Goal: Task Accomplishment & Management: Use online tool/utility

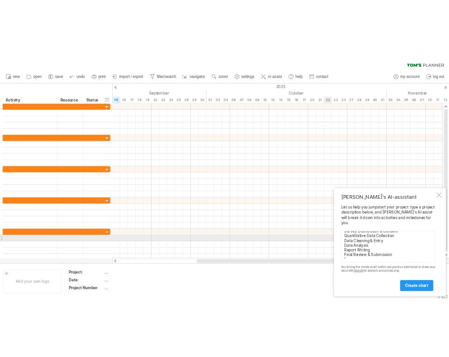
scroll to position [49, 0]
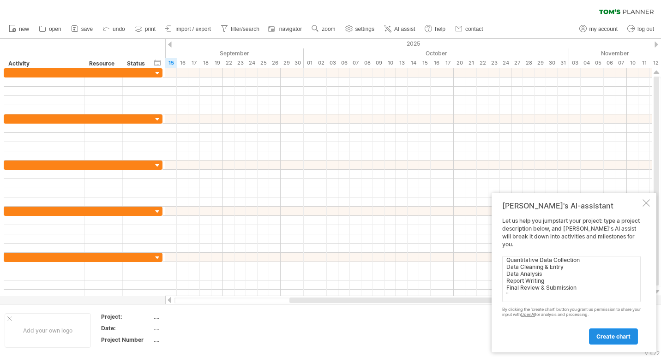
type textarea "here are my activities:"Tool Finalization & Translation Training & Scheduling Q…"
click at [608, 338] on span "create chart" at bounding box center [613, 336] width 34 height 7
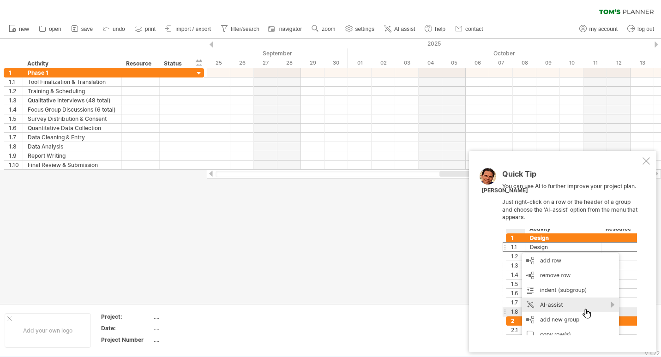
drag, startPoint x: 358, startPoint y: 172, endPoint x: 576, endPoint y: 172, distance: 217.4
click at [576, 172] on div "Trying to reach [DOMAIN_NAME] Connected again... 0% clear filter new 1" at bounding box center [330, 178] width 661 height 357
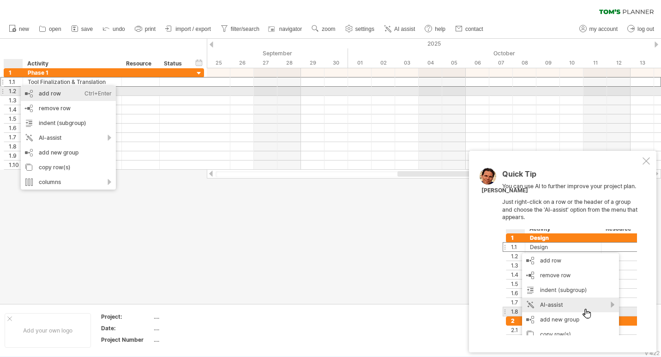
click at [59, 92] on div "add row Ctrl+Enter Cmd+Enter" at bounding box center [68, 93] width 95 height 15
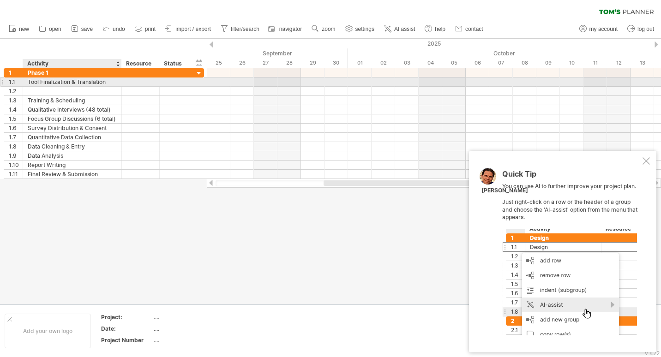
click at [48, 82] on div "Tool Finalization & Translation" at bounding box center [72, 82] width 89 height 9
click at [26, 80] on div "**********" at bounding box center [72, 82] width 99 height 9
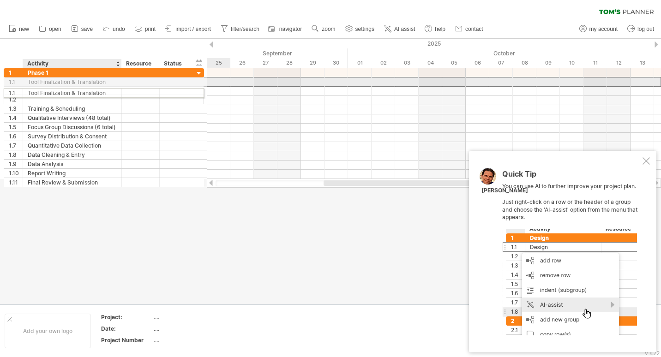
drag, startPoint x: 112, startPoint y: 84, endPoint x: 112, endPoint y: 91, distance: 6.9
click at [112, 91] on div "**********" at bounding box center [104, 127] width 200 height 119
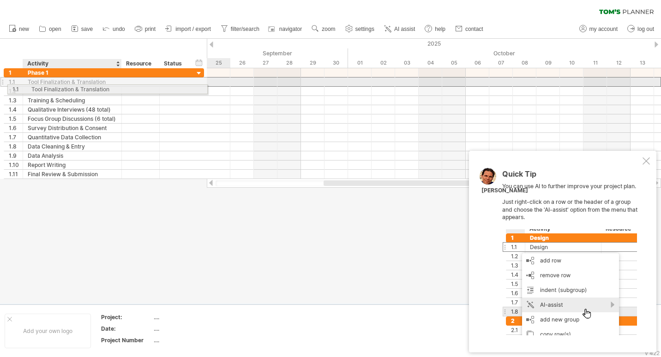
drag, startPoint x: 77, startPoint y: 82, endPoint x: 81, endPoint y: 84, distance: 5.0
click at [80, 90] on div "**********" at bounding box center [104, 123] width 200 height 111
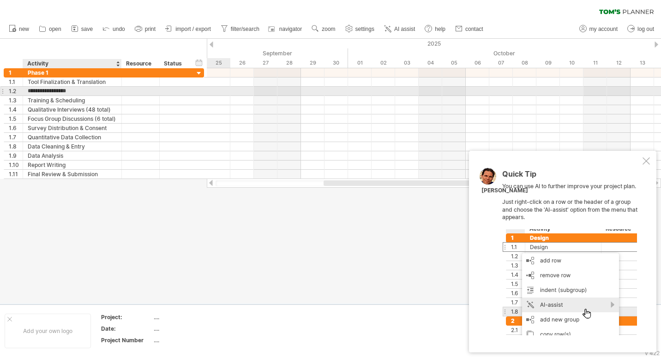
type input "**********"
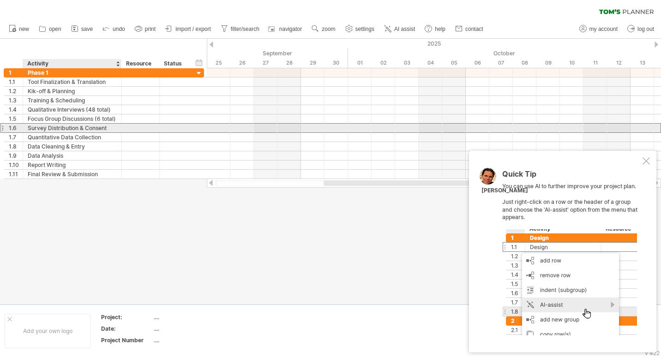
click at [66, 131] on div "Survey Distribution & Consent" at bounding box center [72, 128] width 89 height 9
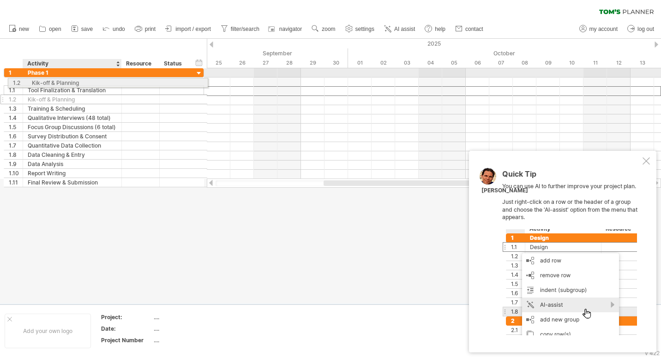
drag, startPoint x: 67, startPoint y: 91, endPoint x: 68, endPoint y: 81, distance: 10.2
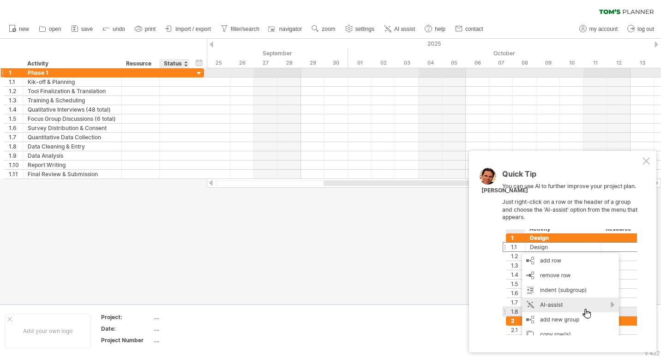
click at [201, 71] on div at bounding box center [199, 73] width 9 height 9
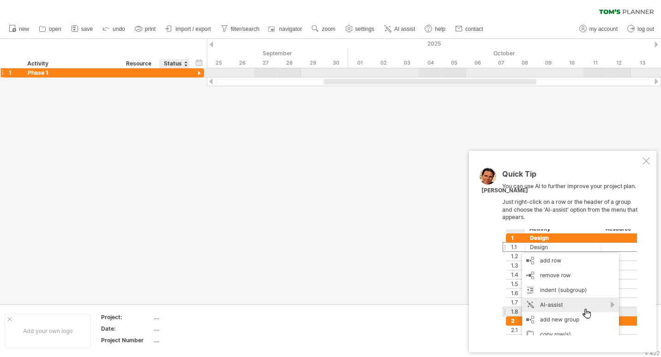
click at [201, 71] on div at bounding box center [199, 73] width 9 height 9
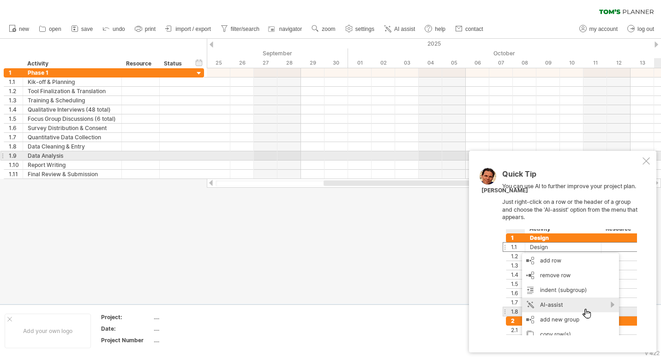
click at [650, 159] on div "Quick Tip You can use AI to further improve your project plan. Just right-click…" at bounding box center [562, 252] width 187 height 202
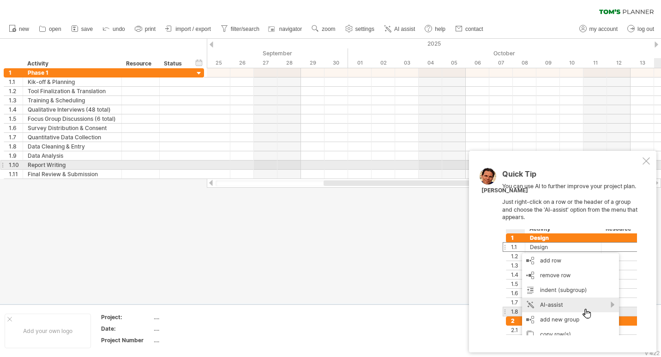
click at [645, 163] on div at bounding box center [646, 160] width 7 height 7
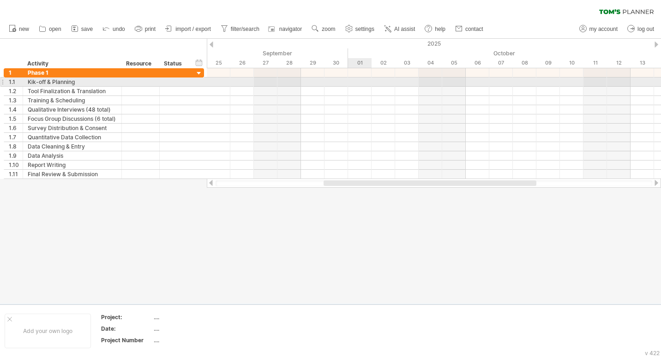
click at [361, 80] on div at bounding box center [434, 82] width 454 height 9
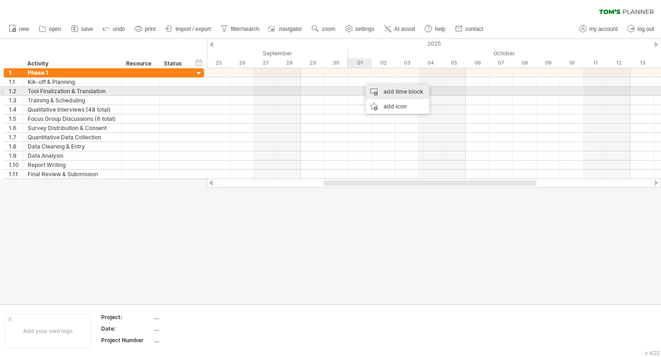
click at [393, 90] on div "add time block" at bounding box center [398, 91] width 64 height 15
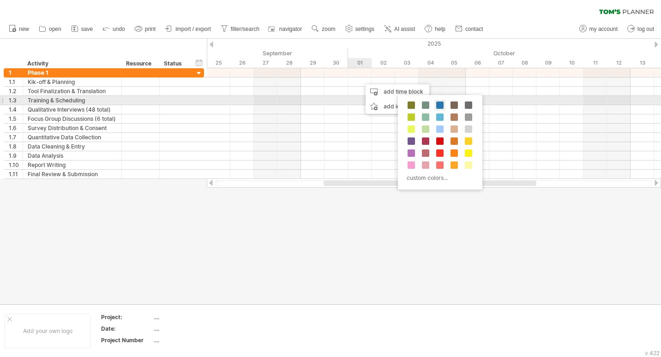
click at [439, 102] on span at bounding box center [439, 105] width 7 height 7
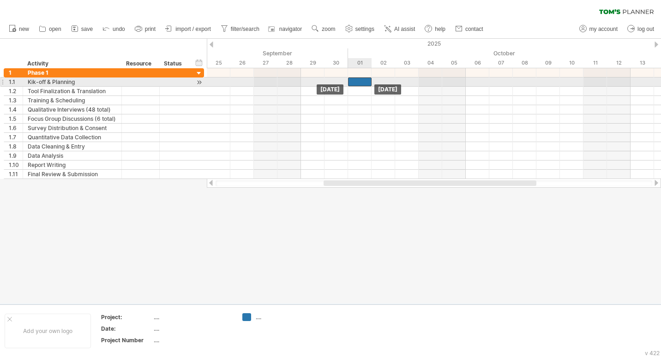
drag, startPoint x: 371, startPoint y: 81, endPoint x: 357, endPoint y: 84, distance: 14.1
click at [357, 84] on div at bounding box center [360, 82] width 24 height 9
drag, startPoint x: 372, startPoint y: 80, endPoint x: 413, endPoint y: 86, distance: 41.5
click at [413, 86] on div "[DATE] - 3.0 days [DATE]" at bounding box center [434, 123] width 454 height 111
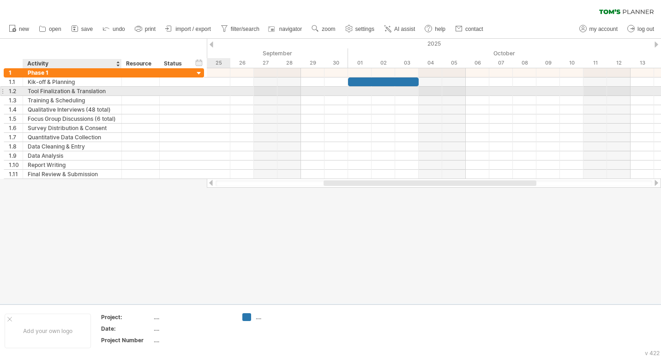
click at [42, 89] on div "Tool Finalization & Translation" at bounding box center [72, 91] width 89 height 9
click at [361, 89] on div at bounding box center [434, 91] width 454 height 10
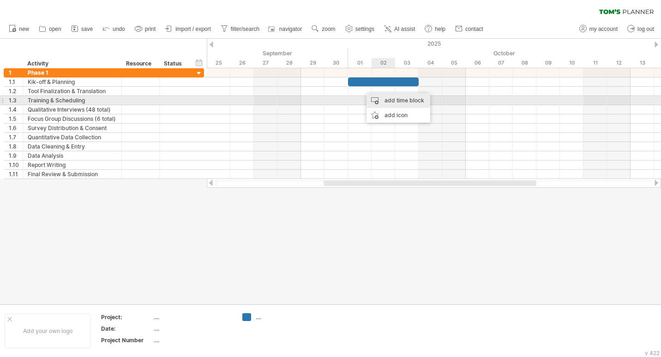
click at [394, 98] on div "add time block" at bounding box center [398, 100] width 64 height 15
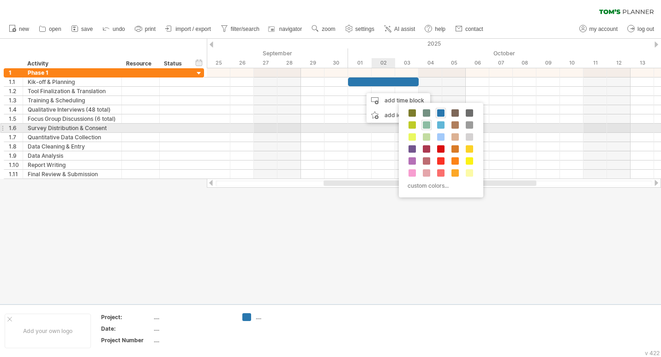
click at [426, 126] on span at bounding box center [426, 124] width 7 height 7
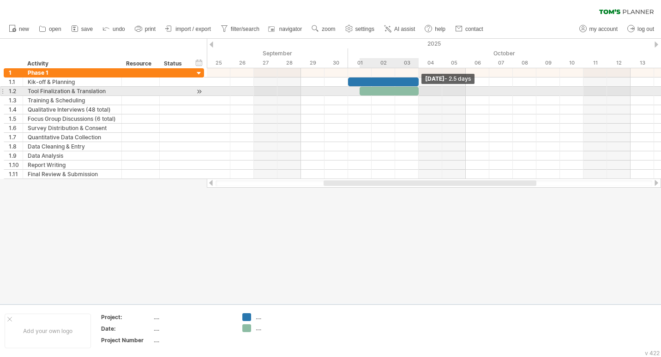
drag, startPoint x: 390, startPoint y: 88, endPoint x: 414, endPoint y: 92, distance: 25.3
click at [414, 92] on div at bounding box center [389, 91] width 59 height 9
drag, startPoint x: 360, startPoint y: 90, endPoint x: 350, endPoint y: 92, distance: 10.8
click at [350, 92] on div at bounding box center [383, 91] width 71 height 9
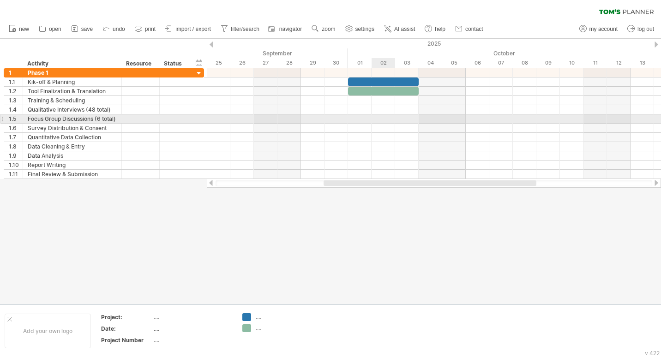
click at [392, 123] on div at bounding box center [434, 118] width 454 height 9
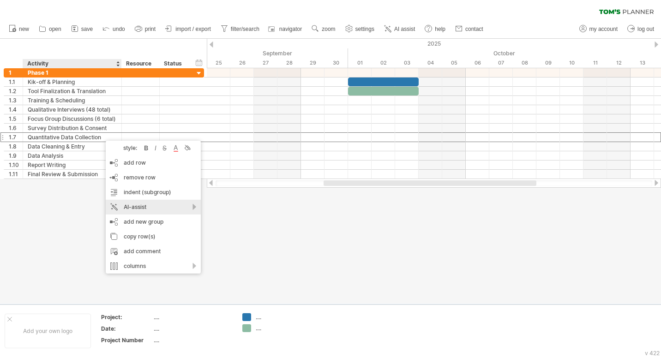
click at [175, 206] on div "AI-assist" at bounding box center [153, 207] width 95 height 15
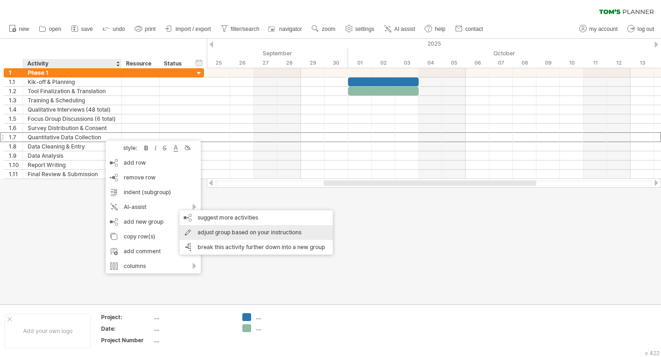
click at [259, 232] on div "adjust group based on your instructions" at bounding box center [256, 232] width 153 height 15
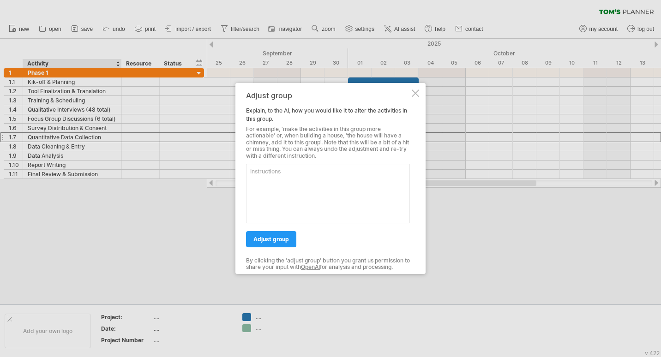
click at [280, 186] on textarea at bounding box center [328, 194] width 164 height 60
type textarea "Quantitative part supposed to be done by Quantitative Team"
click at [254, 236] on link "adjust group" at bounding box center [271, 239] width 50 height 16
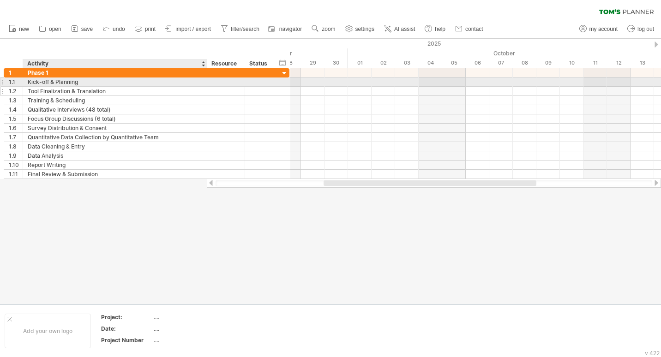
drag, startPoint x: 120, startPoint y: 80, endPoint x: 205, endPoint y: 92, distance: 86.3
click at [205, 92] on div "**********" at bounding box center [147, 123] width 286 height 111
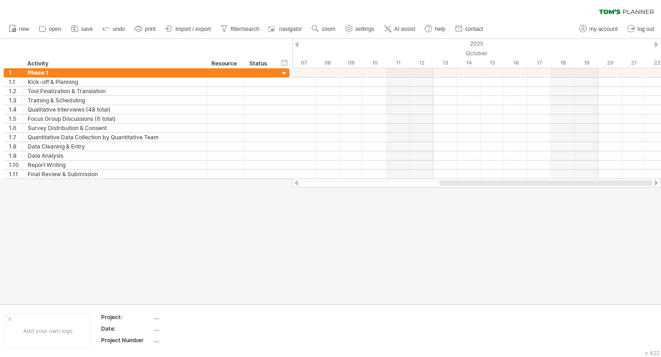
drag, startPoint x: 373, startPoint y: 180, endPoint x: 455, endPoint y: 185, distance: 81.8
click at [455, 185] on div at bounding box center [545, 183] width 213 height 6
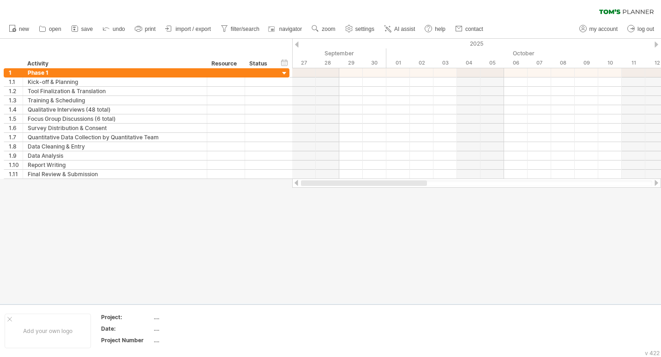
drag, startPoint x: 432, startPoint y: 180, endPoint x: 288, endPoint y: 188, distance: 143.7
click at [288, 188] on div "Trying to reach [DOMAIN_NAME] Connected again... 0% clear filter new 1" at bounding box center [330, 178] width 661 height 357
click at [296, 43] on div at bounding box center [297, 45] width 4 height 6
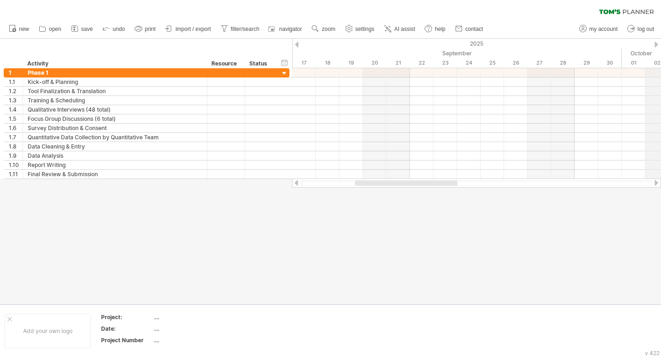
click at [657, 44] on div at bounding box center [657, 45] width 4 height 6
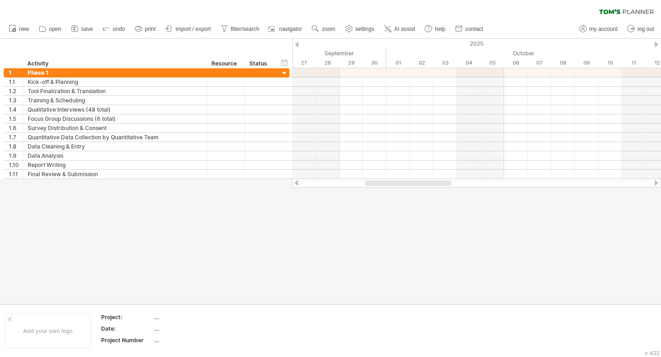
click at [657, 44] on div at bounding box center [657, 45] width 4 height 6
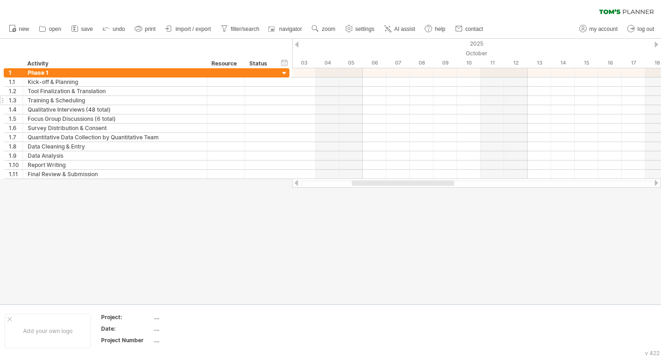
drag, startPoint x: 392, startPoint y: 183, endPoint x: 204, endPoint y: 101, distance: 206.1
click at [361, 189] on div "Trying to reach [DOMAIN_NAME] Connected again... 0% clear filter new 1" at bounding box center [330, 178] width 661 height 357
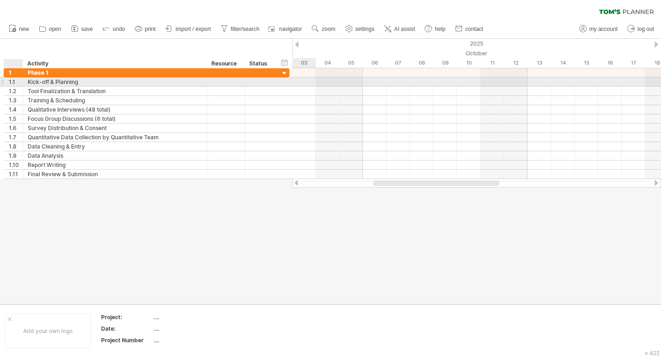
click at [24, 78] on div "**********" at bounding box center [115, 82] width 184 height 9
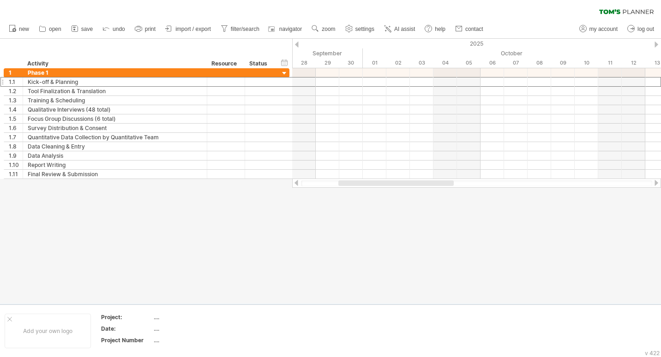
drag, startPoint x: 384, startPoint y: 184, endPoint x: 349, endPoint y: 184, distance: 35.1
click at [349, 184] on div at bounding box center [395, 183] width 115 height 6
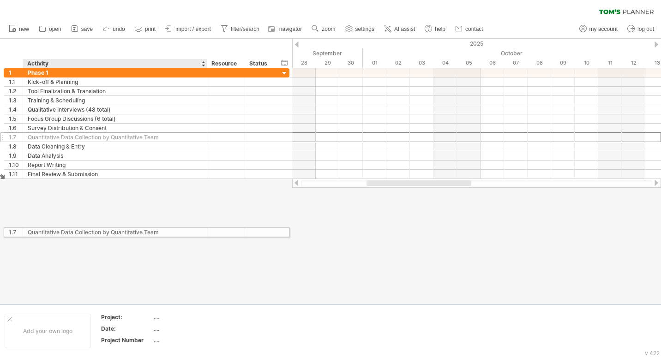
drag, startPoint x: 40, startPoint y: 136, endPoint x: 41, endPoint y: 231, distance: 95.1
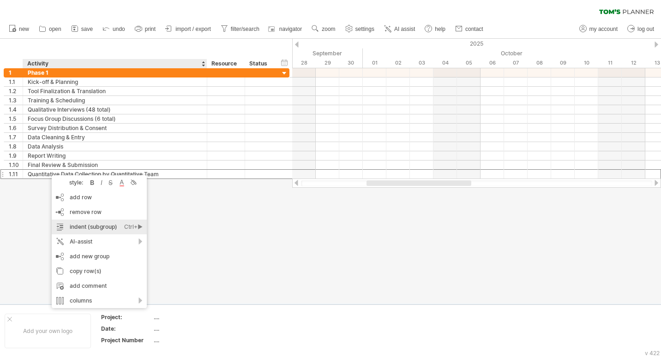
click at [81, 227] on div "indent (subgroup) Ctrl+► Cmd+►" at bounding box center [99, 227] width 95 height 15
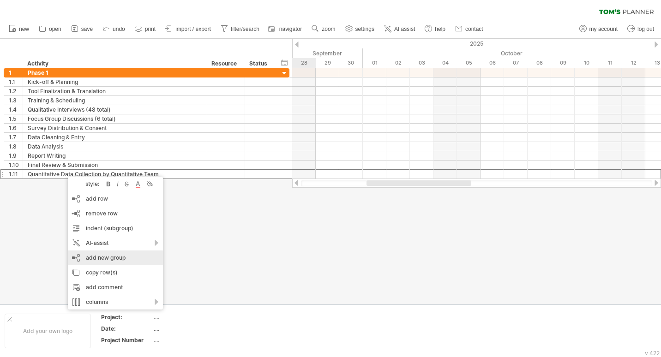
click at [105, 258] on div "add new group" at bounding box center [115, 258] width 95 height 15
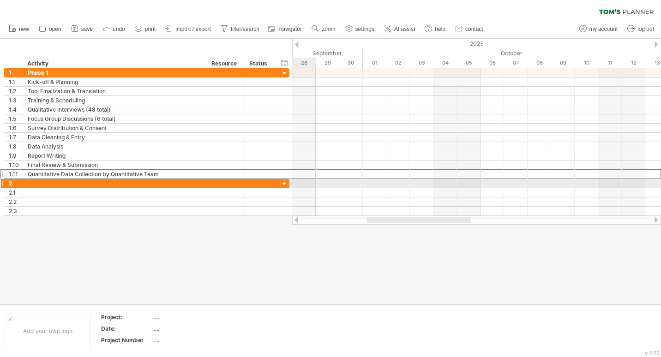
click at [36, 185] on div at bounding box center [115, 183] width 174 height 9
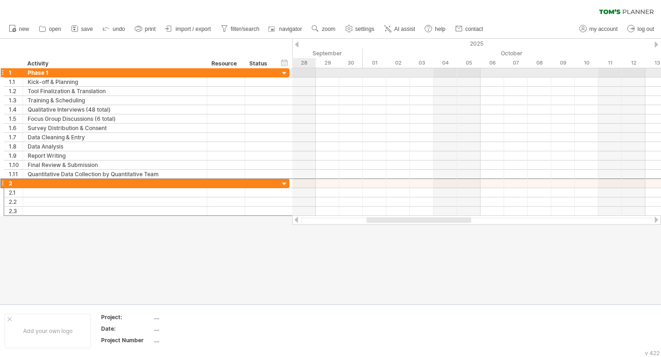
click at [43, 73] on div "Phase 1" at bounding box center [115, 72] width 174 height 9
click at [43, 73] on input "*******" at bounding box center [115, 72] width 174 height 9
click at [58, 67] on div "Activity" at bounding box center [114, 63] width 174 height 9
click at [54, 70] on div "Phase 1" at bounding box center [115, 72] width 174 height 9
type input "*"
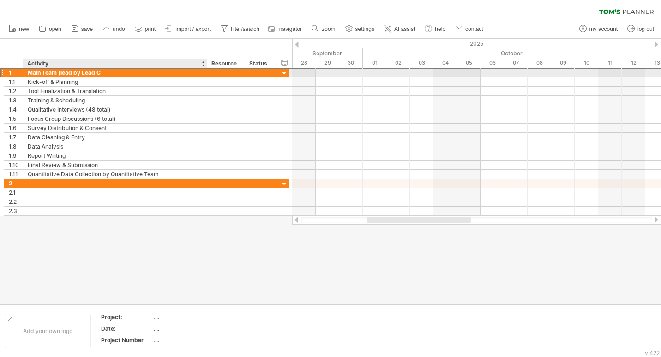
click at [105, 72] on div "Main Team (lead by Lead C" at bounding box center [115, 72] width 174 height 9
type input "**********"
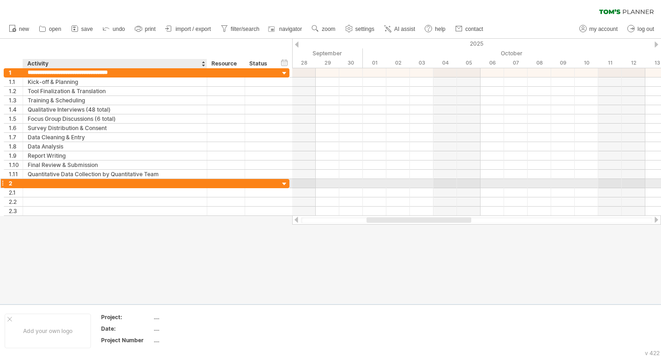
click at [49, 180] on div at bounding box center [115, 183] width 174 height 9
type input "**********"
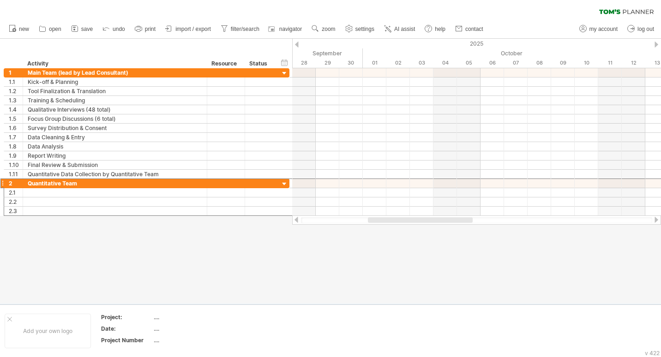
drag, startPoint x: 393, startPoint y: 221, endPoint x: 395, endPoint y: 227, distance: 6.2
click at [395, 227] on div "Trying to reach [DOMAIN_NAME] Connected again... 0% clear filter new 1" at bounding box center [330, 178] width 661 height 357
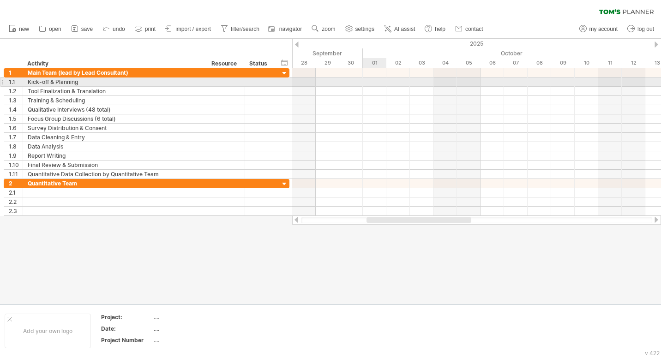
click at [376, 79] on div at bounding box center [476, 82] width 369 height 9
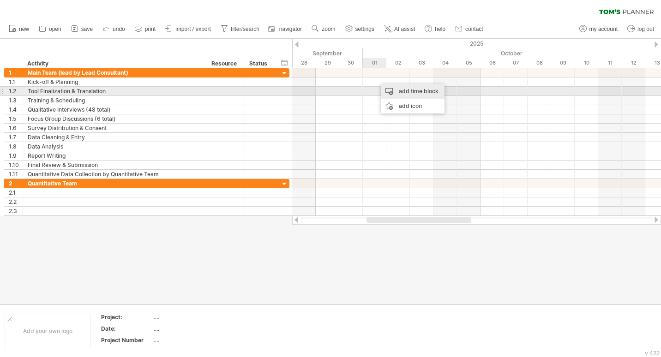
click at [391, 90] on div "add time block" at bounding box center [413, 91] width 64 height 15
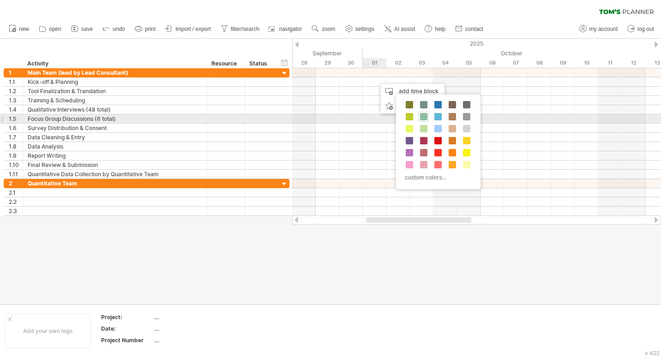
click at [427, 116] on span at bounding box center [423, 116] width 7 height 7
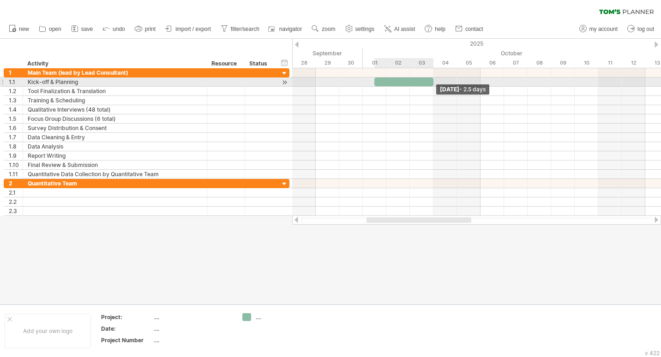
drag, startPoint x: 397, startPoint y: 80, endPoint x: 427, endPoint y: 81, distance: 30.0
click at [432, 81] on span at bounding box center [434, 82] width 4 height 9
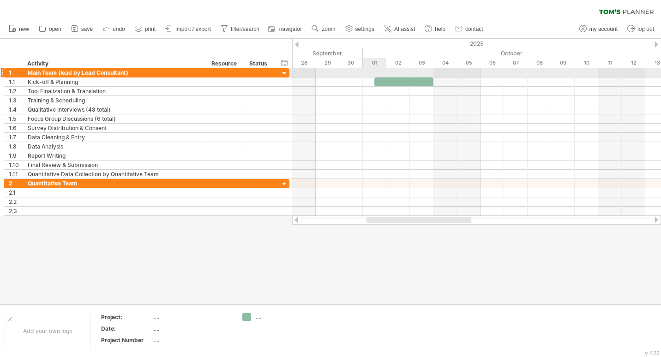
drag, startPoint x: 370, startPoint y: 77, endPoint x: 364, endPoint y: 77, distance: 5.5
click at [364, 77] on div at bounding box center [476, 72] width 369 height 9
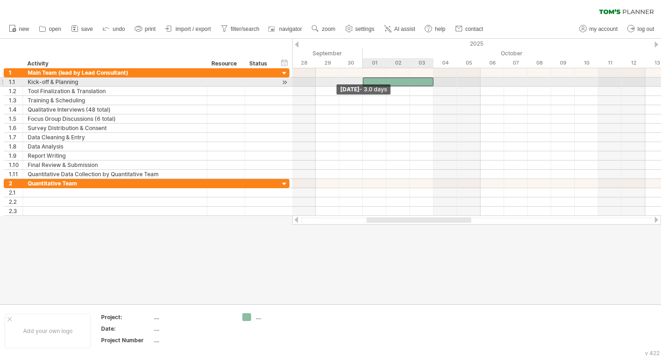
drag, startPoint x: 375, startPoint y: 81, endPoint x: 367, endPoint y: 83, distance: 8.1
click at [367, 83] on div at bounding box center [398, 82] width 71 height 9
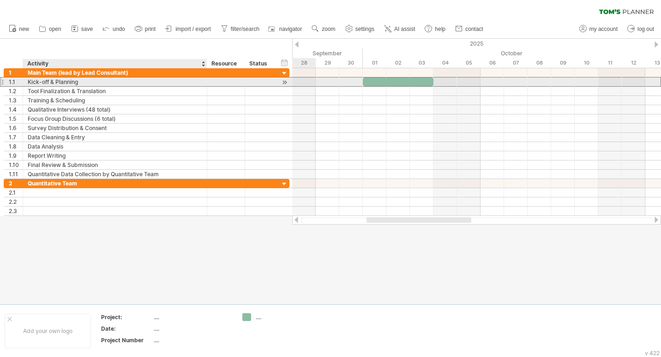
click at [67, 82] on div "Kick-off & Planning" at bounding box center [115, 82] width 174 height 9
drag, startPoint x: 88, startPoint y: 79, endPoint x: 20, endPoint y: 79, distance: 67.9
click at [20, 79] on div "**********" at bounding box center [147, 82] width 286 height 10
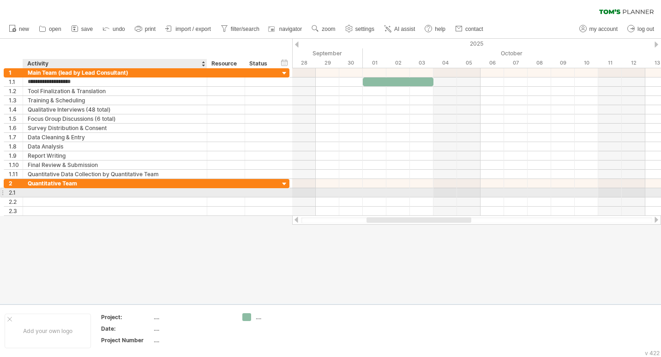
click at [52, 192] on div at bounding box center [115, 192] width 174 height 9
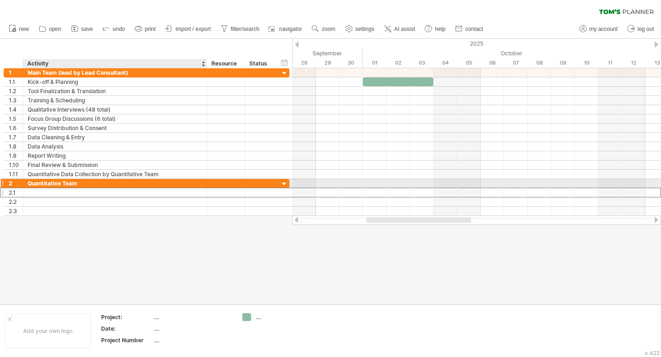
paste input "**********"
type input "**********"
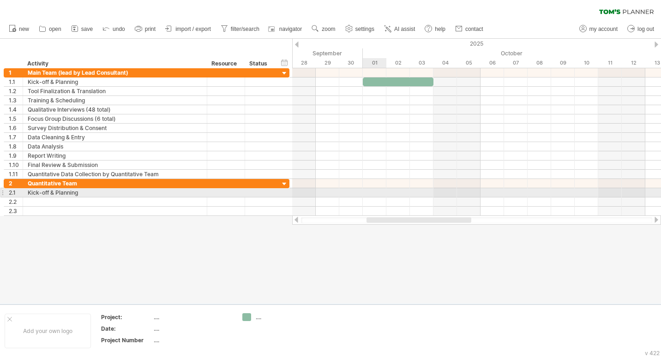
click at [372, 192] on div at bounding box center [476, 192] width 369 height 9
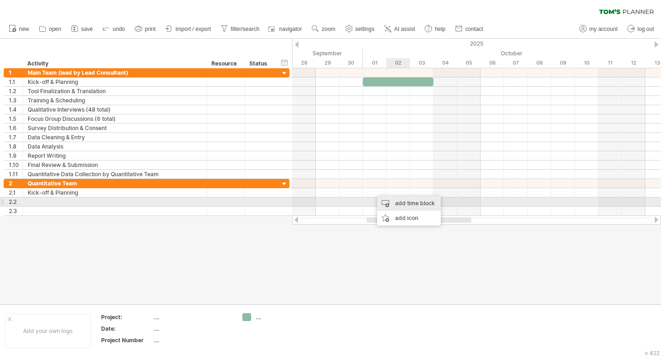
click at [407, 198] on div "add time block" at bounding box center [409, 203] width 64 height 15
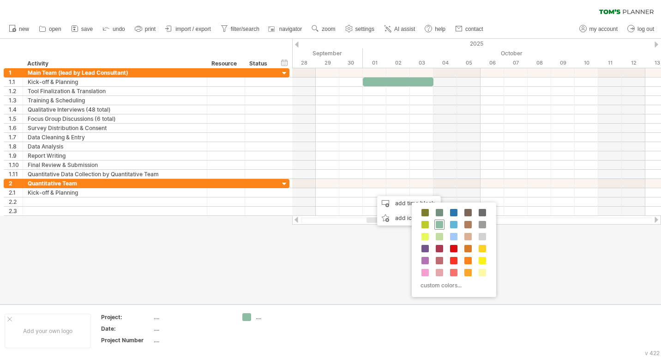
click at [436, 223] on span at bounding box center [439, 224] width 7 height 7
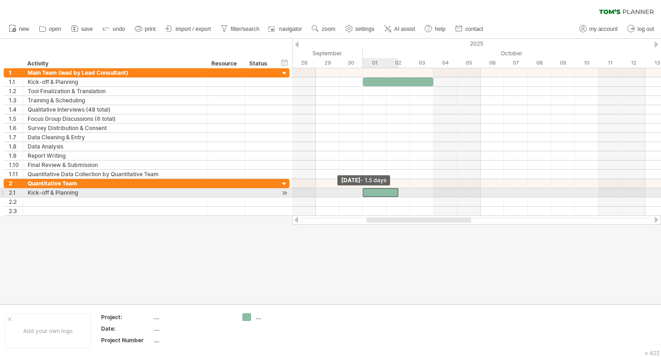
drag, startPoint x: 375, startPoint y: 192, endPoint x: 363, endPoint y: 192, distance: 11.5
click at [363, 192] on span at bounding box center [363, 192] width 4 height 9
drag, startPoint x: 398, startPoint y: 192, endPoint x: 431, endPoint y: 195, distance: 33.3
click at [431, 195] on div at bounding box center [398, 192] width 71 height 9
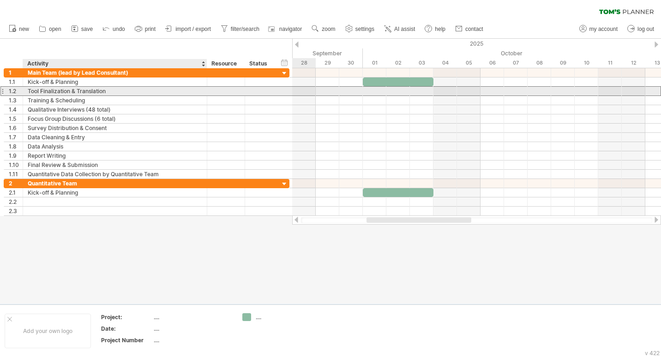
click at [96, 90] on div "Tool Finalization & Translation" at bounding box center [115, 91] width 174 height 9
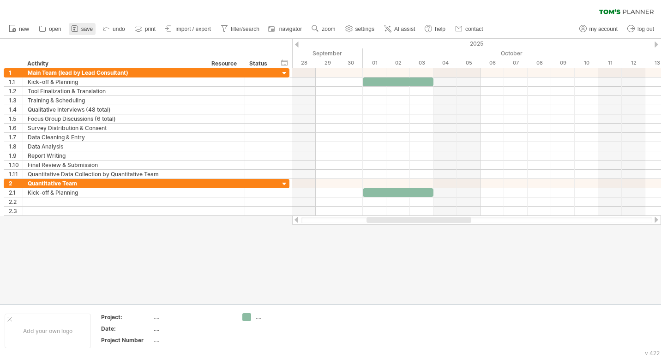
click at [81, 28] on span "save" at bounding box center [87, 29] width 12 height 6
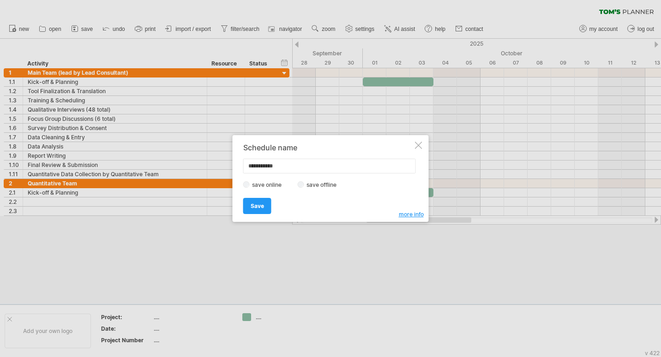
drag, startPoint x: 288, startPoint y: 166, endPoint x: 227, endPoint y: 152, distance: 62.5
click at [227, 152] on div "Trying to reach [DOMAIN_NAME] Connected again... 0% clear filter new 1" at bounding box center [330, 178] width 661 height 357
type input "*******"
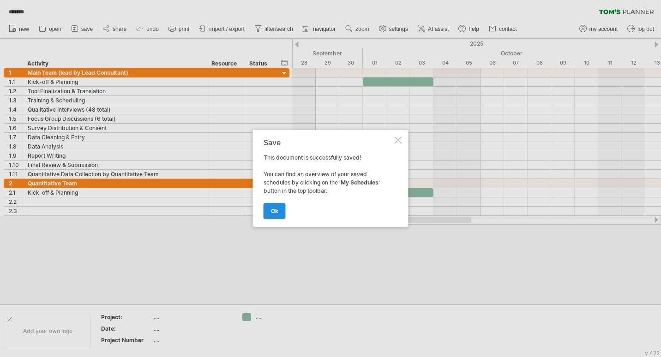
click at [277, 211] on span "ok" at bounding box center [274, 211] width 7 height 7
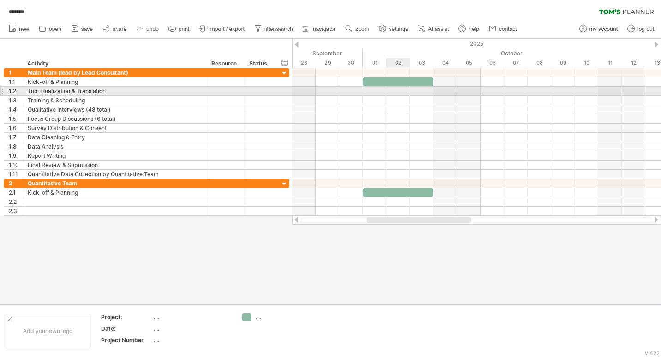
click at [402, 90] on div at bounding box center [476, 91] width 369 height 9
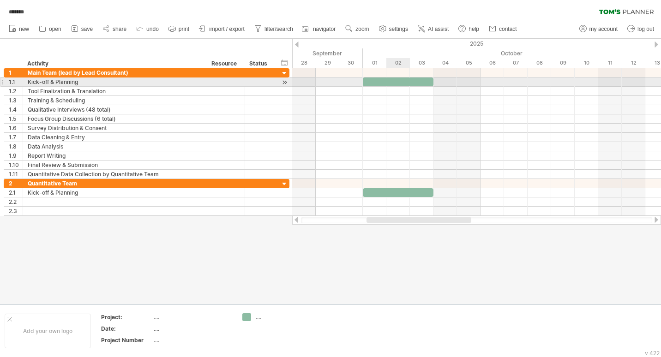
click at [403, 85] on div at bounding box center [398, 82] width 71 height 9
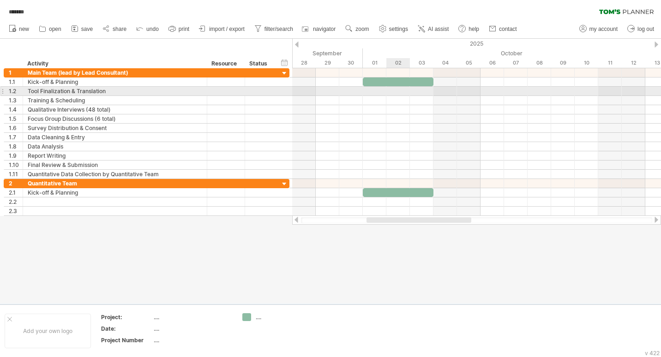
click at [395, 92] on div at bounding box center [476, 91] width 369 height 9
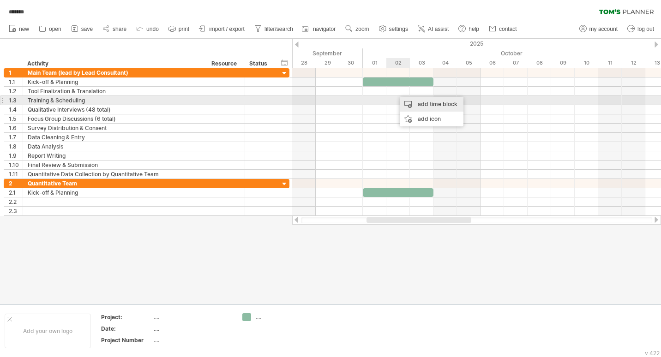
click at [418, 102] on div "add time block" at bounding box center [432, 104] width 64 height 15
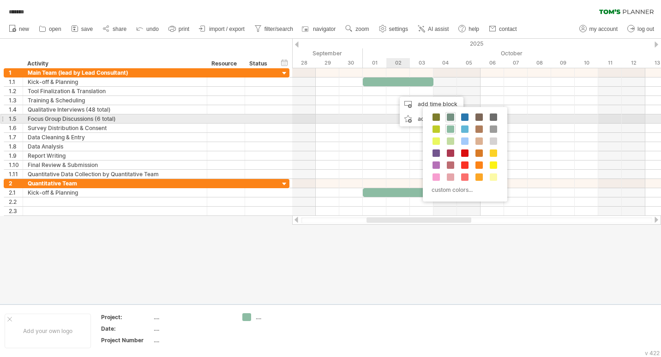
click at [449, 115] on span at bounding box center [450, 117] width 7 height 7
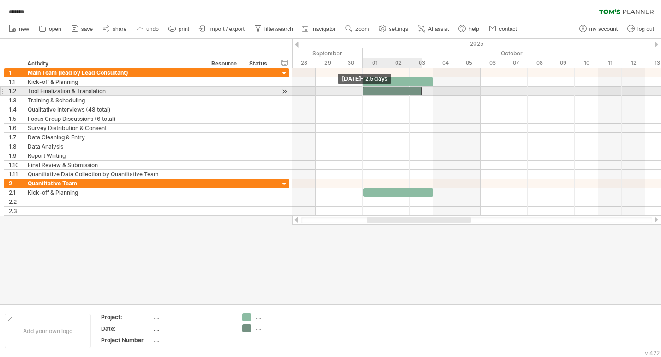
drag, startPoint x: 399, startPoint y: 90, endPoint x: 364, endPoint y: 95, distance: 35.8
click at [364, 95] on span at bounding box center [363, 91] width 4 height 9
click at [432, 94] on span at bounding box center [434, 91] width 4 height 9
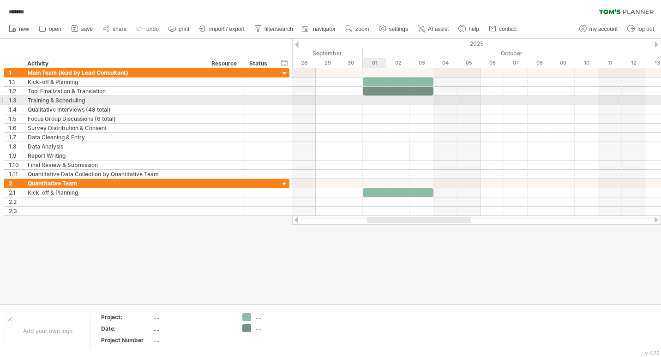
click at [383, 101] on div at bounding box center [476, 100] width 369 height 9
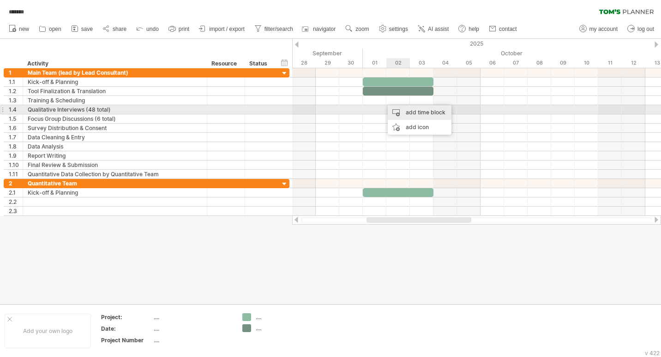
click at [406, 111] on div "add time block" at bounding box center [420, 112] width 64 height 15
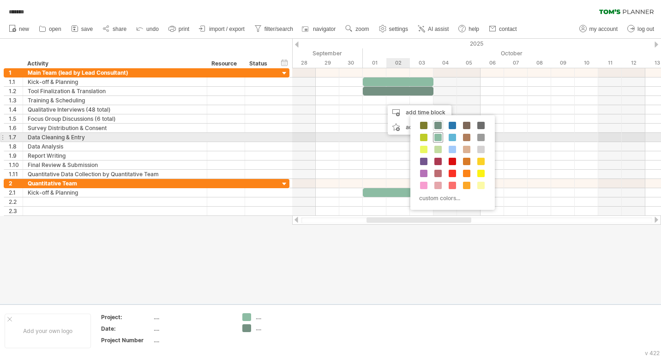
click at [438, 137] on span at bounding box center [437, 137] width 7 height 7
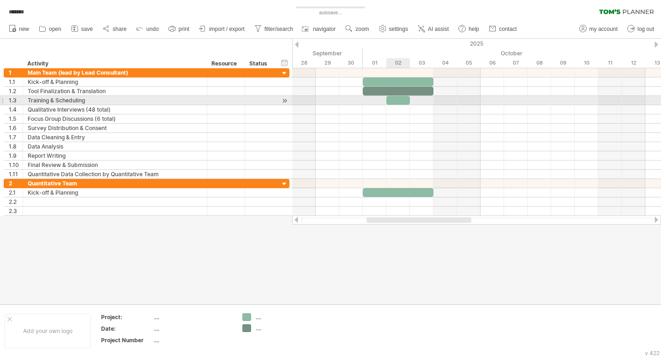
click at [409, 98] on span at bounding box center [410, 100] width 4 height 9
drag, startPoint x: 409, startPoint y: 98, endPoint x: 430, endPoint y: 103, distance: 20.8
click at [430, 103] on div at bounding box center [409, 100] width 47 height 9
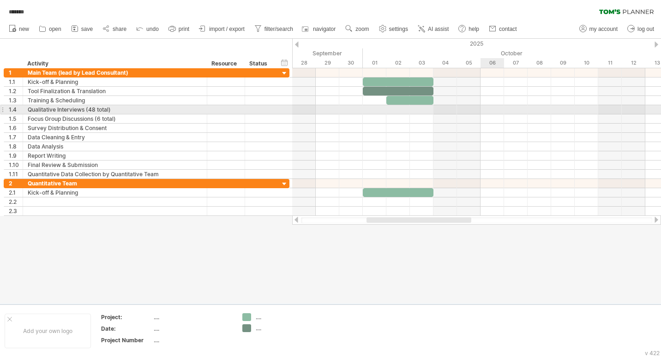
click at [491, 109] on div at bounding box center [476, 109] width 369 height 9
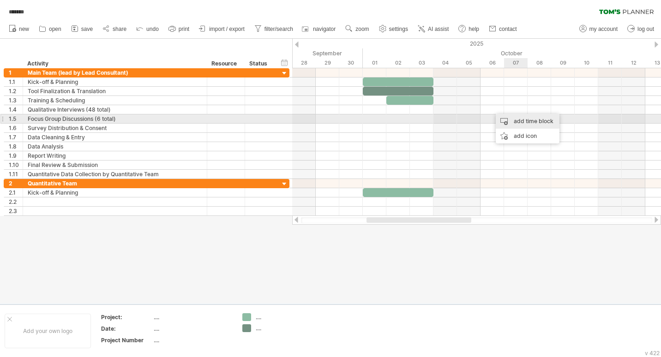
click at [520, 120] on div "add time block" at bounding box center [528, 121] width 64 height 15
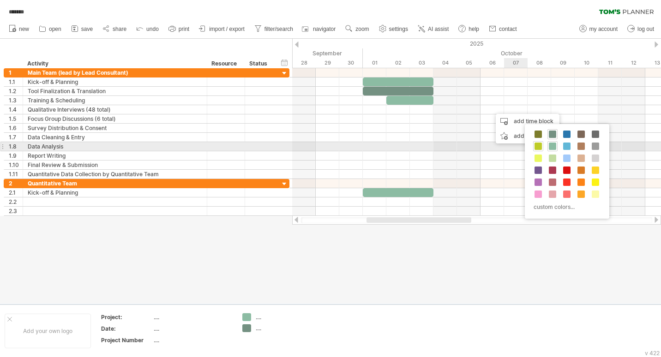
click at [536, 147] on span at bounding box center [537, 146] width 7 height 7
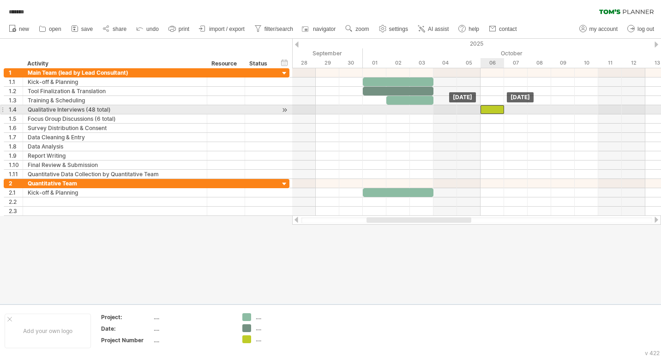
drag, startPoint x: 504, startPoint y: 111, endPoint x: 495, endPoint y: 111, distance: 8.8
click at [495, 111] on div at bounding box center [492, 109] width 24 height 9
click at [497, 108] on div at bounding box center [492, 109] width 24 height 9
click at [516, 109] on div at bounding box center [476, 109] width 369 height 9
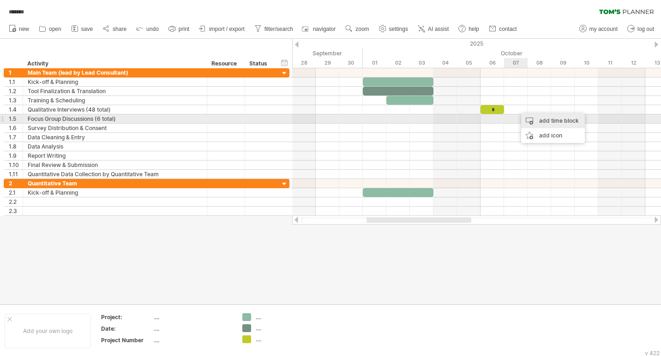
click at [533, 117] on div "add time block" at bounding box center [553, 121] width 64 height 15
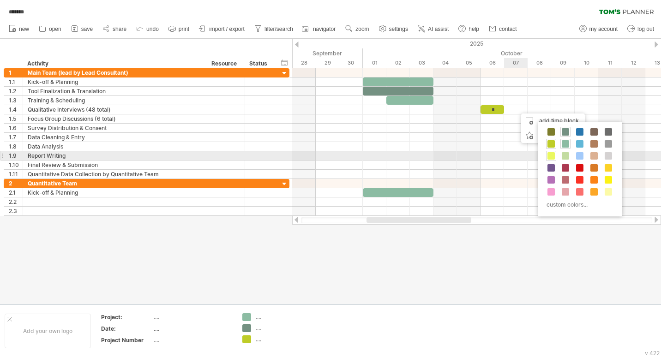
click at [552, 154] on span at bounding box center [550, 155] width 7 height 7
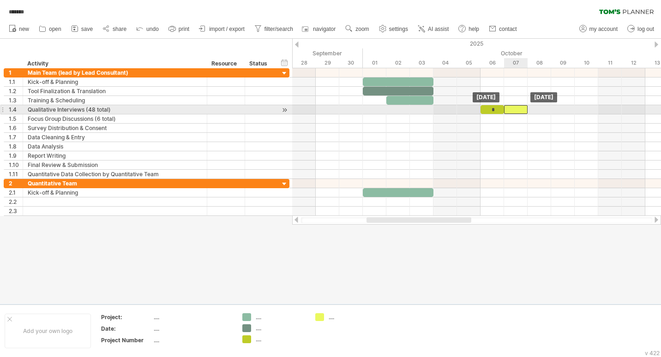
drag, startPoint x: 525, startPoint y: 108, endPoint x: 517, endPoint y: 108, distance: 7.4
click at [517, 108] on div at bounding box center [516, 109] width 24 height 9
click at [519, 108] on div at bounding box center [516, 109] width 24 height 9
click at [539, 109] on div at bounding box center [476, 109] width 369 height 9
click at [487, 109] on div "*" at bounding box center [492, 109] width 24 height 9
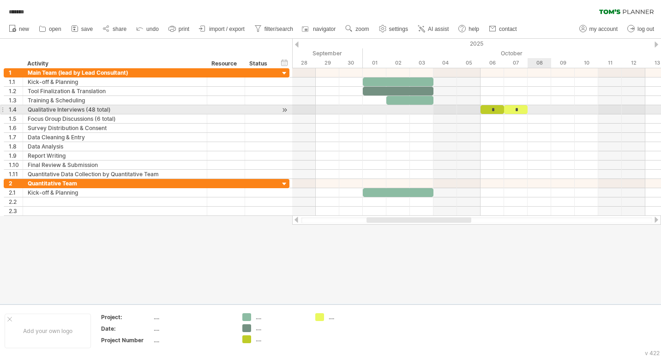
click at [535, 107] on div at bounding box center [476, 109] width 369 height 9
click at [537, 112] on div at bounding box center [476, 109] width 369 height 9
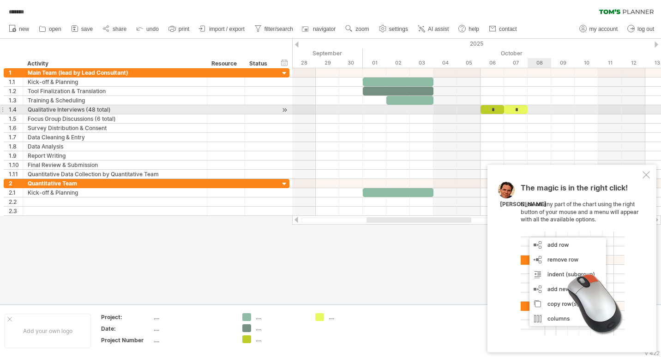
click at [537, 112] on div at bounding box center [476, 109] width 369 height 9
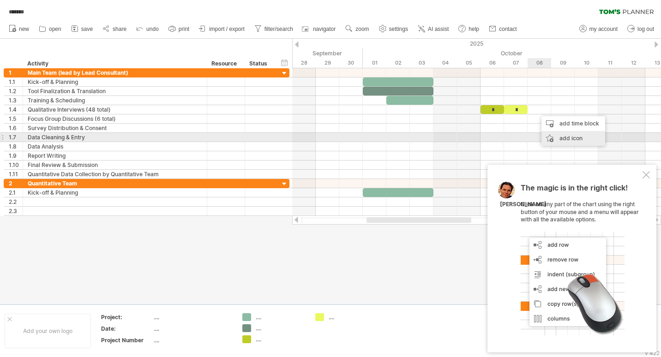
click at [561, 138] on div "add icon" at bounding box center [573, 138] width 64 height 15
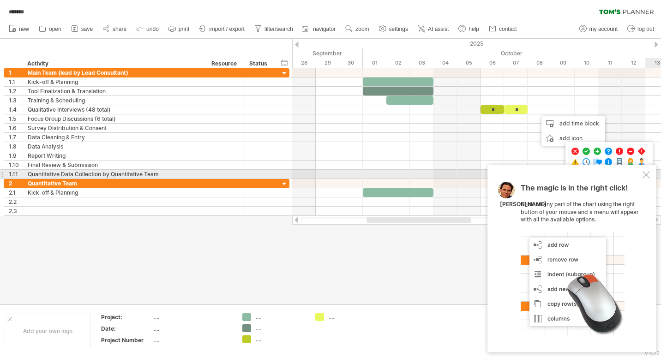
click at [651, 174] on div "The magic is in the right click! Click on any part of the chart using the right…" at bounding box center [571, 259] width 169 height 188
drag, startPoint x: 643, startPoint y: 176, endPoint x: 632, endPoint y: 166, distance: 15.4
click at [643, 176] on div at bounding box center [646, 174] width 7 height 7
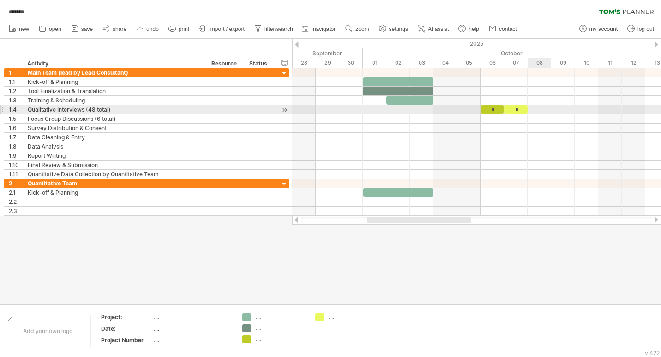
click at [537, 108] on div at bounding box center [476, 109] width 369 height 9
click at [492, 108] on div "*" at bounding box center [492, 109] width 24 height 9
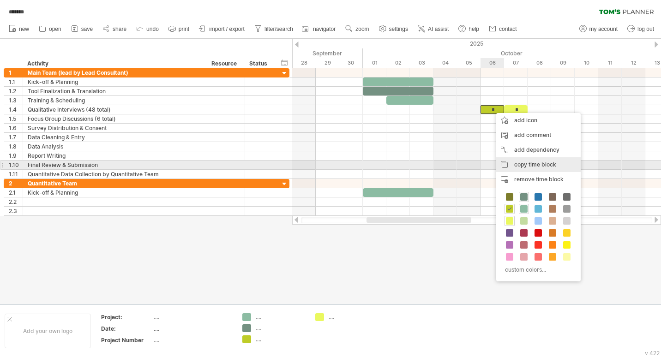
click at [528, 162] on span "copy time block" at bounding box center [535, 164] width 42 height 7
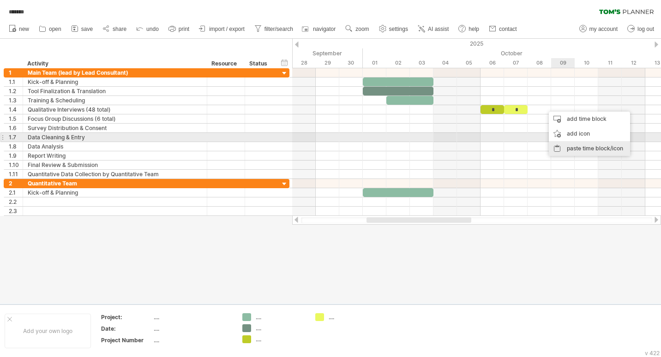
click at [576, 143] on div "paste time block/icon" at bounding box center [589, 148] width 81 height 15
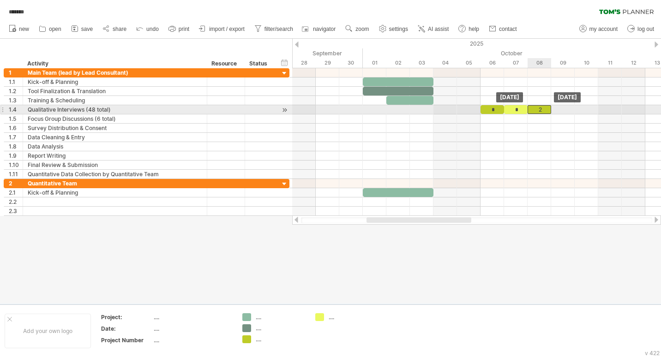
drag, startPoint x: 551, startPoint y: 111, endPoint x: 535, endPoint y: 108, distance: 16.4
click at [535, 108] on div "2" at bounding box center [540, 109] width 24 height 9
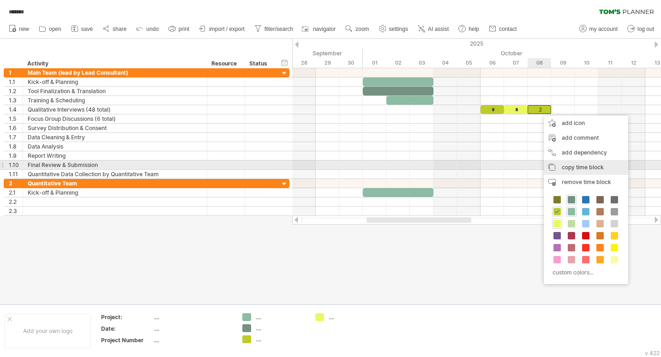
drag, startPoint x: 577, startPoint y: 167, endPoint x: 579, endPoint y: 158, distance: 9.1
click at [577, 167] on span "copy time block" at bounding box center [583, 167] width 42 height 7
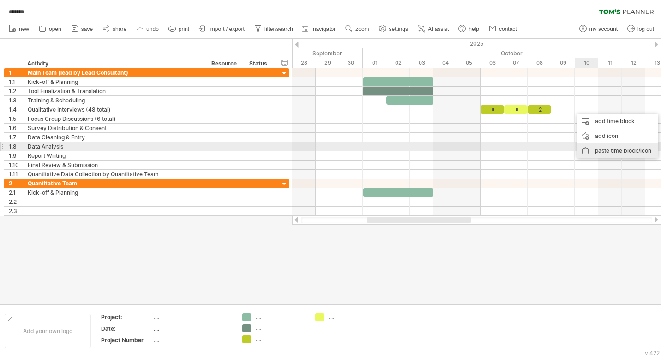
click at [604, 150] on div "paste time block/icon" at bounding box center [617, 151] width 81 height 15
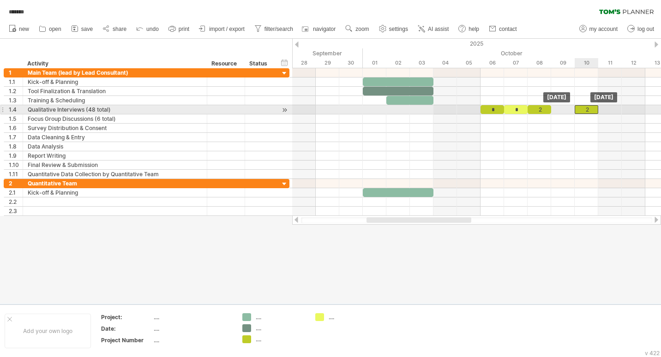
drag, startPoint x: 599, startPoint y: 110, endPoint x: 587, endPoint y: 110, distance: 12.0
click at [587, 110] on div "2" at bounding box center [587, 109] width 24 height 9
click at [518, 111] on div "*" at bounding box center [516, 109] width 24 height 9
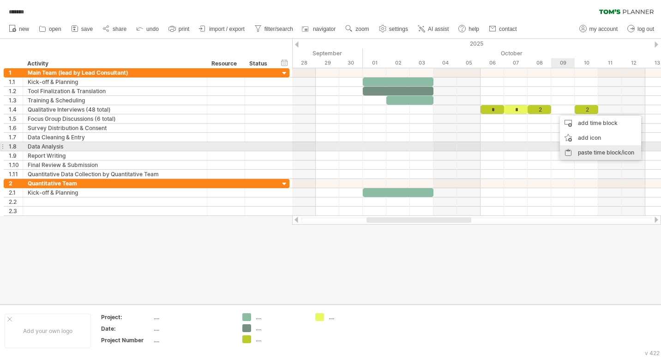
click at [587, 149] on div "paste time block/icon" at bounding box center [600, 152] width 81 height 15
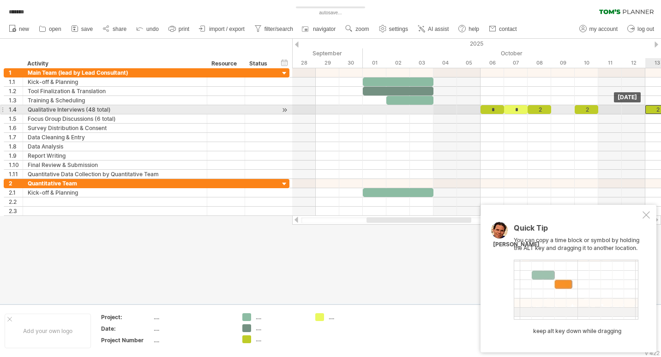
drag, startPoint x: 564, startPoint y: 110, endPoint x: 657, endPoint y: 111, distance: 92.3
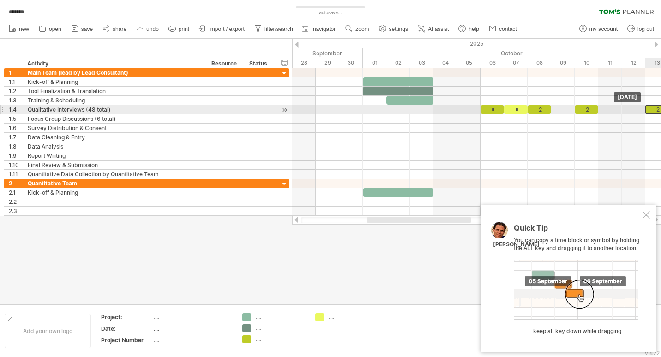
click at [657, 111] on div "2" at bounding box center [657, 109] width 24 height 9
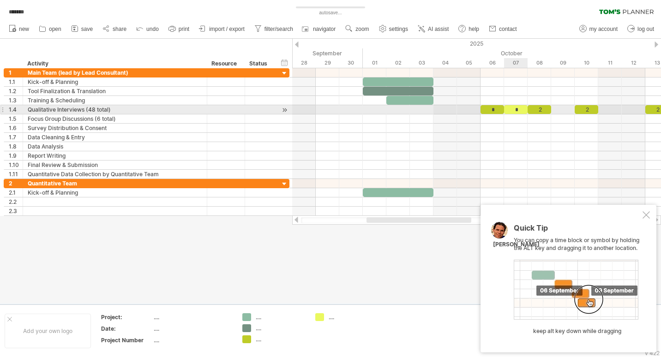
click at [521, 110] on div "*" at bounding box center [516, 109] width 24 height 9
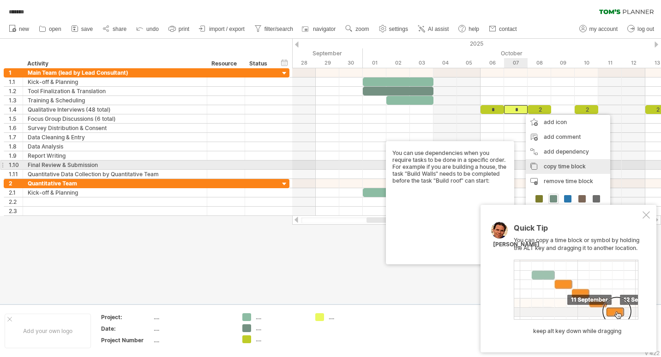
click at [543, 164] on div "copy time block copy time blocks/icons" at bounding box center [568, 166] width 84 height 15
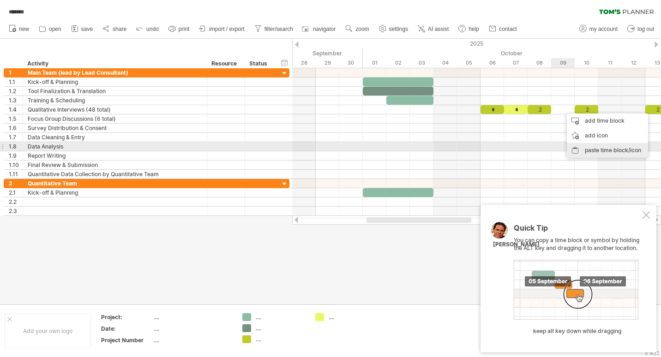
click at [587, 146] on div "paste time block/icon" at bounding box center [607, 150] width 81 height 15
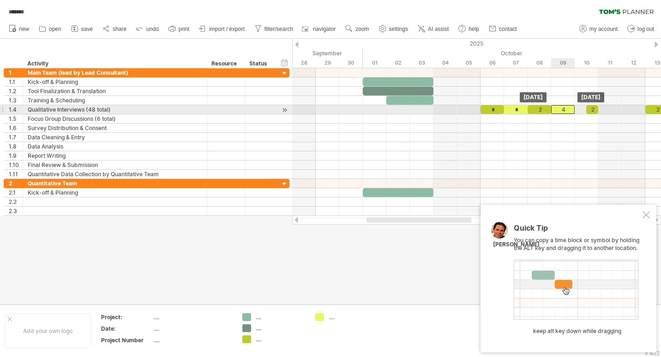
drag, startPoint x: 569, startPoint y: 110, endPoint x: 562, endPoint y: 109, distance: 7.0
click at [562, 109] on div "4" at bounding box center [563, 109] width 24 height 9
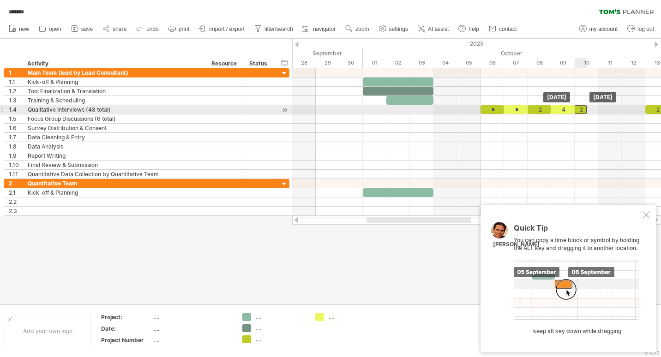
drag, startPoint x: 591, startPoint y: 109, endPoint x: 578, endPoint y: 110, distance: 12.5
click at [578, 110] on div "2" at bounding box center [581, 109] width 12 height 9
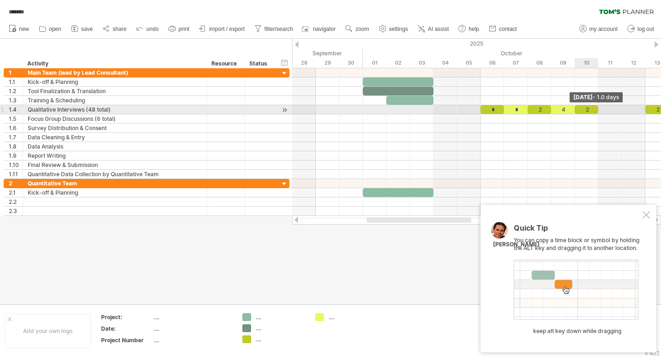
drag, startPoint x: 585, startPoint y: 110, endPoint x: 593, endPoint y: 113, distance: 8.2
click at [593, 111] on div "2" at bounding box center [587, 109] width 24 height 9
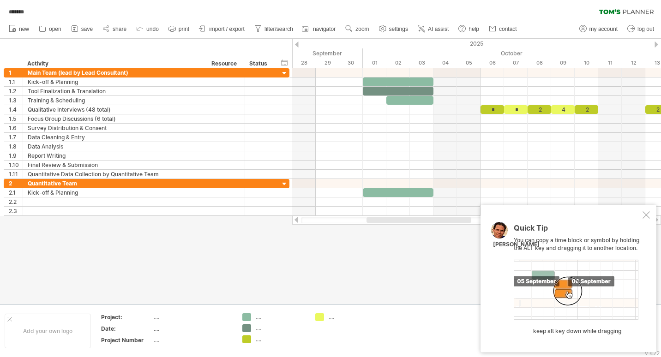
click at [645, 216] on div at bounding box center [646, 214] width 7 height 7
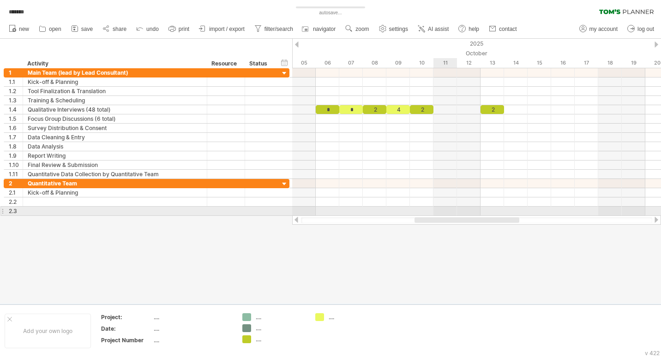
drag, startPoint x: 400, startPoint y: 220, endPoint x: 447, endPoint y: 213, distance: 47.6
click at [447, 213] on div "Trying to reach [DOMAIN_NAME] Connected again... 0% autosave... ******* clear f…" at bounding box center [330, 178] width 661 height 357
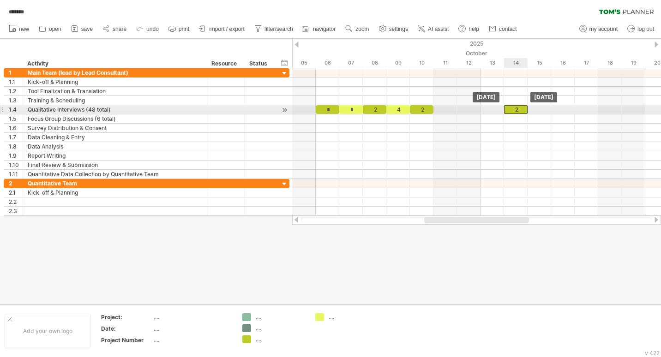
drag, startPoint x: 494, startPoint y: 110, endPoint x: 517, endPoint y: 113, distance: 23.2
click at [517, 113] on div "2" at bounding box center [516, 109] width 24 height 9
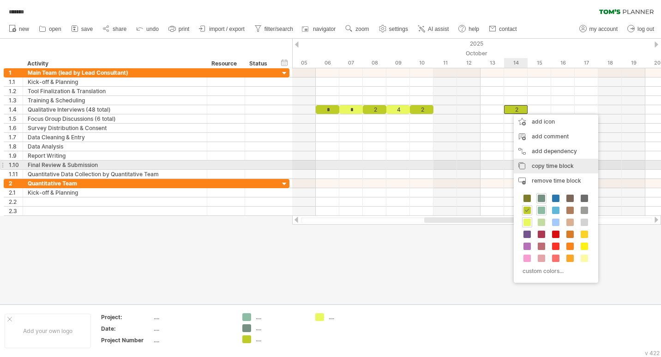
click at [546, 164] on span "copy time block" at bounding box center [553, 165] width 42 height 7
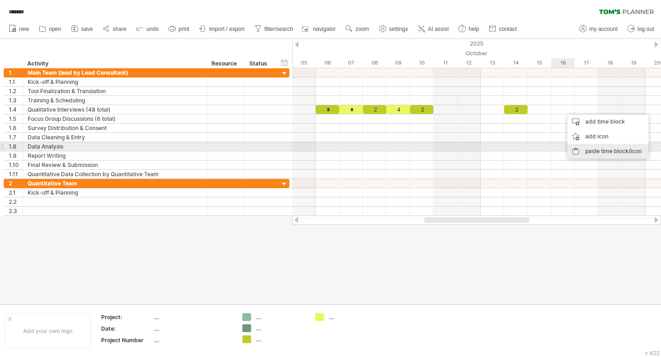
click at [587, 149] on div "paste time block/icon" at bounding box center [607, 151] width 81 height 15
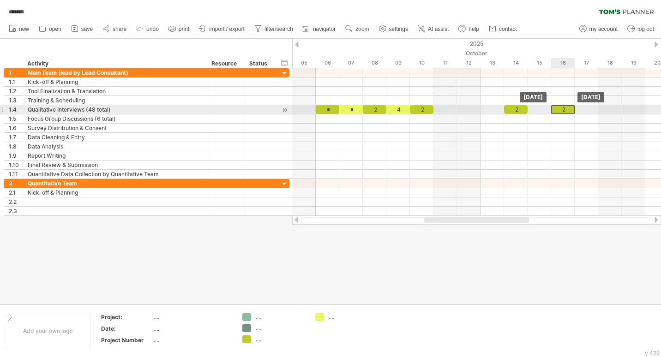
drag, startPoint x: 573, startPoint y: 110, endPoint x: 563, endPoint y: 110, distance: 10.2
click at [563, 110] on div "2" at bounding box center [563, 109] width 24 height 9
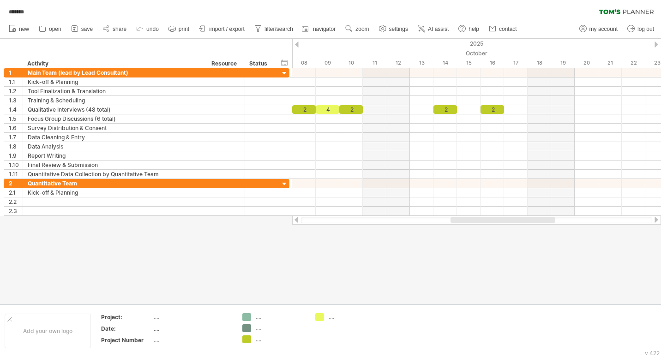
drag, startPoint x: 518, startPoint y: 221, endPoint x: 548, endPoint y: 174, distance: 55.4
click at [545, 218] on div at bounding box center [502, 220] width 105 height 6
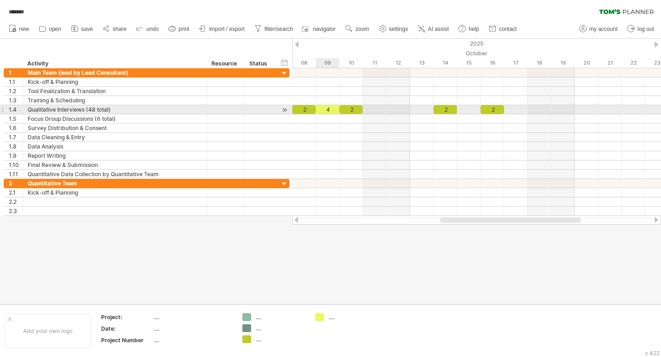
click at [329, 108] on div "4" at bounding box center [328, 109] width 24 height 9
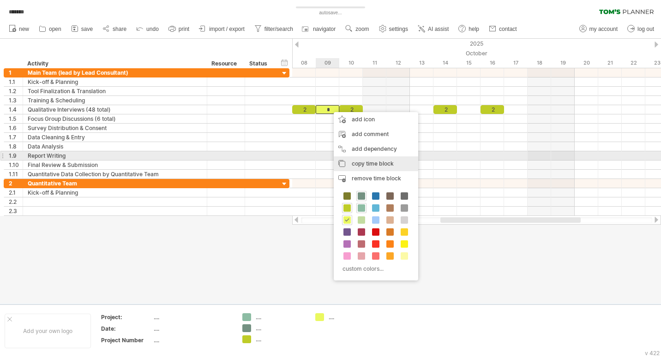
click at [358, 159] on div "copy time block copy time blocks/icons" at bounding box center [376, 163] width 84 height 15
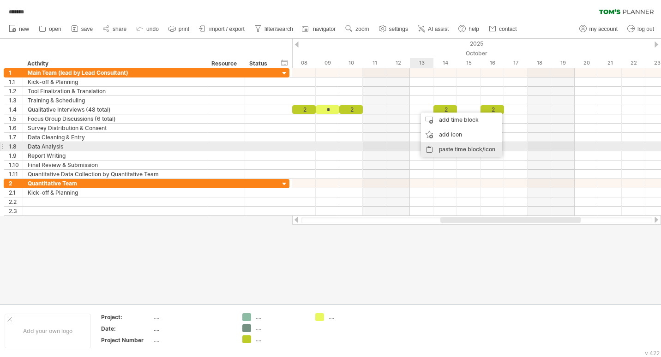
click at [444, 146] on div "paste time block/icon" at bounding box center [461, 149] width 81 height 15
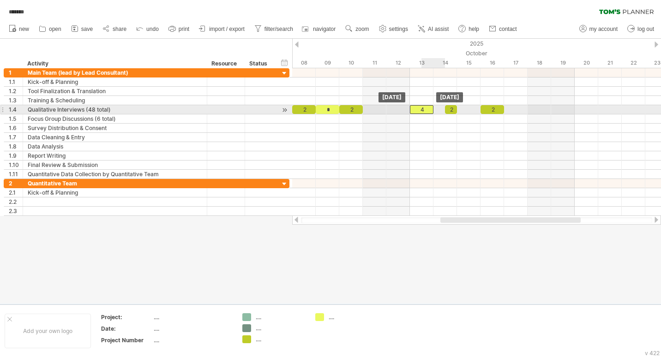
drag, startPoint x: 433, startPoint y: 109, endPoint x: 426, endPoint y: 109, distance: 6.9
click at [426, 109] on div "4" at bounding box center [422, 109] width 24 height 9
drag, startPoint x: 445, startPoint y: 109, endPoint x: 440, endPoint y: 109, distance: 4.6
click at [440, 109] on div "* * 2 * 2 2 4 2 [DATE] [DATE] - 0.5 days" at bounding box center [476, 142] width 369 height 148
drag, startPoint x: 447, startPoint y: 110, endPoint x: 437, endPoint y: 110, distance: 10.2
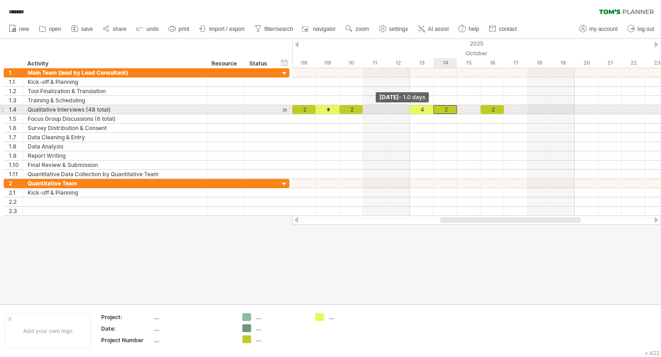
click at [437, 110] on div "2" at bounding box center [445, 109] width 24 height 9
click at [424, 108] on div "4" at bounding box center [422, 109] width 24 height 9
click at [470, 109] on div at bounding box center [476, 109] width 369 height 9
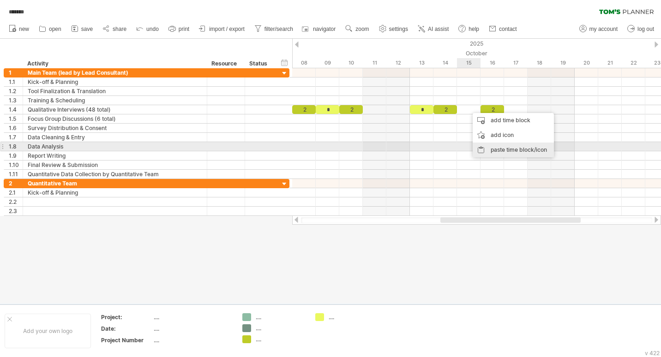
click at [492, 147] on div "paste time block/icon" at bounding box center [513, 150] width 81 height 15
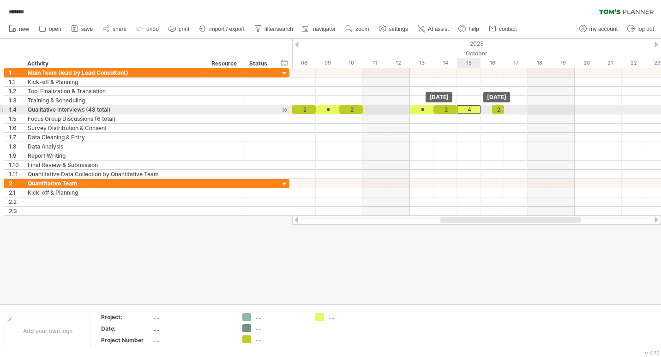
drag, startPoint x: 479, startPoint y: 109, endPoint x: 469, endPoint y: 108, distance: 9.4
click at [469, 108] on div "4" at bounding box center [469, 109] width 24 height 9
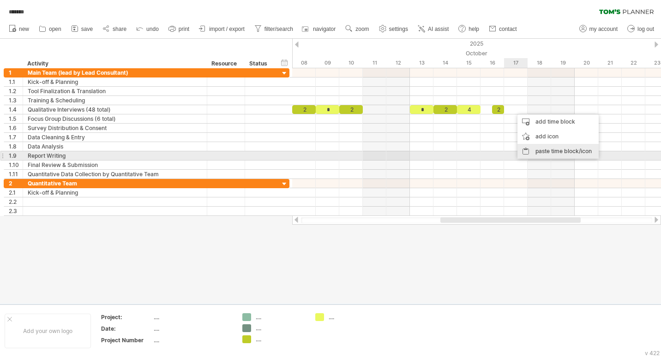
click at [545, 152] on div "paste time block/icon" at bounding box center [557, 151] width 81 height 15
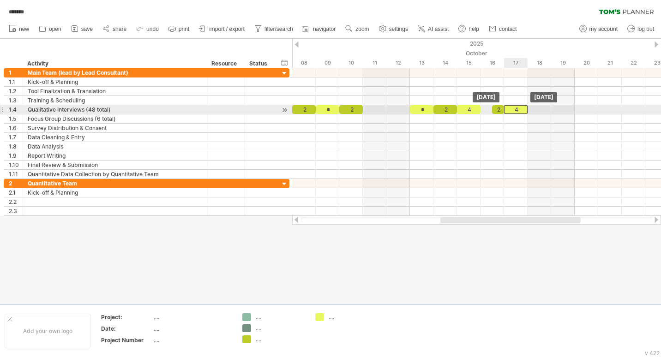
drag, startPoint x: 527, startPoint y: 108, endPoint x: 519, endPoint y: 109, distance: 7.9
click at [519, 109] on div "4" at bounding box center [516, 109] width 24 height 9
click at [494, 108] on div "2" at bounding box center [498, 109] width 12 height 9
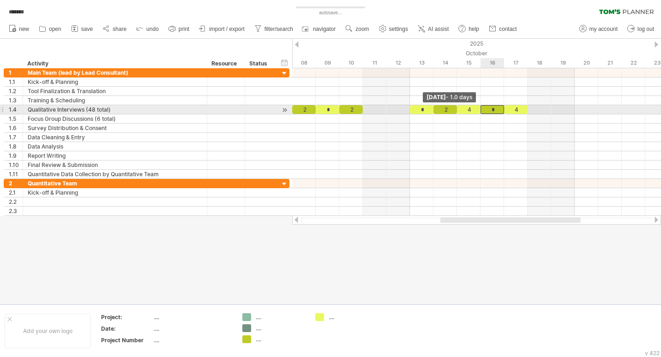
drag, startPoint x: 491, startPoint y: 109, endPoint x: 484, endPoint y: 110, distance: 7.0
click at [483, 109] on div "*" at bounding box center [492, 109] width 24 height 9
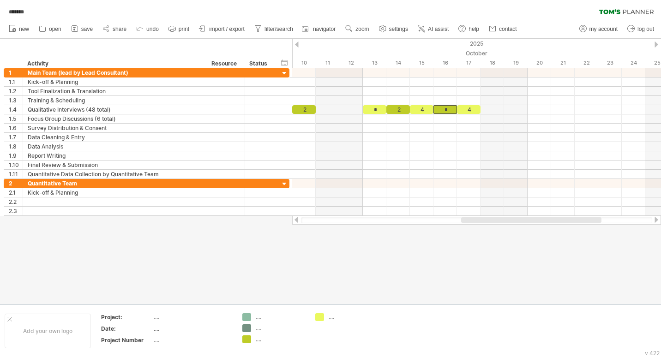
drag, startPoint x: 487, startPoint y: 220, endPoint x: 500, endPoint y: 211, distance: 15.4
click at [508, 219] on div at bounding box center [531, 220] width 140 height 6
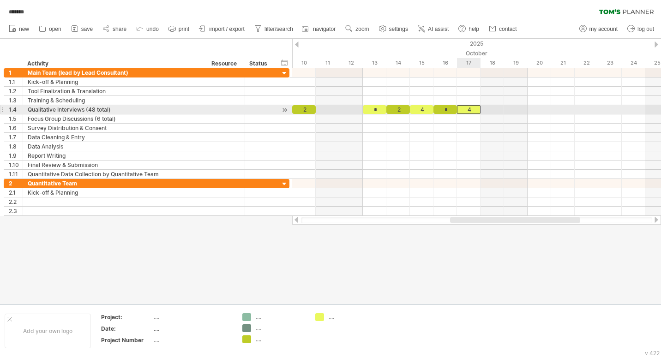
click at [468, 109] on div "4" at bounding box center [469, 109] width 24 height 9
click at [535, 109] on div at bounding box center [476, 109] width 369 height 9
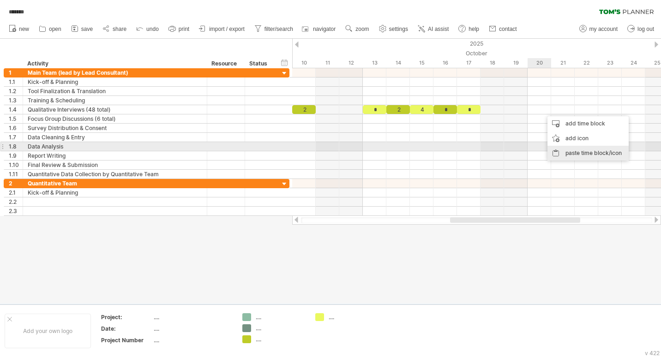
click at [571, 146] on div "paste time block/icon" at bounding box center [587, 153] width 81 height 15
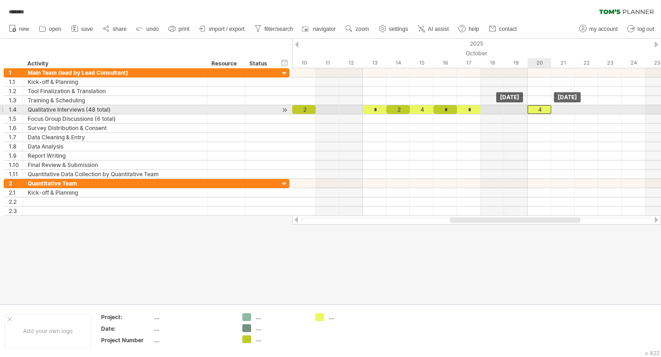
drag, startPoint x: 553, startPoint y: 110, endPoint x: 543, endPoint y: 111, distance: 10.2
click at [543, 111] on div "4" at bounding box center [540, 109] width 24 height 9
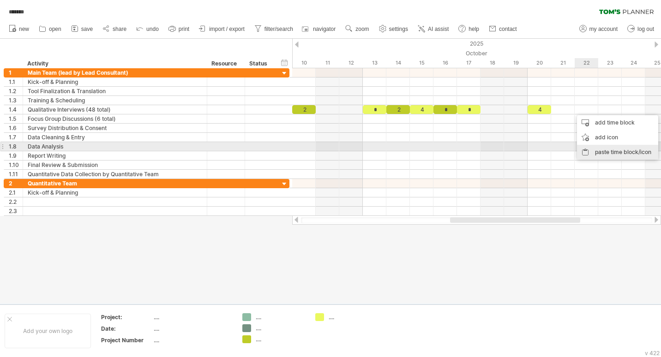
click at [612, 150] on div "paste time block/icon" at bounding box center [617, 152] width 81 height 15
click at [627, 150] on div "paste time block/icon" at bounding box center [617, 151] width 81 height 15
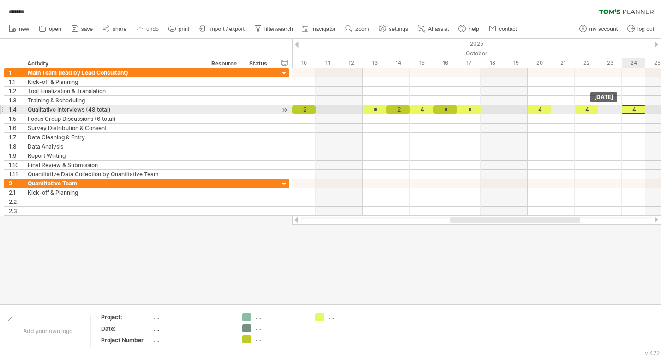
drag, startPoint x: 643, startPoint y: 107, endPoint x: 633, endPoint y: 111, distance: 11.4
click at [633, 111] on div "4" at bounding box center [634, 109] width 24 height 9
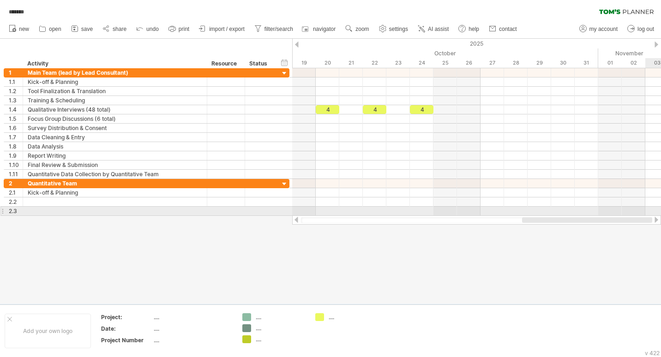
drag, startPoint x: 574, startPoint y: 218, endPoint x: 660, endPoint y: 211, distance: 85.6
click at [660, 211] on div "Trying to reach [DOMAIN_NAME] Connected again... 0% autosave... ******* clear f…" at bounding box center [330, 178] width 661 height 357
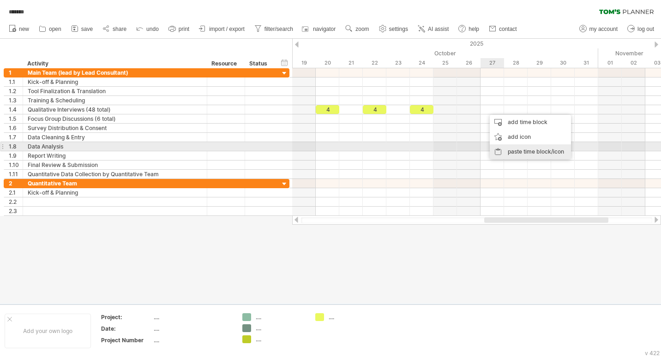
click at [524, 150] on div "paste time block/icon" at bounding box center [530, 151] width 81 height 15
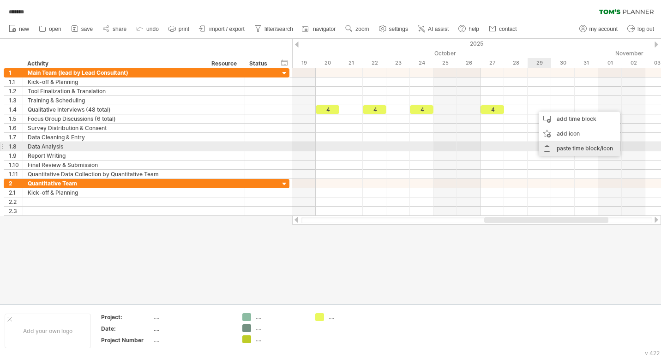
drag, startPoint x: 563, startPoint y: 148, endPoint x: 562, endPoint y: 144, distance: 4.7
click at [563, 148] on div "paste time block/icon" at bounding box center [579, 148] width 81 height 15
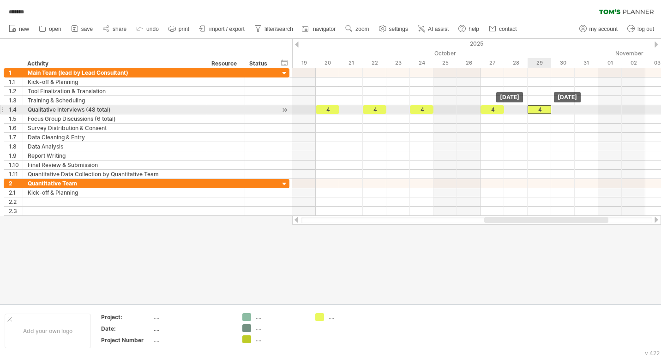
drag, startPoint x: 553, startPoint y: 109, endPoint x: 544, endPoint y: 111, distance: 9.1
click at [544, 111] on div "4" at bounding box center [540, 109] width 24 height 9
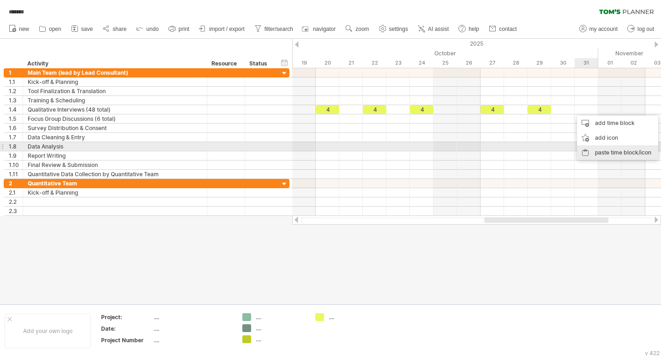
click at [603, 150] on div "paste time block/icon" at bounding box center [617, 152] width 81 height 15
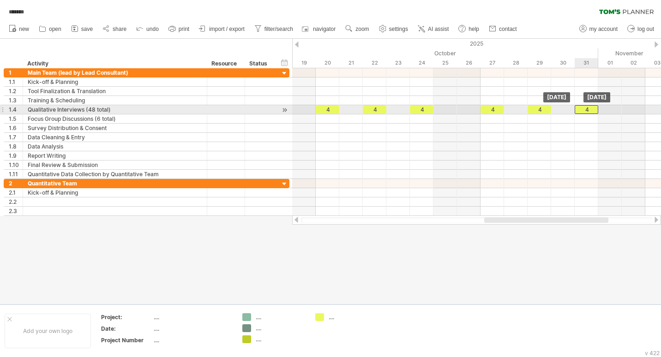
drag, startPoint x: 598, startPoint y: 110, endPoint x: 576, endPoint y: 113, distance: 22.4
click at [590, 111] on div "4" at bounding box center [587, 109] width 24 height 9
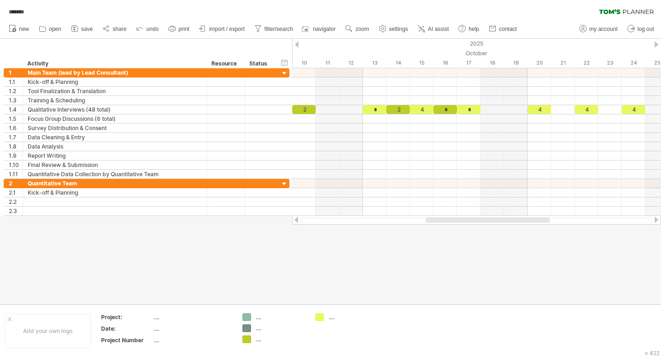
drag, startPoint x: 487, startPoint y: 222, endPoint x: 430, endPoint y: 224, distance: 57.8
click at [430, 225] on div "Trying to reach [DOMAIN_NAME] Connected again... 0% autosave... ******* clear f…" at bounding box center [330, 178] width 661 height 357
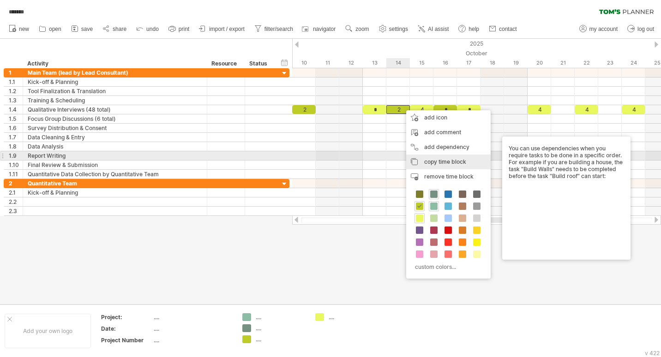
click at [429, 158] on div "copy time block copy time blocks/icons" at bounding box center [448, 162] width 84 height 15
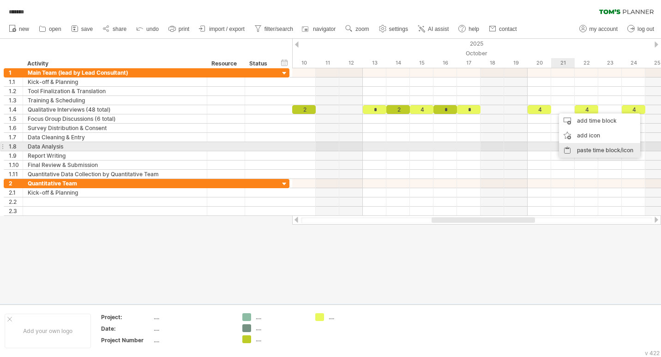
click at [580, 145] on div "paste time block/icon" at bounding box center [599, 150] width 81 height 15
click at [607, 145] on div "paste time block/icon" at bounding box center [617, 148] width 81 height 15
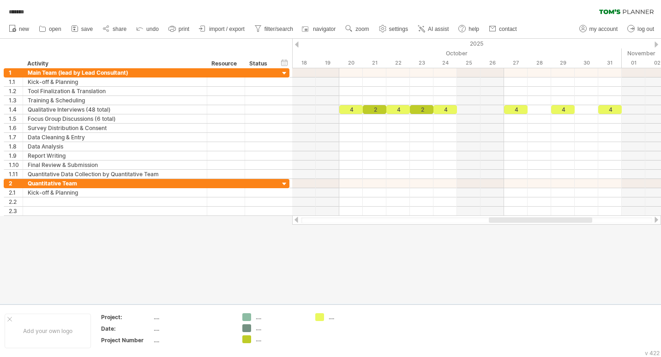
drag, startPoint x: 530, startPoint y: 220, endPoint x: 552, endPoint y: 156, distance: 67.9
click at [589, 215] on div "Trying to reach [DOMAIN_NAME] Connected again... 0% autosave... ******* clear f…" at bounding box center [330, 178] width 661 height 357
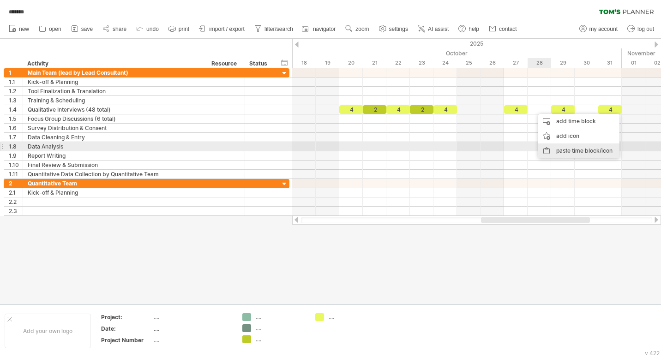
click at [558, 150] on div "paste time block/icon" at bounding box center [578, 151] width 81 height 15
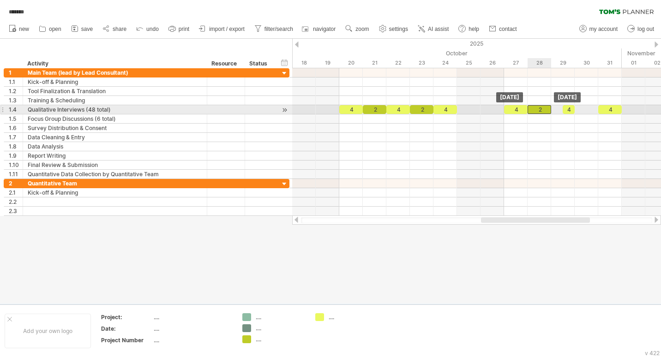
drag, startPoint x: 548, startPoint y: 109, endPoint x: 540, endPoint y: 109, distance: 8.3
click at [540, 109] on div "2" at bounding box center [540, 109] width 24 height 9
click at [566, 107] on div "4" at bounding box center [569, 109] width 12 height 9
drag, startPoint x: 561, startPoint y: 109, endPoint x: 553, endPoint y: 108, distance: 8.0
click at [553, 108] on div "*" at bounding box center [563, 109] width 24 height 9
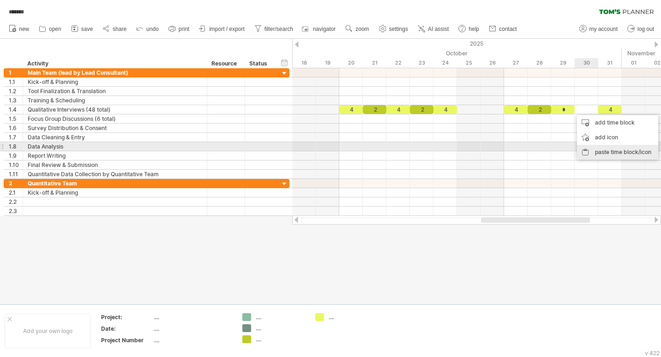
click at [608, 150] on div "paste time block/icon" at bounding box center [617, 152] width 81 height 15
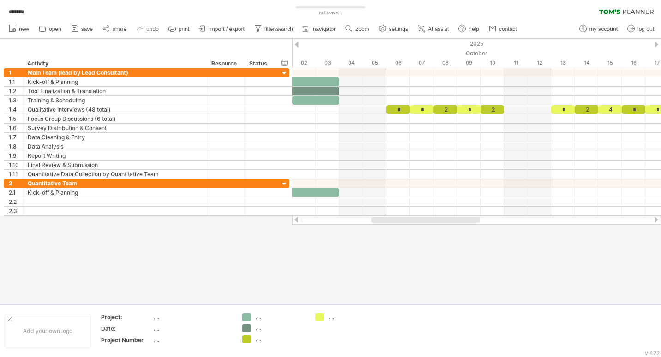
drag, startPoint x: 587, startPoint y: 219, endPoint x: 476, endPoint y: 227, distance: 111.0
click at [476, 227] on div "Trying to reach [DOMAIN_NAME] Connected again... 0% autosave... ******* clear f…" at bounding box center [330, 178] width 661 height 357
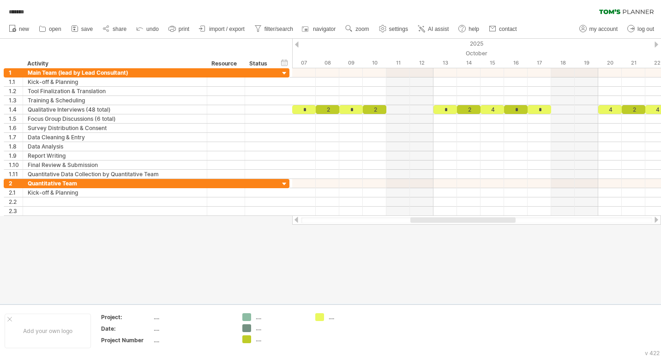
drag, startPoint x: 457, startPoint y: 221, endPoint x: 484, endPoint y: 188, distance: 42.3
click at [492, 223] on div at bounding box center [476, 220] width 369 height 9
drag, startPoint x: 515, startPoint y: 221, endPoint x: 561, endPoint y: 224, distance: 46.3
click at [561, 224] on div at bounding box center [476, 220] width 369 height 9
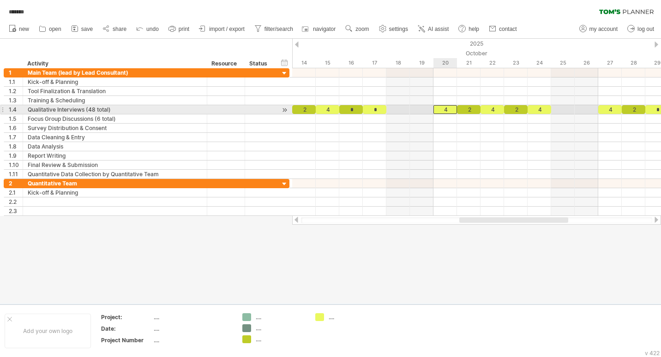
click at [448, 111] on div "4" at bounding box center [445, 109] width 24 height 9
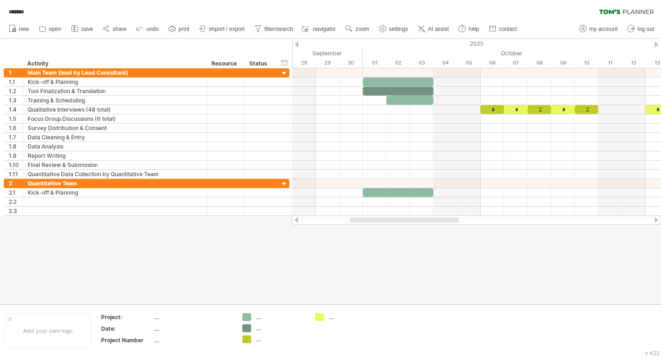
drag, startPoint x: 476, startPoint y: 219, endPoint x: 366, endPoint y: 226, distance: 109.6
click at [366, 226] on div "Trying to reach [DOMAIN_NAME] Connected again... 0% autosave... ******* clear f…" at bounding box center [330, 178] width 661 height 357
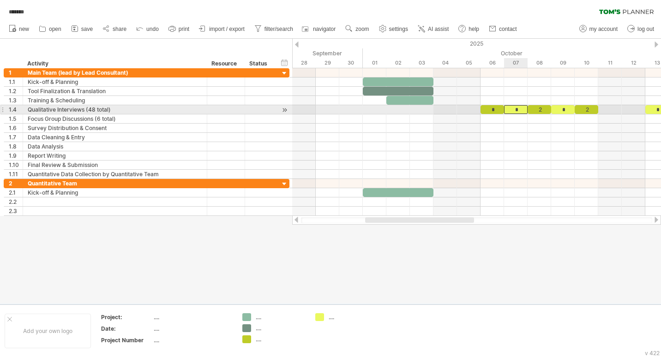
drag, startPoint x: 517, startPoint y: 110, endPoint x: 523, endPoint y: 113, distance: 6.4
click at [518, 110] on div "*" at bounding box center [516, 109] width 24 height 9
click at [568, 108] on div "*" at bounding box center [563, 109] width 24 height 9
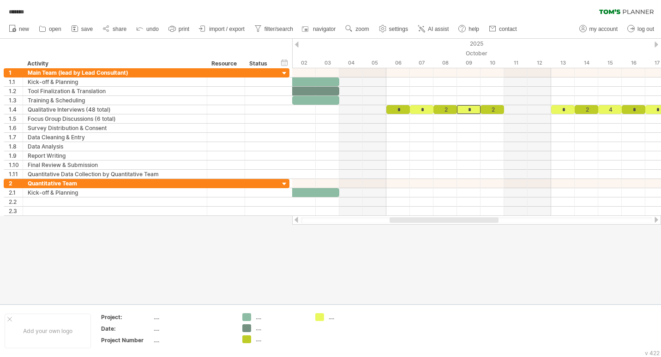
drag, startPoint x: 463, startPoint y: 222, endPoint x: 501, endPoint y: 218, distance: 38.5
click at [494, 232] on div "Trying to reach [DOMAIN_NAME] Connected again... 0% autosave... ******* clear f…" at bounding box center [330, 178] width 661 height 357
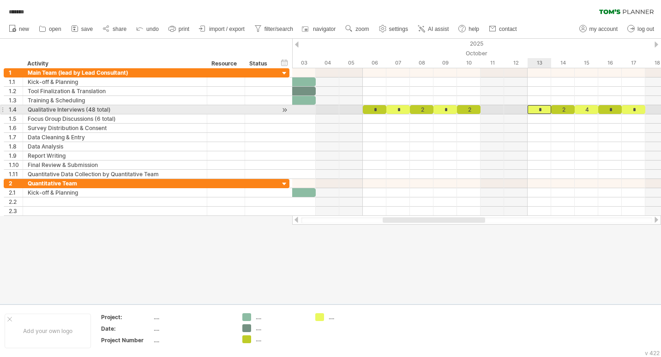
click at [543, 109] on div "*" at bounding box center [540, 109] width 24 height 9
click at [588, 107] on div "4" at bounding box center [587, 109] width 24 height 9
click at [637, 110] on div "*" at bounding box center [634, 109] width 24 height 9
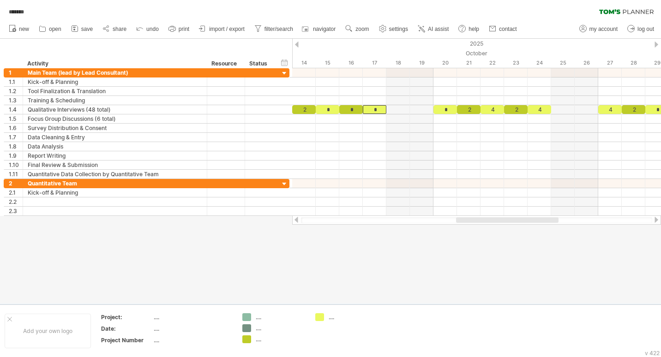
drag, startPoint x: 460, startPoint y: 222, endPoint x: 514, endPoint y: 163, distance: 79.4
click at [534, 222] on div at bounding box center [507, 220] width 102 height 6
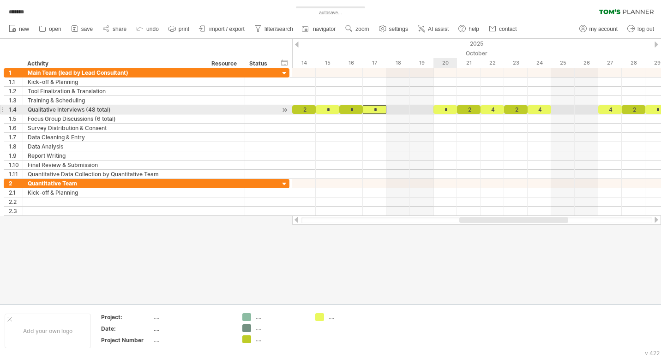
click at [446, 107] on div "*" at bounding box center [445, 109] width 24 height 9
click at [493, 112] on div "4" at bounding box center [492, 109] width 24 height 9
click at [544, 111] on div "4" at bounding box center [540, 109] width 24 height 9
click at [613, 110] on div "4" at bounding box center [610, 109] width 24 height 9
click at [658, 108] on div "*" at bounding box center [657, 109] width 24 height 9
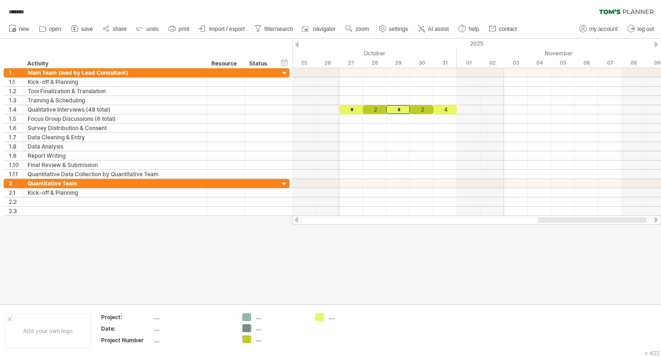
drag, startPoint x: 565, startPoint y: 219, endPoint x: 644, endPoint y: 230, distance: 79.2
click at [644, 230] on div "Trying to reach [DOMAIN_NAME] Connected again... 0% autosave... ******* clear f…" at bounding box center [330, 178] width 661 height 357
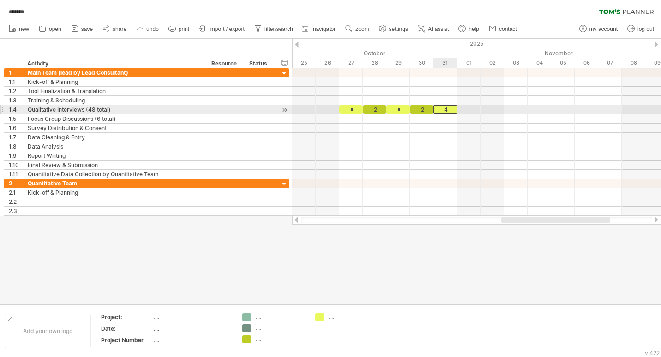
click at [447, 107] on div "4" at bounding box center [445, 109] width 24 height 9
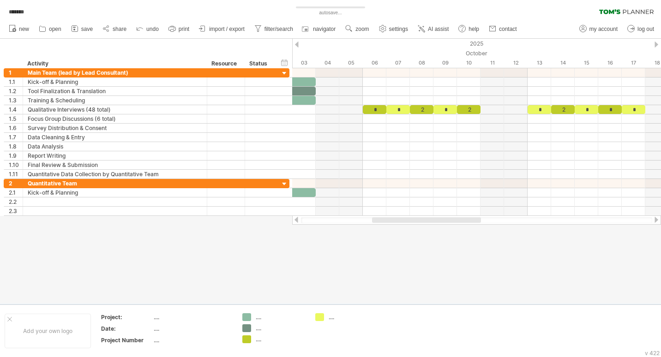
drag, startPoint x: 525, startPoint y: 222, endPoint x: 396, endPoint y: 217, distance: 129.3
click at [396, 217] on div at bounding box center [476, 220] width 369 height 9
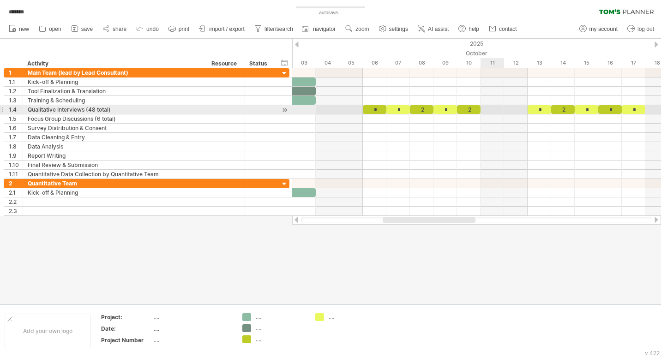
click at [490, 112] on div at bounding box center [476, 109] width 369 height 9
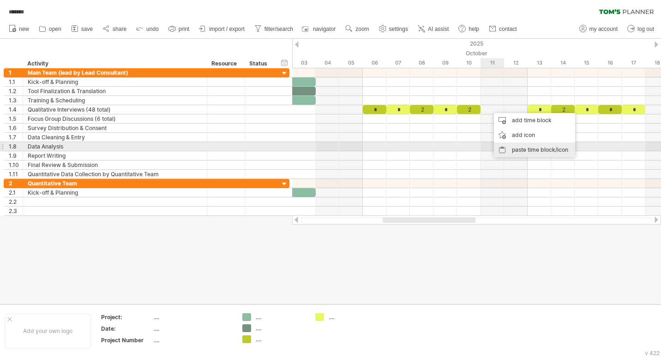
click at [520, 148] on div "paste time block/icon" at bounding box center [534, 150] width 81 height 15
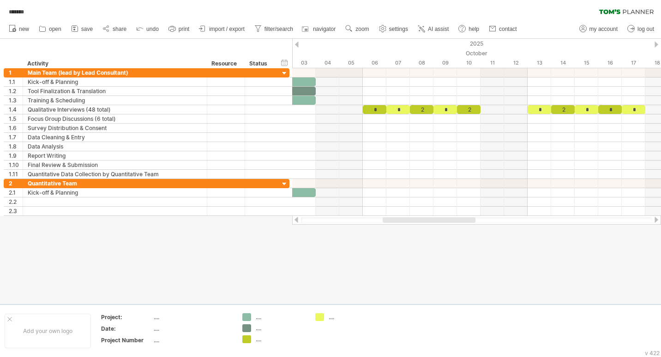
click at [82, 27] on span "save" at bounding box center [87, 29] width 12 height 6
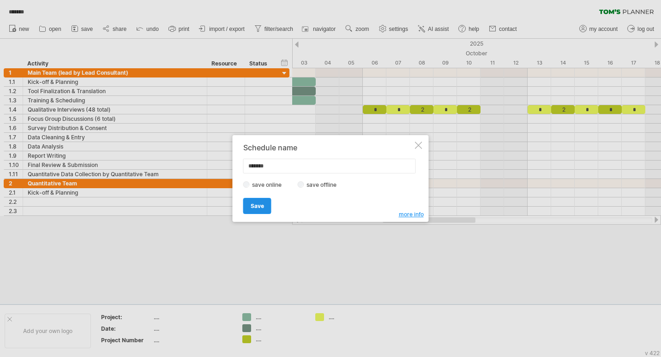
click at [261, 207] on span "Save" at bounding box center [257, 206] width 13 height 7
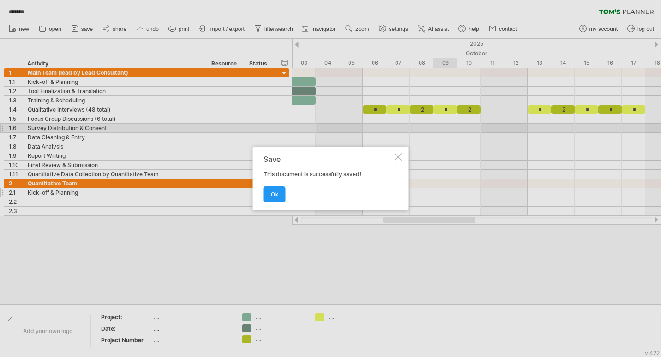
drag, startPoint x: 272, startPoint y: 195, endPoint x: 277, endPoint y: 194, distance: 4.7
click at [273, 195] on span "ok" at bounding box center [274, 194] width 7 height 7
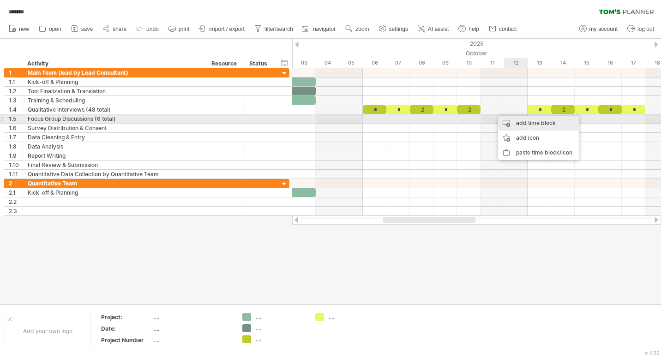
click at [522, 123] on div "add time block" at bounding box center [538, 123] width 81 height 15
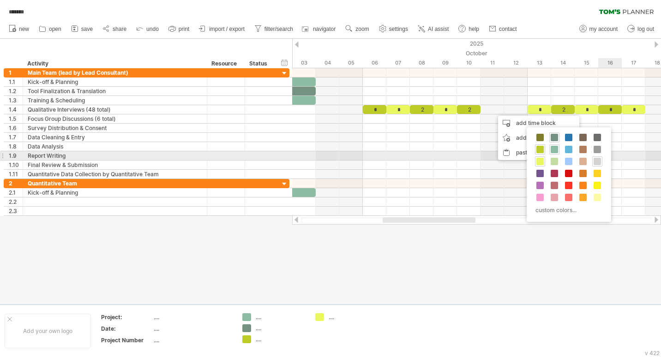
click at [598, 161] on span at bounding box center [597, 161] width 7 height 7
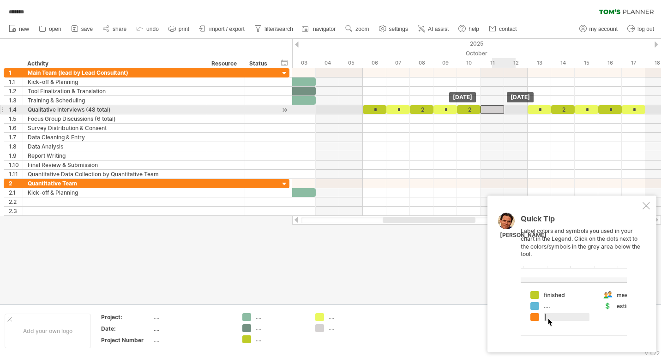
drag, startPoint x: 501, startPoint y: 111, endPoint x: 495, endPoint y: 109, distance: 6.3
click at [495, 109] on div at bounding box center [492, 109] width 24 height 9
click at [491, 111] on div at bounding box center [492, 109] width 24 height 9
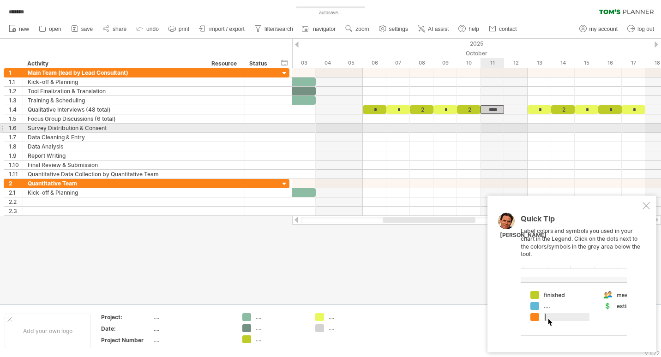
click at [505, 128] on div at bounding box center [476, 128] width 369 height 9
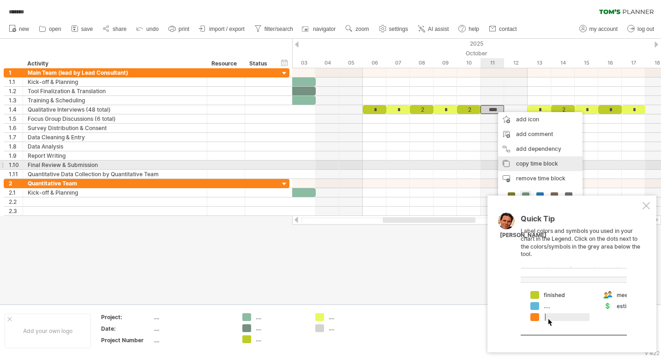
click at [525, 165] on span "copy time block" at bounding box center [537, 163] width 42 height 7
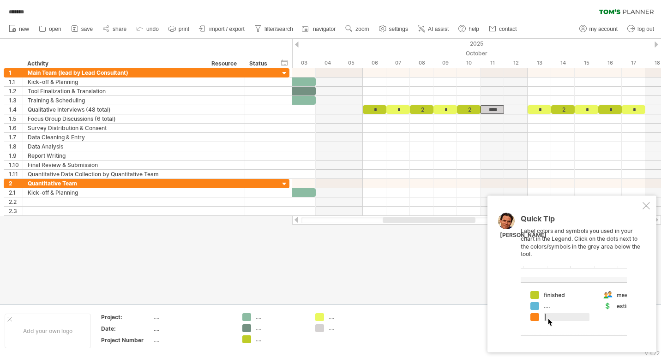
click at [450, 316] on td at bounding box center [420, 331] width 73 height 36
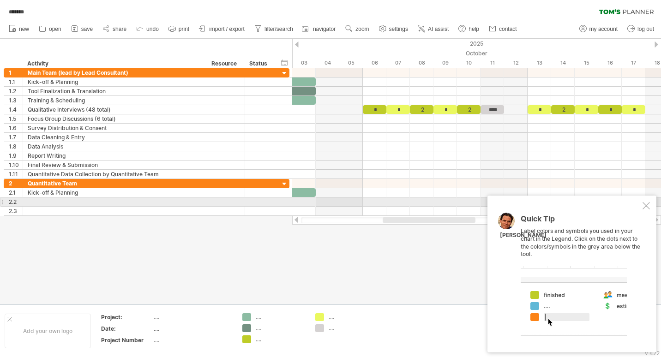
click at [649, 204] on div at bounding box center [646, 205] width 7 height 7
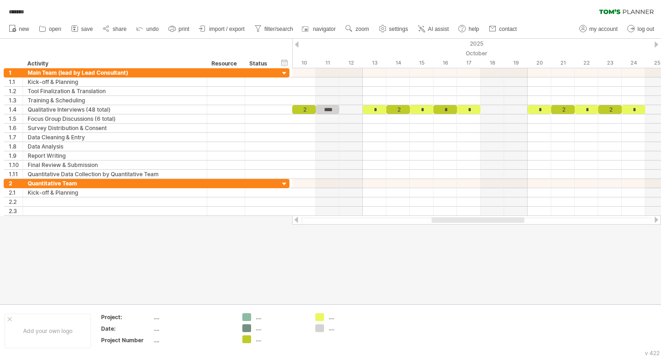
drag, startPoint x: 470, startPoint y: 219, endPoint x: 511, endPoint y: 225, distance: 41.6
click at [511, 225] on div "Trying to reach [DOMAIN_NAME] Connected again... 0% autosave... ******* clear f…" at bounding box center [330, 178] width 661 height 357
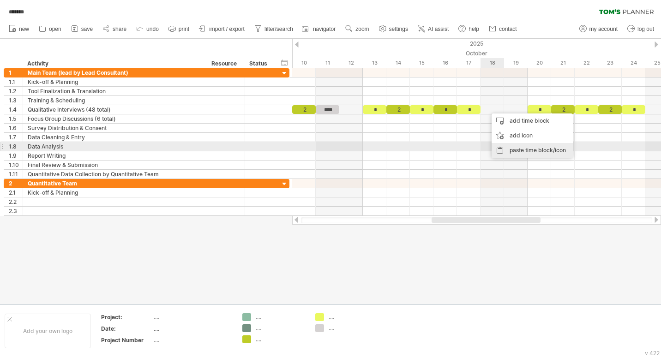
click at [516, 149] on div "paste time block/icon" at bounding box center [532, 150] width 81 height 15
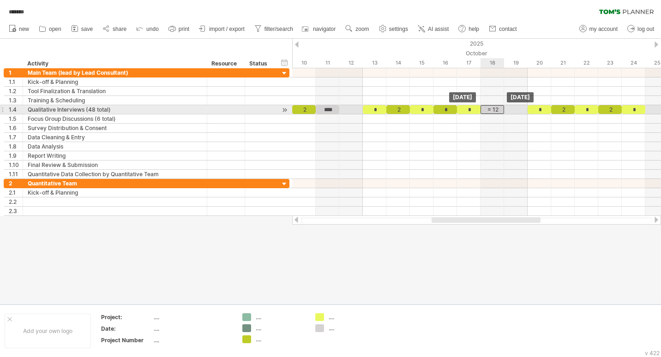
drag, startPoint x: 503, startPoint y: 109, endPoint x: 495, endPoint y: 108, distance: 8.0
click at [495, 108] on div "= 12" at bounding box center [492, 109] width 24 height 9
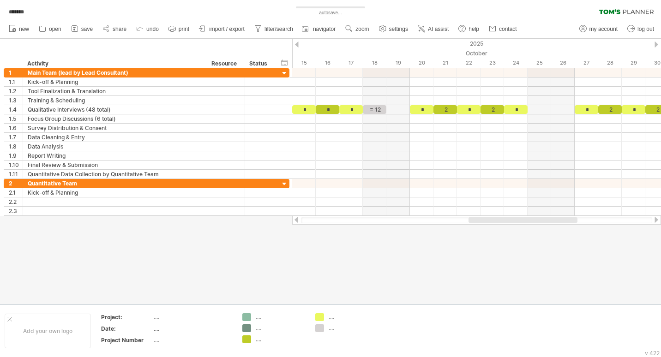
drag, startPoint x: 532, startPoint y: 220, endPoint x: 568, endPoint y: 224, distance: 36.2
click at [568, 224] on div at bounding box center [476, 220] width 369 height 9
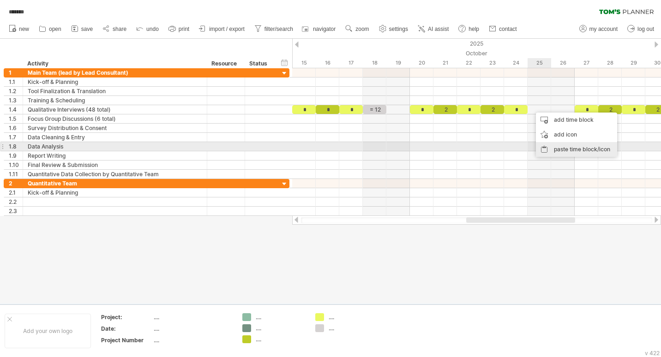
click at [559, 148] on div "paste time block/icon" at bounding box center [576, 149] width 81 height 15
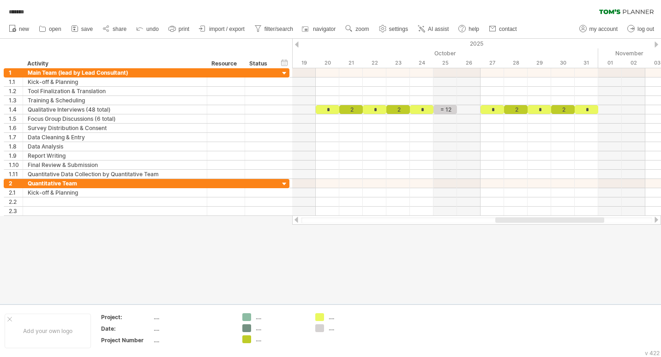
drag, startPoint x: 567, startPoint y: 221, endPoint x: 601, endPoint y: 171, distance: 59.8
click at [597, 218] on div at bounding box center [549, 220] width 109 height 6
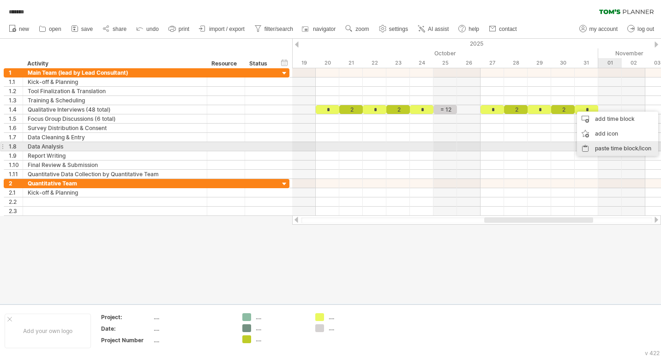
click at [617, 148] on div "paste time block/icon" at bounding box center [617, 148] width 81 height 15
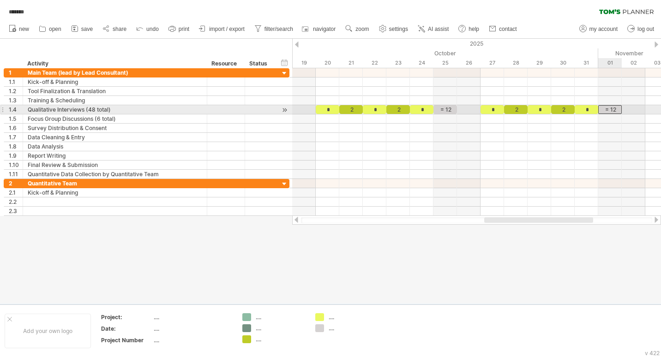
click at [612, 109] on div "= 12" at bounding box center [610, 109] width 24 height 9
click at [612, 109] on div "****" at bounding box center [610, 109] width 24 height 9
click at [449, 108] on div "= 12" at bounding box center [445, 109] width 24 height 9
click at [449, 108] on div "****" at bounding box center [445, 109] width 24 height 9
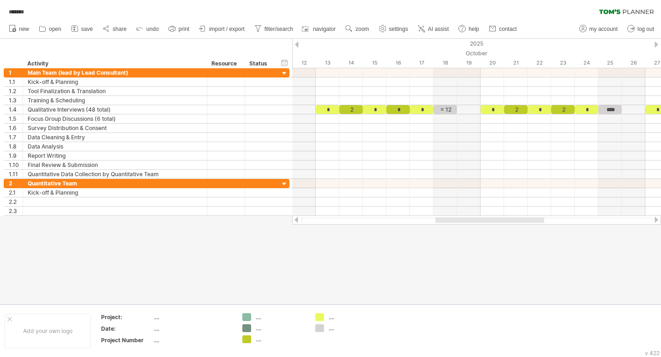
drag, startPoint x: 494, startPoint y: 220, endPoint x: 445, endPoint y: 220, distance: 48.9
click at [445, 220] on div at bounding box center [489, 220] width 109 height 6
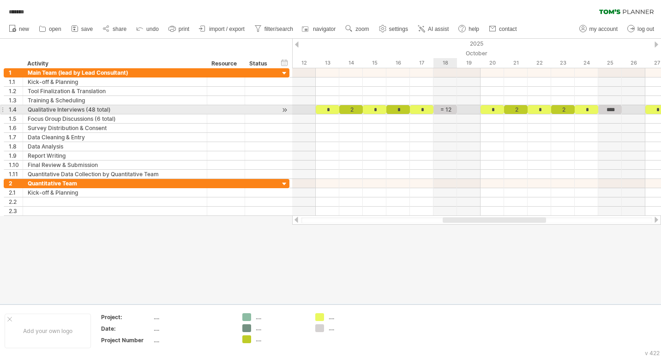
click at [451, 111] on div "= 12" at bounding box center [445, 109] width 24 height 9
click at [451, 111] on div "****" at bounding box center [445, 109] width 24 height 9
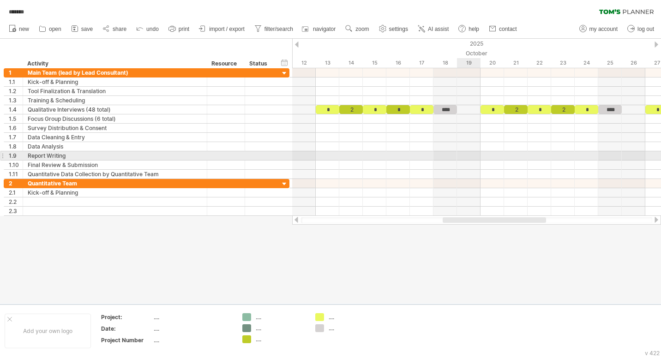
click at [468, 157] on div at bounding box center [476, 155] width 369 height 9
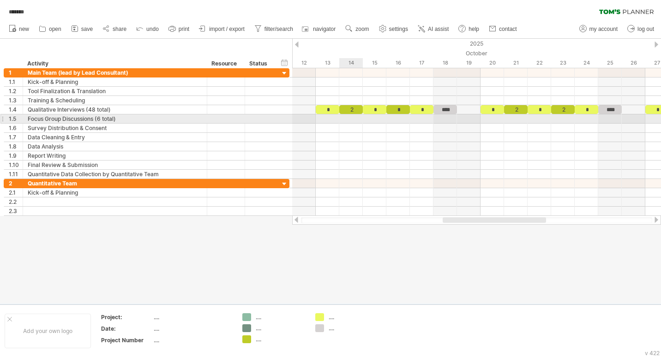
click at [345, 116] on div at bounding box center [476, 118] width 369 height 9
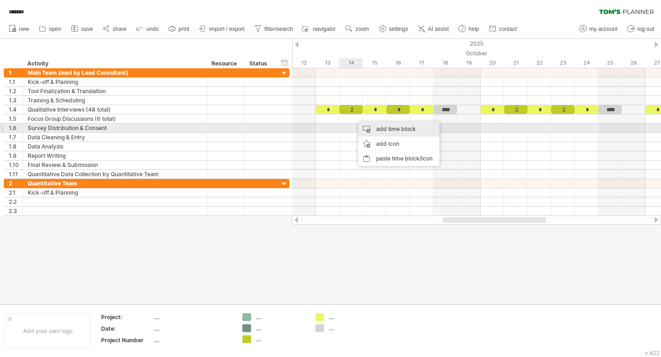
click at [394, 131] on div "add time block" at bounding box center [398, 129] width 81 height 15
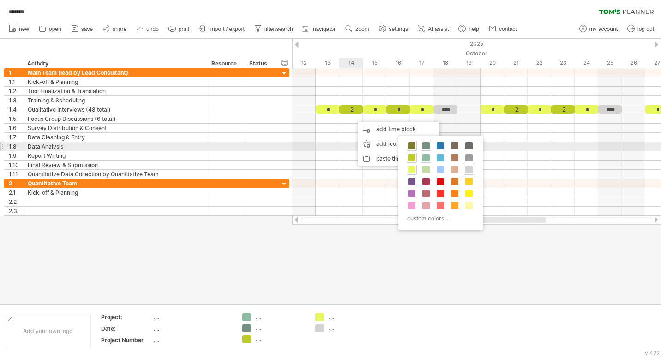
click at [413, 147] on span at bounding box center [411, 145] width 7 height 7
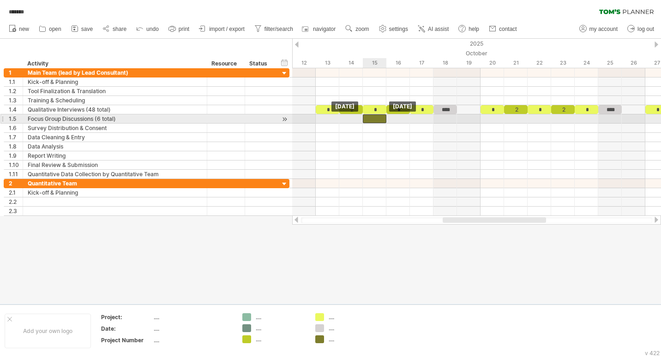
click at [371, 118] on div at bounding box center [375, 118] width 24 height 9
click at [375, 116] on div at bounding box center [375, 118] width 24 height 9
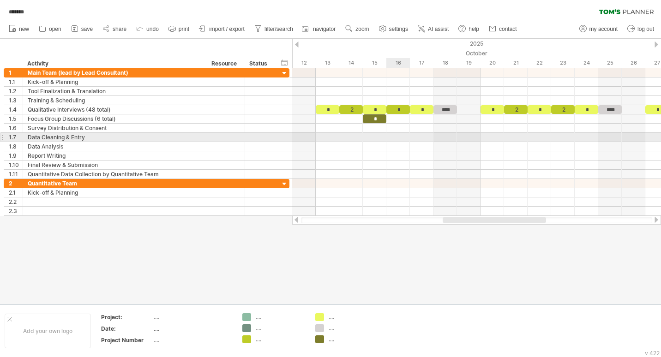
click at [395, 140] on div at bounding box center [476, 137] width 369 height 9
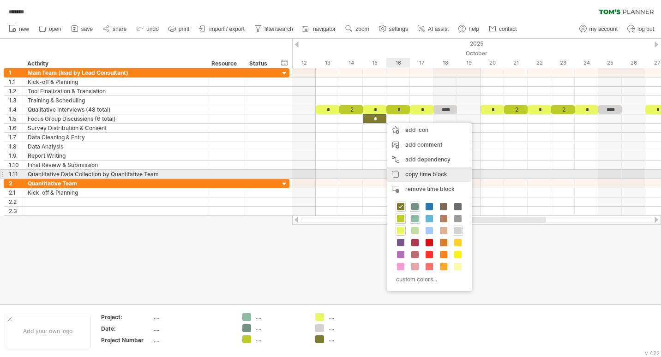
click at [408, 173] on span "copy time block" at bounding box center [426, 174] width 42 height 7
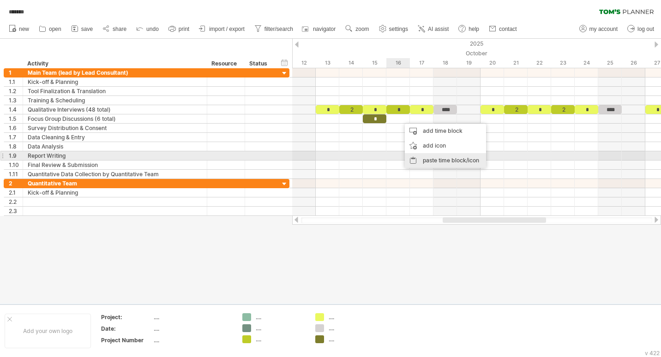
click at [442, 159] on div "paste time block/icon" at bounding box center [445, 160] width 81 height 15
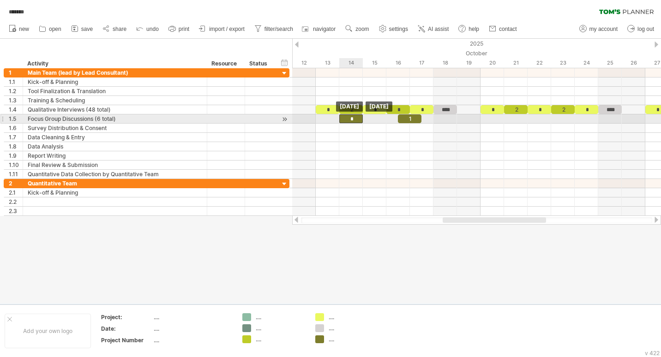
drag, startPoint x: 375, startPoint y: 119, endPoint x: 352, endPoint y: 120, distance: 22.7
click at [352, 120] on div "*" at bounding box center [351, 118] width 24 height 9
drag, startPoint x: 400, startPoint y: 117, endPoint x: 396, endPoint y: 120, distance: 4.8
click at [396, 120] on div "* * 2 * 2 * 2 * * * * * * * * 2 2 2 * 2 **** **** **** **** * 1 [DATE] [DATE]" at bounding box center [476, 142] width 369 height 148
drag, startPoint x: 407, startPoint y: 117, endPoint x: 397, endPoint y: 120, distance: 9.6
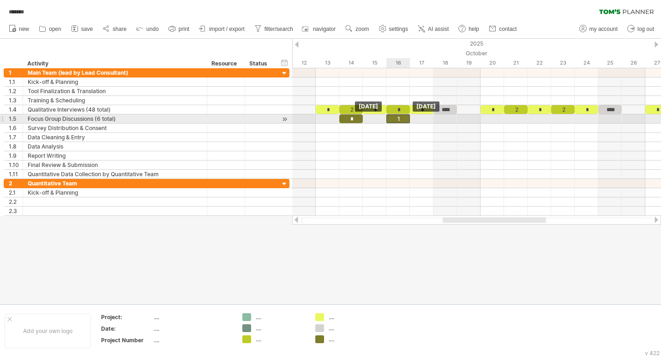
click at [397, 120] on div "1" at bounding box center [398, 118] width 24 height 9
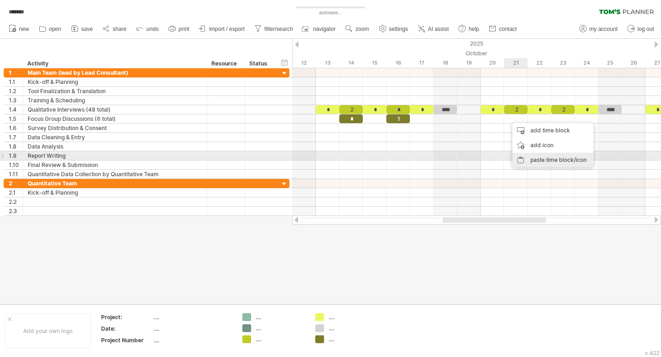
click at [538, 159] on div "paste time block/icon" at bounding box center [552, 160] width 81 height 15
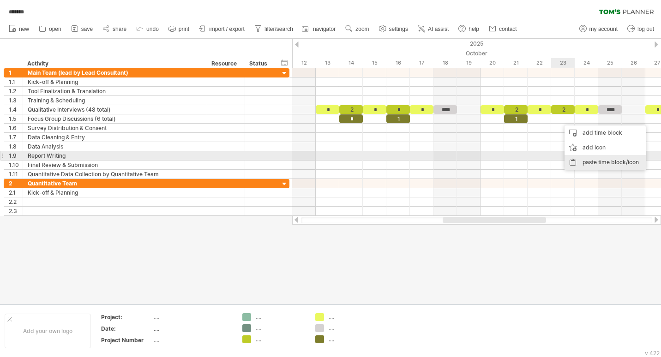
click at [583, 160] on div "paste time block/icon" at bounding box center [604, 162] width 81 height 15
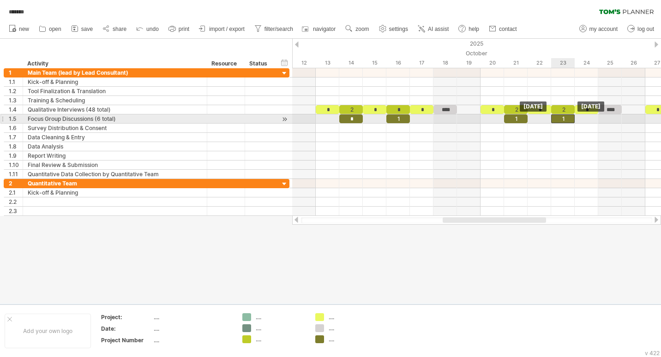
drag, startPoint x: 570, startPoint y: 117, endPoint x: 562, endPoint y: 119, distance: 8.2
click at [562, 119] on div "1" at bounding box center [563, 118] width 24 height 9
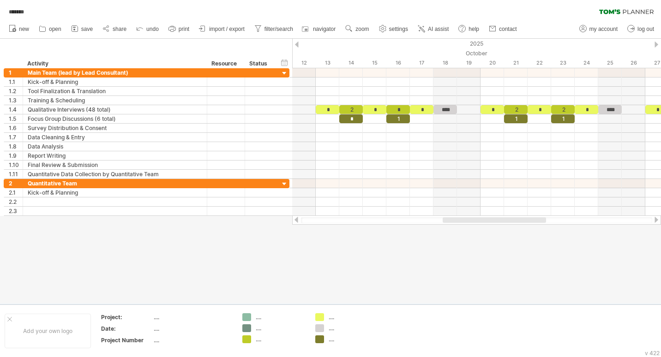
click at [537, 223] on div at bounding box center [476, 220] width 351 height 6
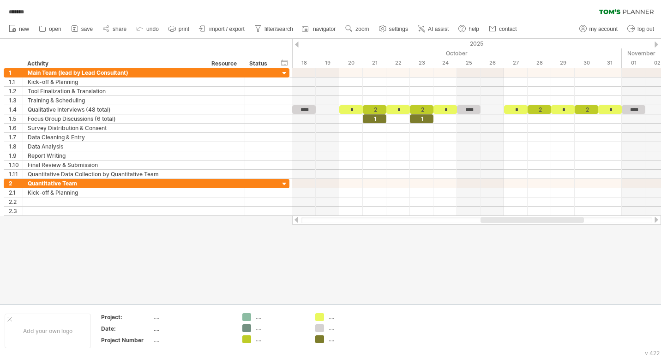
drag, startPoint x: 539, startPoint y: 219, endPoint x: 577, endPoint y: 220, distance: 37.9
click at [577, 220] on div at bounding box center [531, 220] width 103 height 6
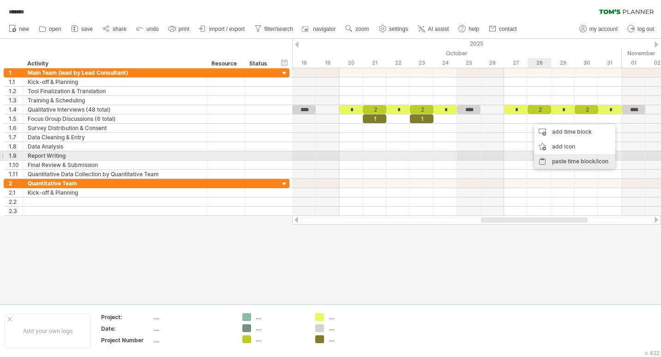
click at [558, 160] on div "paste time block/icon" at bounding box center [574, 161] width 81 height 15
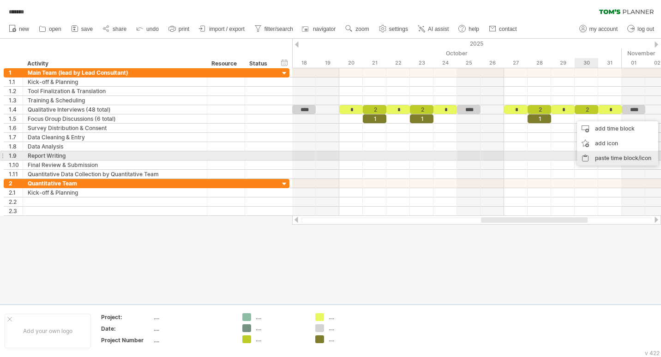
click at [601, 158] on div "paste time block/icon" at bounding box center [617, 158] width 81 height 15
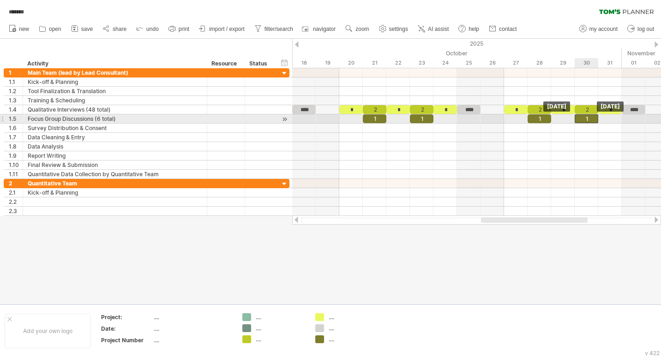
drag, startPoint x: 596, startPoint y: 119, endPoint x: 587, endPoint y: 118, distance: 9.7
click at [587, 118] on div "1" at bounding box center [587, 118] width 24 height 9
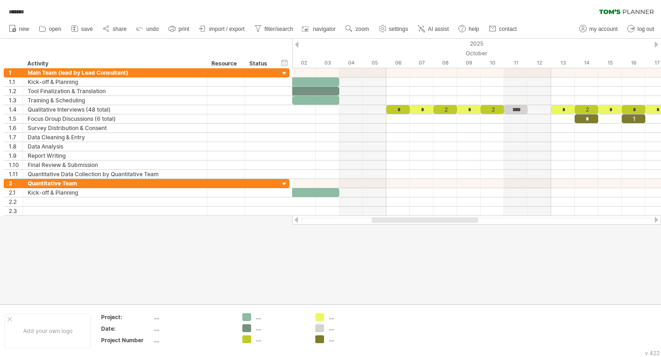
drag, startPoint x: 578, startPoint y: 221, endPoint x: 456, endPoint y: 158, distance: 137.3
click at [468, 218] on div at bounding box center [425, 220] width 107 height 6
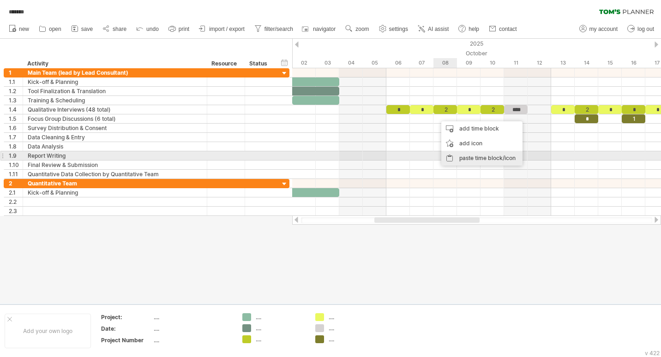
click at [464, 154] on div "paste time block/icon" at bounding box center [481, 158] width 81 height 15
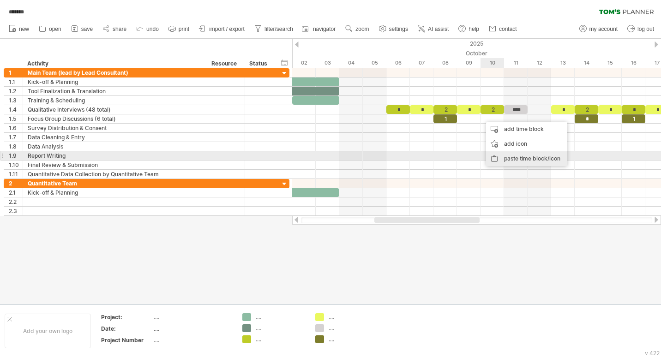
click at [508, 155] on div "paste time block/icon" at bounding box center [526, 158] width 81 height 15
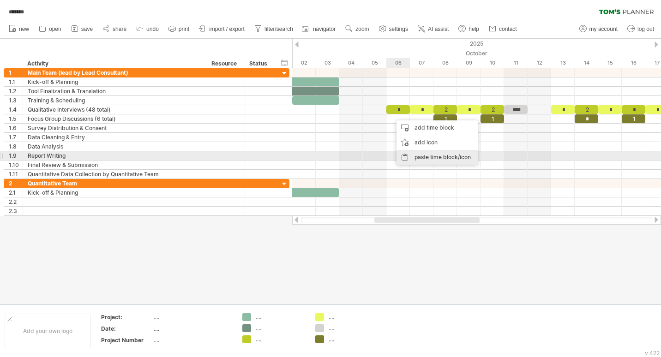
click at [430, 157] on div "paste time block/icon" at bounding box center [436, 157] width 81 height 15
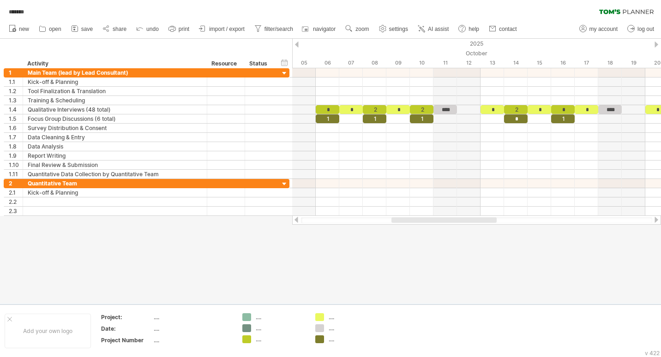
drag, startPoint x: 480, startPoint y: 219, endPoint x: 465, endPoint y: 180, distance: 42.5
click at [487, 219] on div at bounding box center [443, 220] width 105 height 6
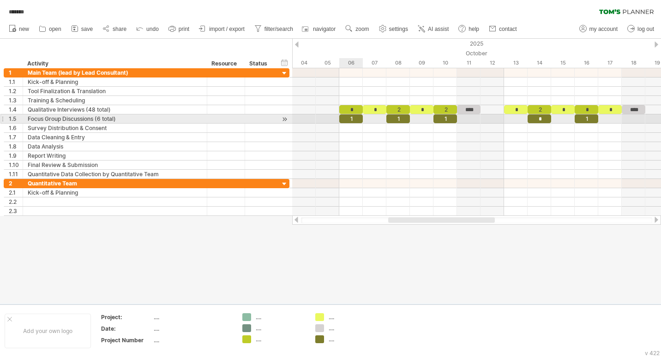
click at [357, 119] on div "1" at bounding box center [351, 118] width 24 height 9
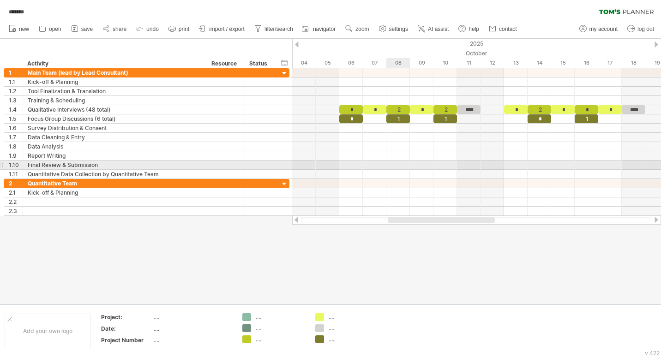
drag, startPoint x: 405, startPoint y: 161, endPoint x: 401, endPoint y: 164, distance: 5.6
click at [402, 162] on div at bounding box center [476, 165] width 369 height 9
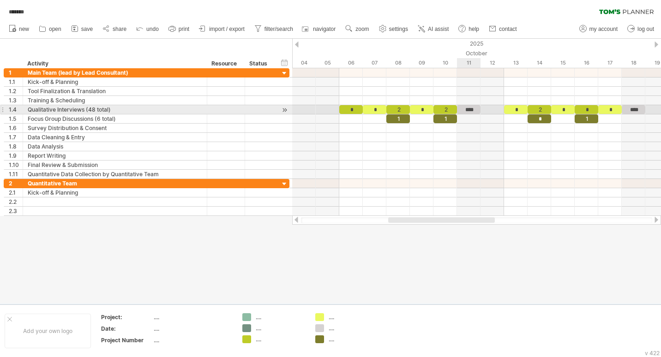
click at [474, 109] on div "****" at bounding box center [469, 109] width 24 height 9
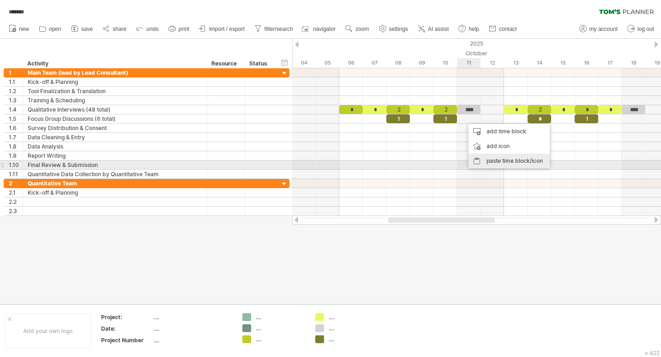
click at [489, 162] on div "paste time block/icon" at bounding box center [508, 161] width 81 height 15
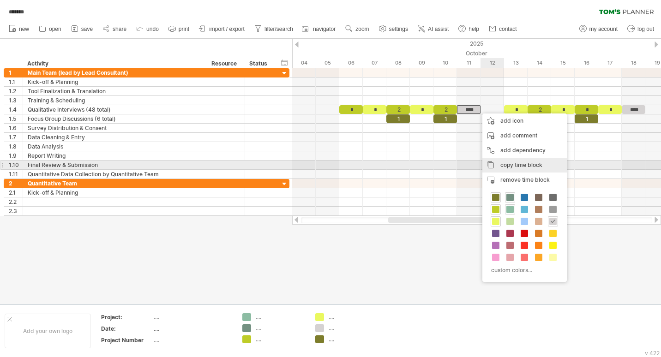
click at [501, 163] on span "copy time block" at bounding box center [521, 165] width 42 height 7
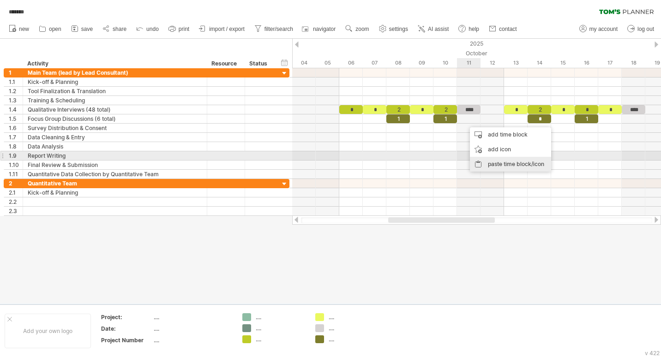
click at [499, 160] on div "paste time block/icon" at bounding box center [510, 164] width 81 height 15
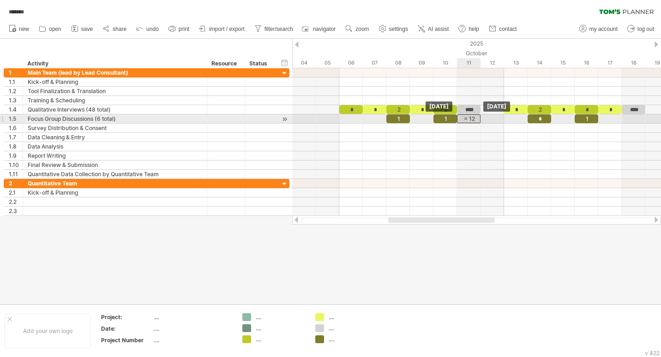
drag, startPoint x: 485, startPoint y: 119, endPoint x: 468, endPoint y: 119, distance: 16.2
click at [468, 119] on div "= 12" at bounding box center [469, 118] width 24 height 9
click at [471, 118] on div "= 12" at bounding box center [469, 118] width 24 height 9
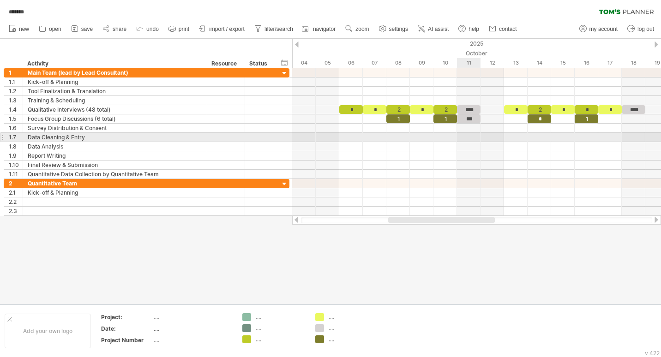
click at [476, 142] on div at bounding box center [476, 137] width 369 height 9
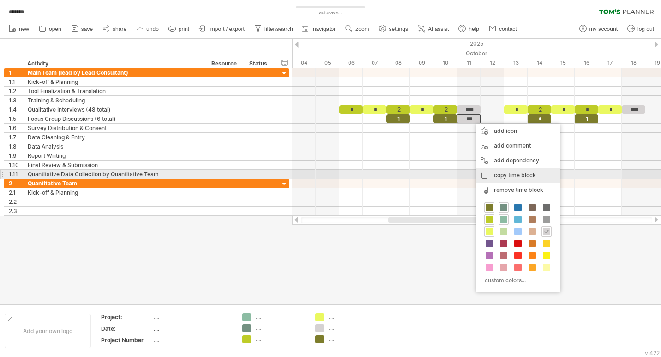
click at [504, 176] on span "copy time block" at bounding box center [515, 175] width 42 height 7
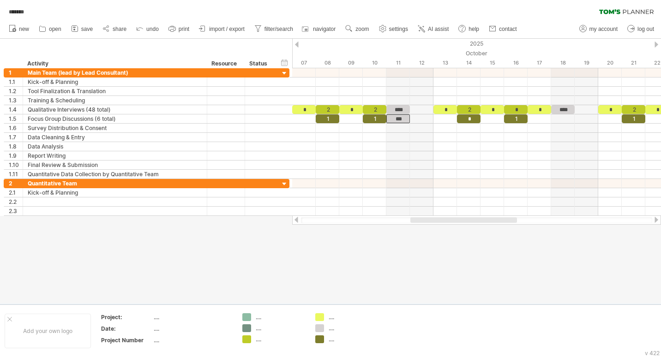
drag, startPoint x: 490, startPoint y: 221, endPoint x: 524, endPoint y: 144, distance: 84.3
click at [511, 218] on div at bounding box center [463, 220] width 107 height 6
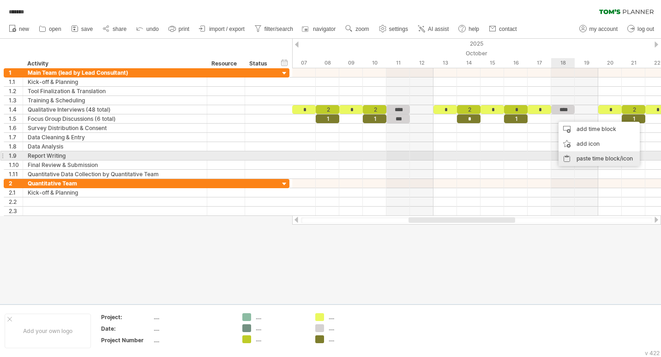
click at [580, 155] on div "paste time block/icon" at bounding box center [598, 158] width 81 height 15
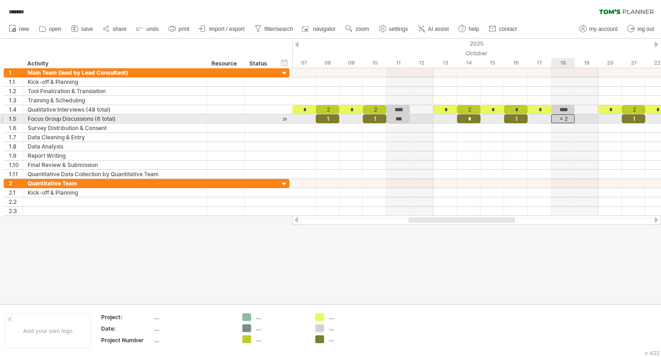
click at [567, 118] on div "= 2" at bounding box center [563, 118] width 24 height 9
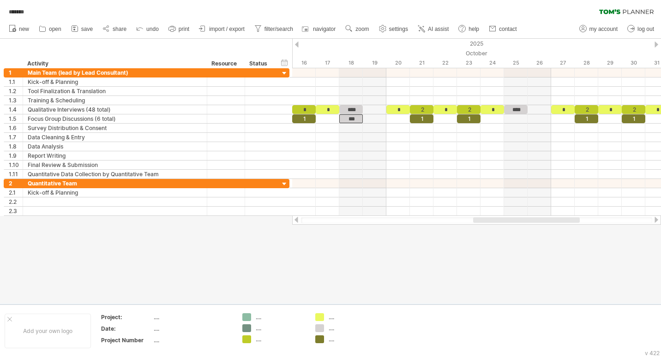
drag, startPoint x: 511, startPoint y: 220, endPoint x: 577, endPoint y: 216, distance: 65.6
click at [578, 230] on div "Trying to reach [DOMAIN_NAME] Connected again... 0% autosave... ******* clear f…" at bounding box center [330, 178] width 661 height 357
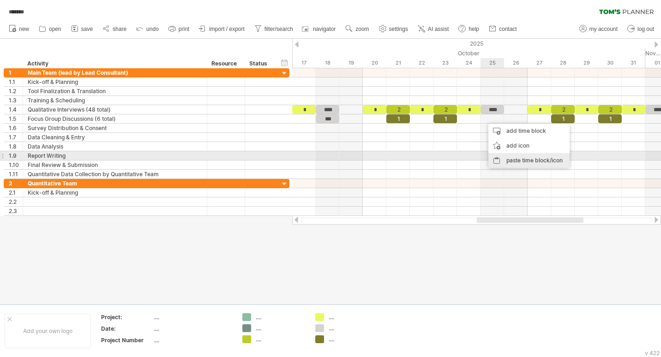
click at [524, 160] on div "paste time block/icon" at bounding box center [528, 160] width 81 height 15
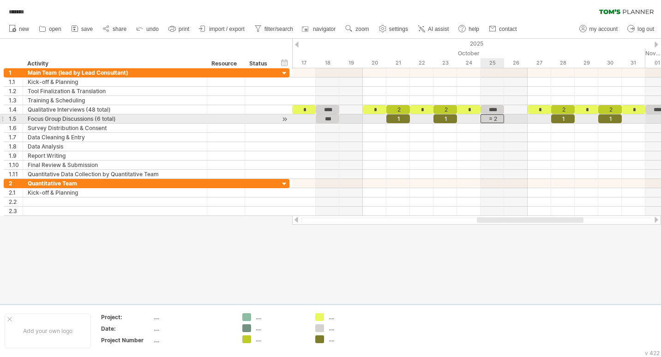
click at [498, 118] on div "= 2" at bounding box center [492, 118] width 24 height 9
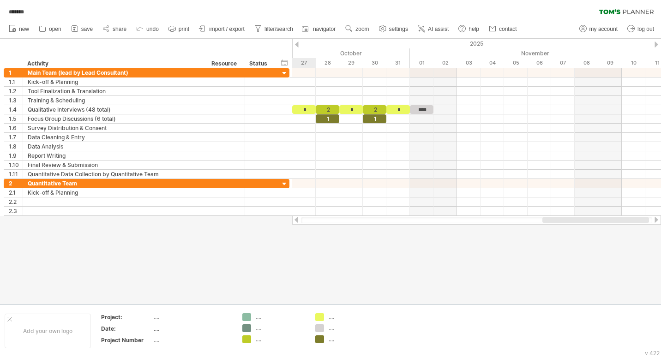
drag, startPoint x: 530, startPoint y: 220, endPoint x: 595, endPoint y: 226, distance: 64.5
click at [595, 226] on div "Trying to reach [DOMAIN_NAME] Connected again... 0% autosave... ******* clear f…" at bounding box center [330, 178] width 661 height 357
drag, startPoint x: 595, startPoint y: 226, endPoint x: 529, endPoint y: 134, distance: 112.6
click at [594, 225] on div at bounding box center [330, 171] width 661 height 265
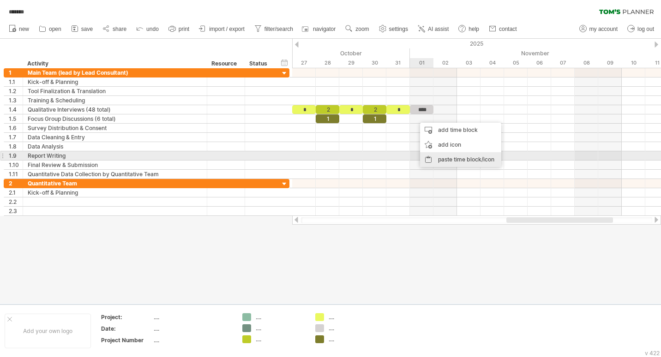
click at [450, 157] on div "paste time block/icon" at bounding box center [460, 159] width 81 height 15
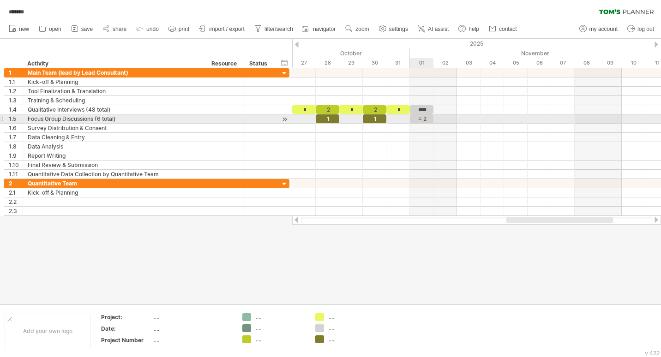
click at [428, 118] on div "= 2" at bounding box center [422, 118] width 24 height 9
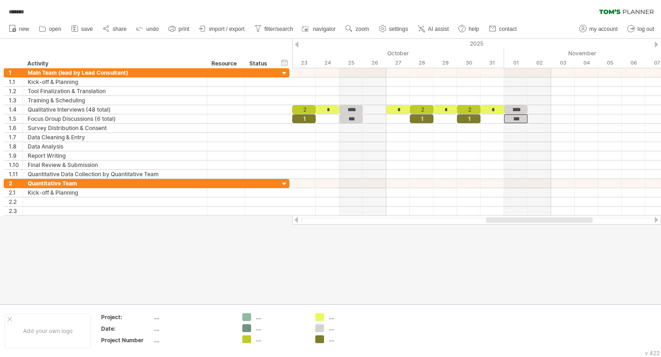
drag, startPoint x: 516, startPoint y: 219, endPoint x: 496, endPoint y: 219, distance: 20.3
click at [496, 219] on div at bounding box center [539, 220] width 107 height 6
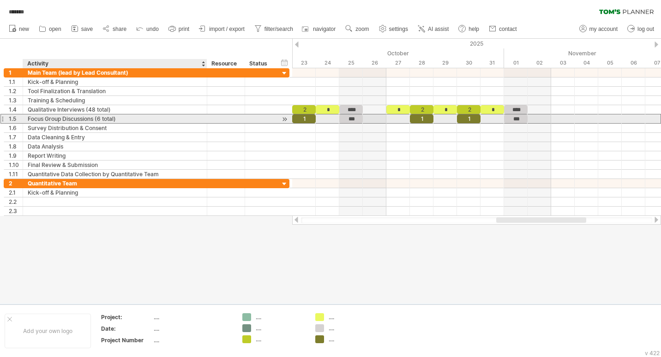
click at [104, 121] on div "Focus Group Discussions (6 total)" at bounding box center [115, 118] width 174 height 9
type input "**********"
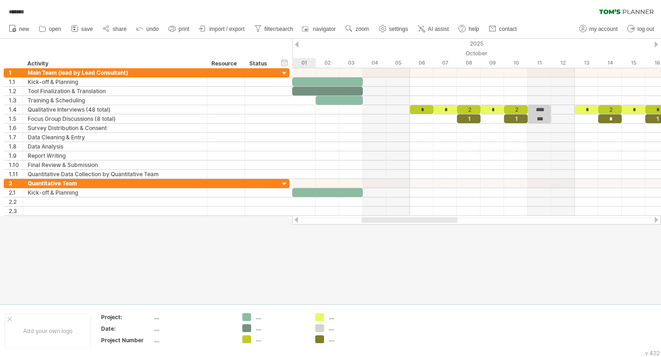
drag, startPoint x: 504, startPoint y: 220, endPoint x: 371, endPoint y: 228, distance: 133.6
click at [371, 228] on div "Trying to reach [DOMAIN_NAME] Connected again... 0% autosave... ******* clear f…" at bounding box center [330, 178] width 661 height 357
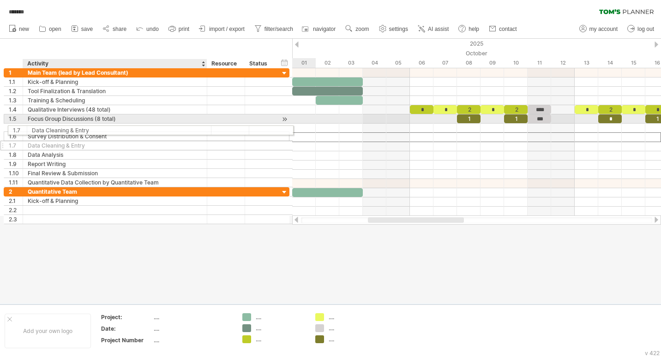
drag, startPoint x: 66, startPoint y: 137, endPoint x: 68, endPoint y: 129, distance: 8.3
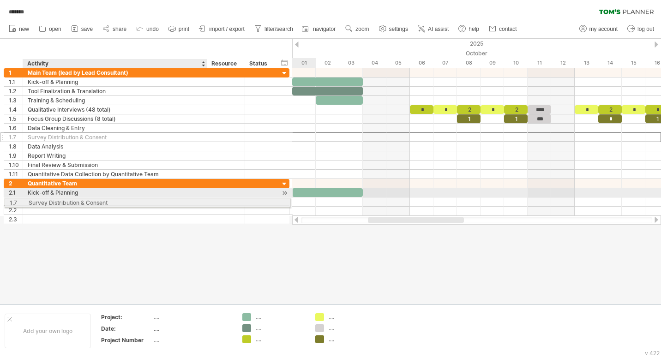
drag, startPoint x: 71, startPoint y: 135, endPoint x: 72, endPoint y: 201, distance: 66.0
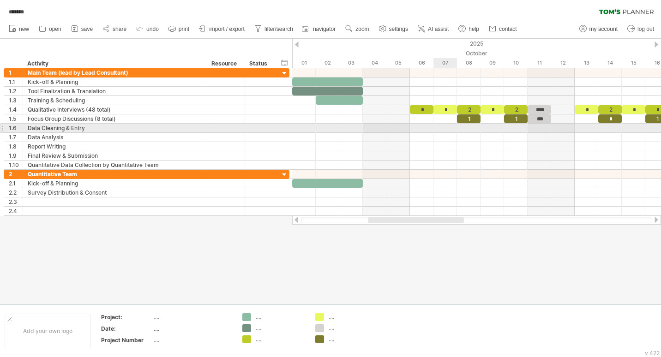
click at [434, 127] on div at bounding box center [476, 128] width 369 height 9
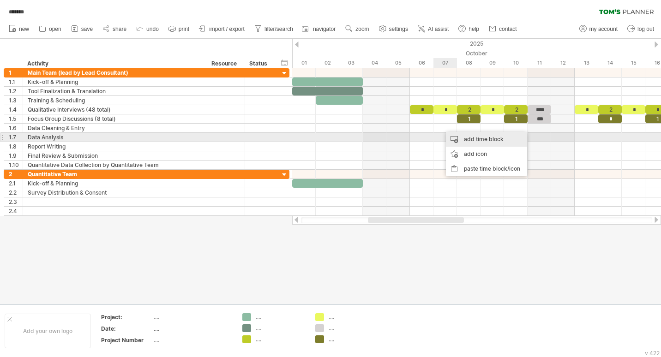
click at [480, 138] on div "add time block" at bounding box center [486, 139] width 81 height 15
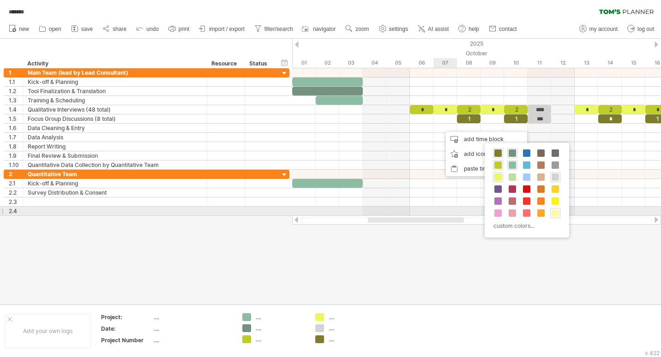
click at [560, 214] on div at bounding box center [555, 213] width 10 height 10
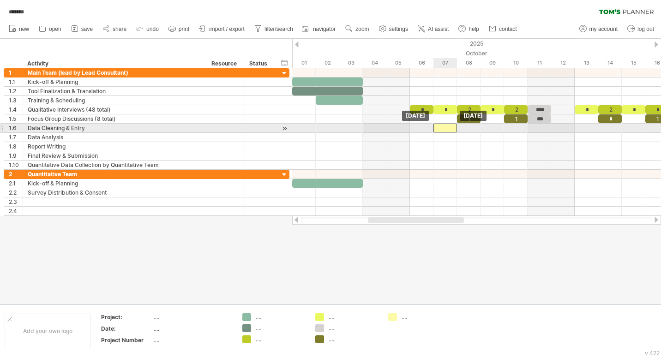
drag, startPoint x: 456, startPoint y: 125, endPoint x: 448, endPoint y: 127, distance: 8.1
click at [448, 127] on div at bounding box center [445, 128] width 24 height 9
drag, startPoint x: 444, startPoint y: 130, endPoint x: 420, endPoint y: 128, distance: 24.1
click at [420, 128] on div at bounding box center [422, 128] width 24 height 9
click at [432, 127] on span at bounding box center [434, 128] width 4 height 9
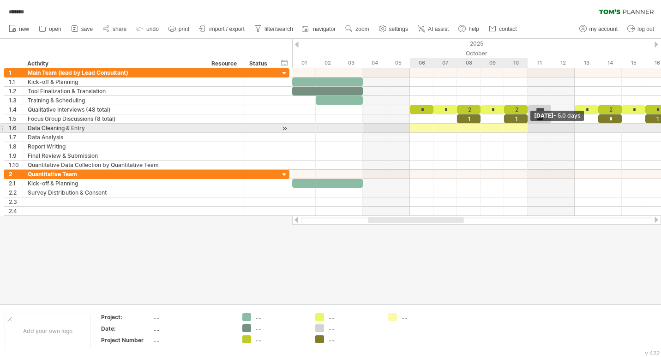
drag, startPoint x: 433, startPoint y: 127, endPoint x: 527, endPoint y: 127, distance: 93.7
click at [527, 127] on span at bounding box center [528, 128] width 4 height 9
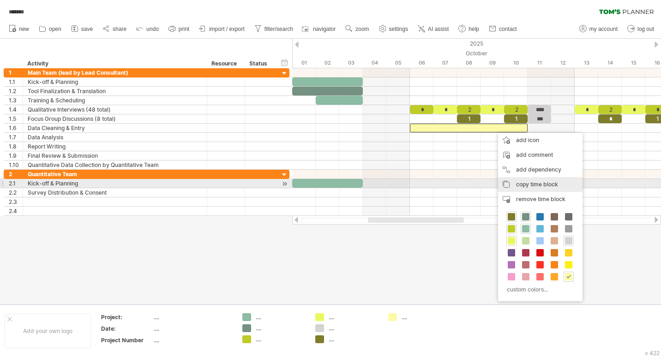
click at [510, 183] on div "copy time block copy time blocks/icons" at bounding box center [540, 184] width 84 height 15
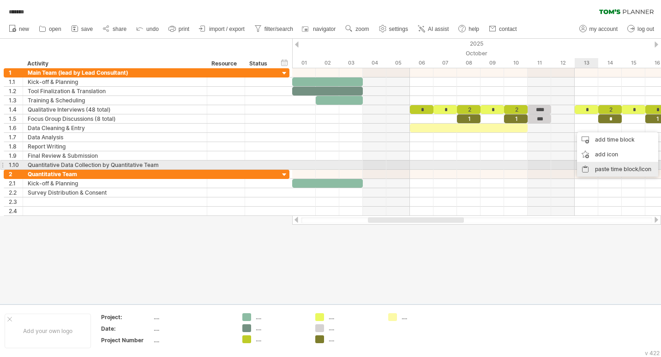
click at [610, 164] on div "paste time block/icon" at bounding box center [617, 169] width 81 height 15
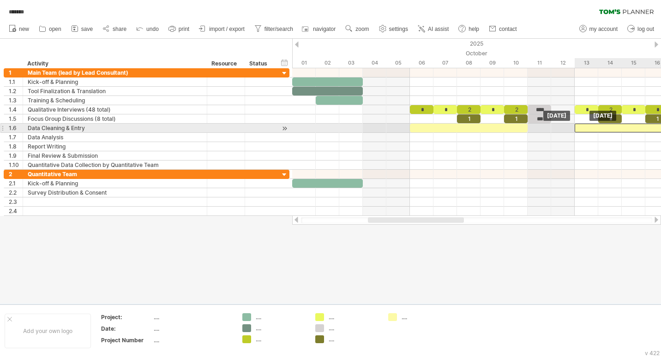
drag, startPoint x: 601, startPoint y: 128, endPoint x: 592, endPoint y: 130, distance: 9.3
click at [592, 130] on div at bounding box center [634, 128] width 118 height 9
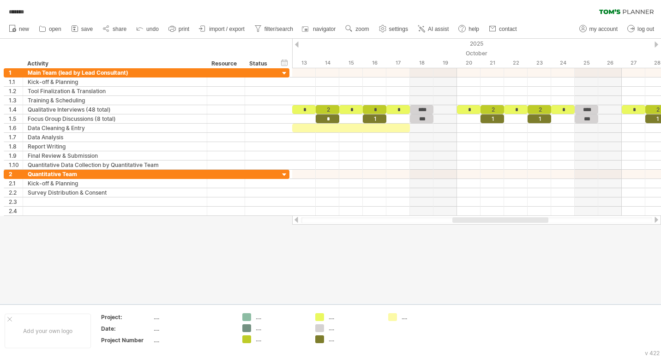
drag, startPoint x: 427, startPoint y: 218, endPoint x: 511, endPoint y: 224, distance: 84.7
click at [511, 224] on div at bounding box center [476, 220] width 369 height 9
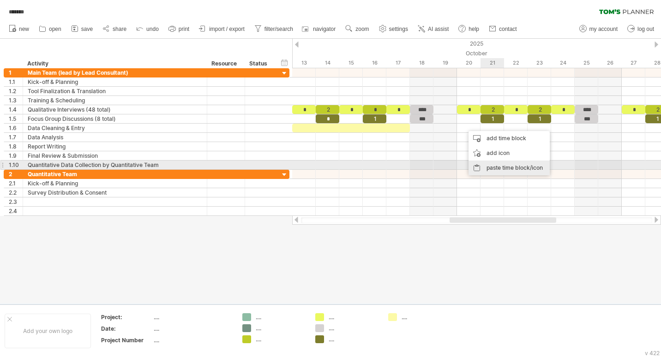
click at [499, 166] on div "paste time block/icon" at bounding box center [508, 168] width 81 height 15
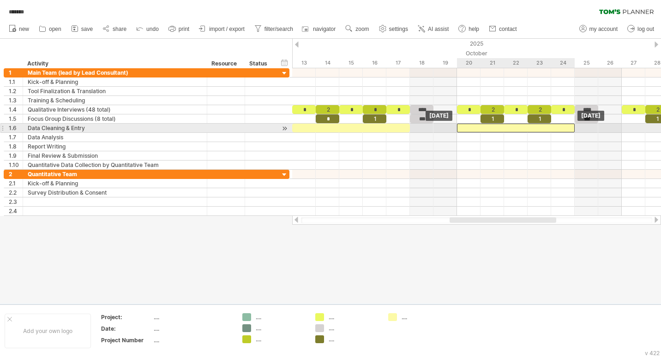
drag, startPoint x: 519, startPoint y: 125, endPoint x: 503, endPoint y: 128, distance: 16.9
click at [503, 128] on div at bounding box center [516, 128] width 118 height 9
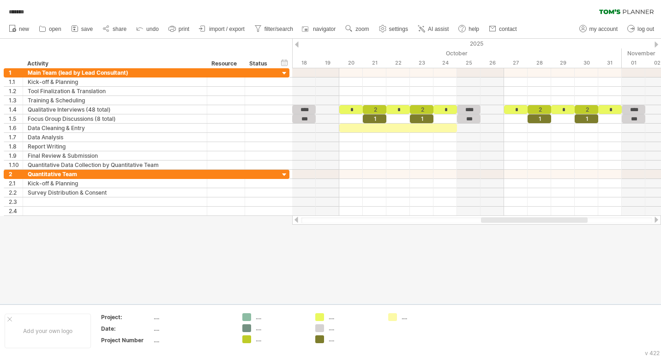
drag, startPoint x: 523, startPoint y: 220, endPoint x: 554, endPoint y: 219, distance: 30.9
click at [554, 219] on div at bounding box center [534, 220] width 107 height 6
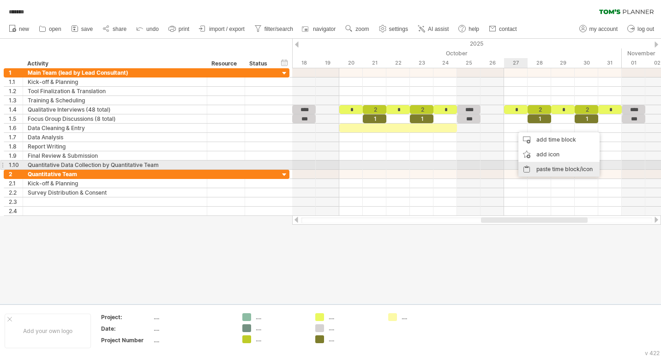
click at [529, 167] on div "paste time block/icon" at bounding box center [558, 169] width 81 height 15
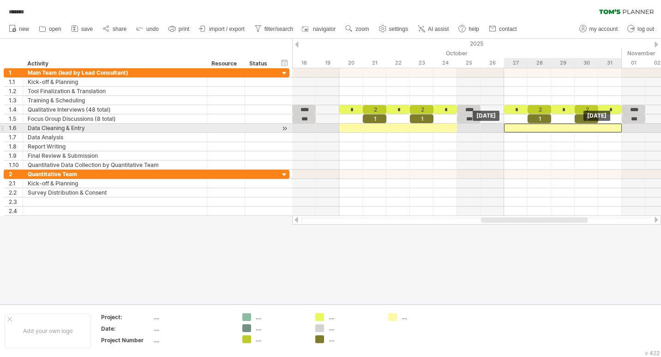
drag, startPoint x: 547, startPoint y: 126, endPoint x: 539, endPoint y: 128, distance: 9.1
click at [539, 128] on div at bounding box center [563, 128] width 118 height 9
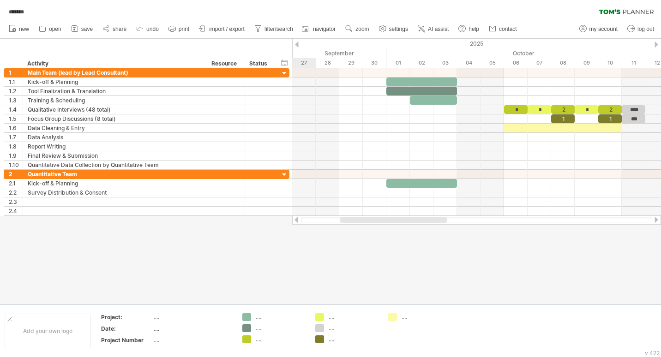
drag, startPoint x: 562, startPoint y: 217, endPoint x: 421, endPoint y: 237, distance: 142.1
click at [421, 237] on div "Trying to reach [DOMAIN_NAME] Connected again... 0% autosave... ******* clear f…" at bounding box center [330, 178] width 661 height 357
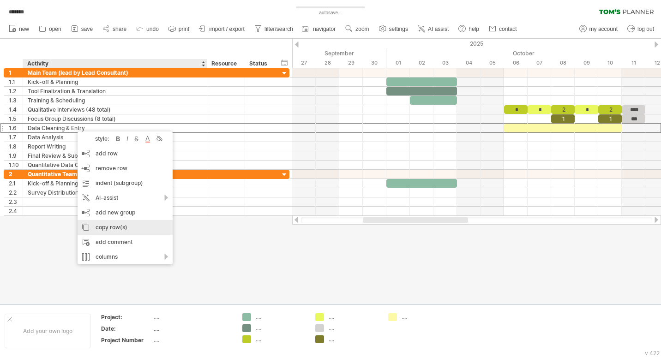
click at [111, 225] on div "copy row(s)" at bounding box center [125, 227] width 95 height 15
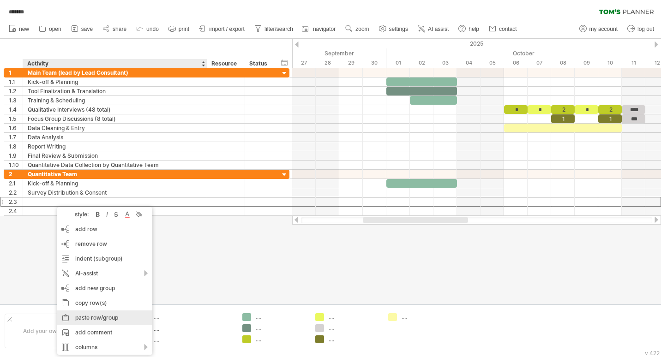
click at [95, 318] on div "paste row/group" at bounding box center [104, 318] width 95 height 15
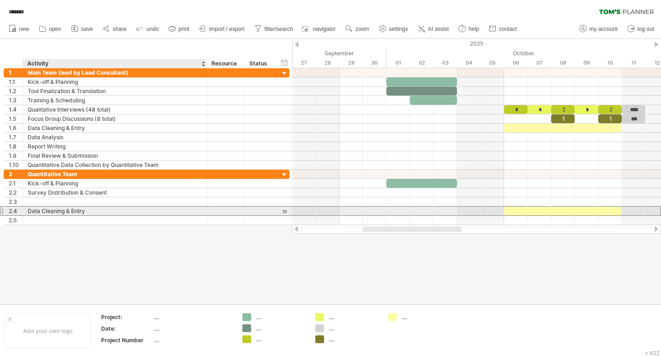
click at [53, 212] on div "Data Cleaning & Entry" at bounding box center [115, 211] width 174 height 9
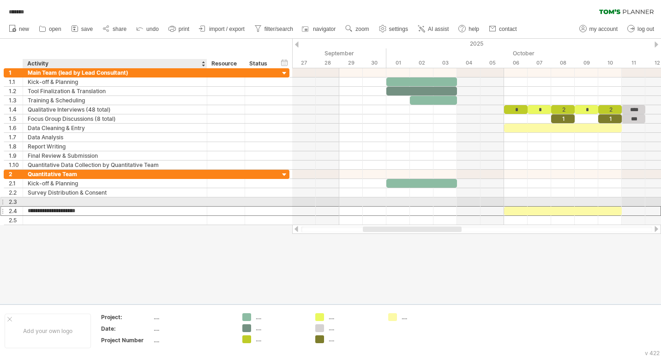
drag, startPoint x: 102, startPoint y: 212, endPoint x: 102, endPoint y: 204, distance: 8.3
click at [102, 204] on div "**********" at bounding box center [147, 197] width 286 height 55
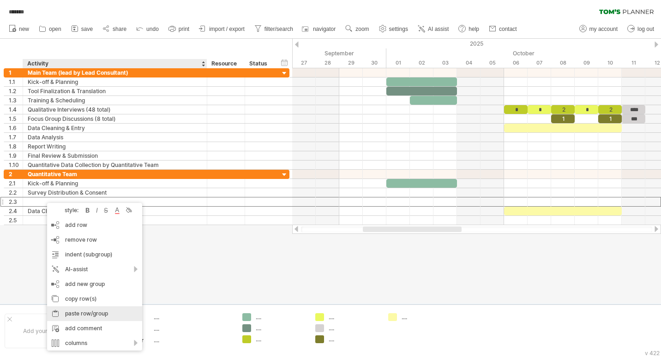
click at [82, 314] on div "paste row/group" at bounding box center [94, 313] width 95 height 15
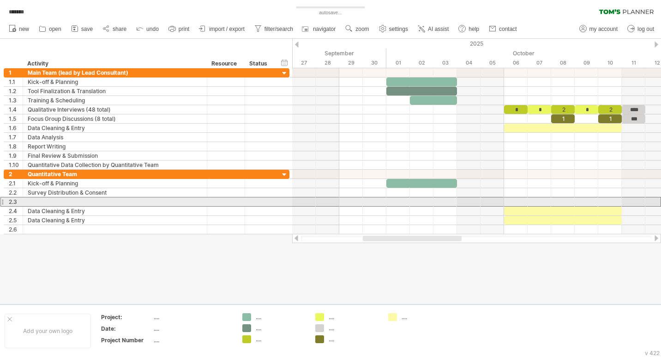
click at [3, 202] on div at bounding box center [2, 202] width 4 height 10
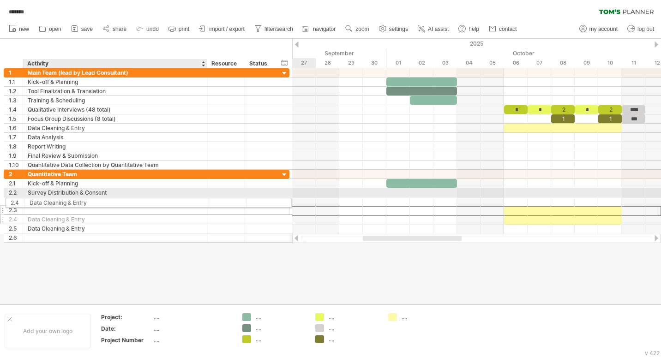
drag, startPoint x: 144, startPoint y: 209, endPoint x: 141, endPoint y: 201, distance: 8.5
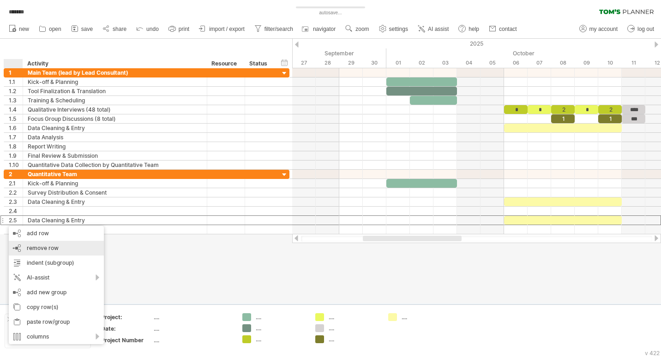
click at [26, 246] on div "remove row remove selected rows" at bounding box center [56, 248] width 95 height 15
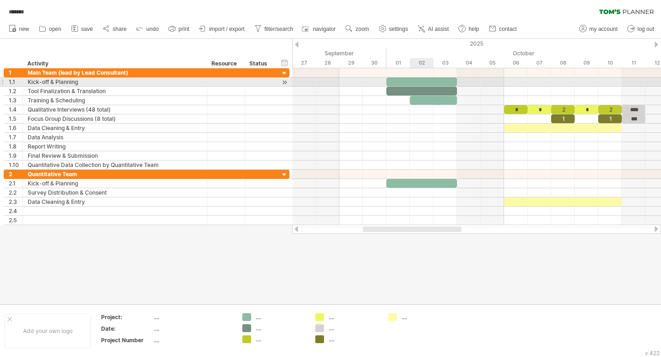
click at [414, 80] on div at bounding box center [421, 82] width 71 height 9
drag, startPoint x: 420, startPoint y: 85, endPoint x: 0, endPoint y: 84, distance: 420.5
click at [420, 85] on div at bounding box center [421, 82] width 71 height 9
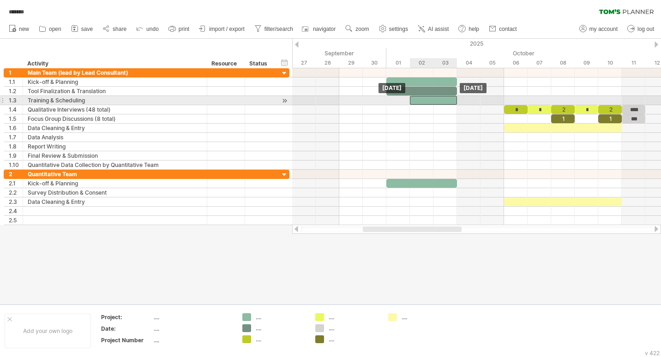
click at [426, 102] on div at bounding box center [433, 100] width 47 height 9
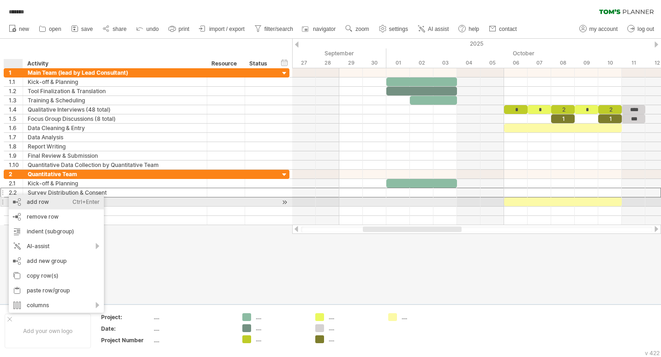
click at [38, 200] on div "add row Ctrl+Enter Cmd+Enter" at bounding box center [56, 202] width 95 height 15
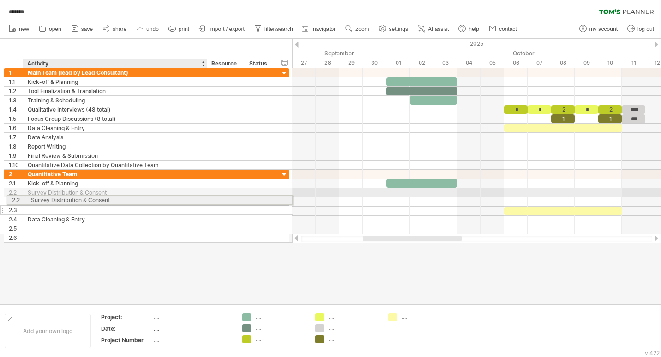
drag, startPoint x: 58, startPoint y: 191, endPoint x: 61, endPoint y: 198, distance: 8.5
click at [61, 198] on div "**********" at bounding box center [147, 206] width 286 height 73
drag, startPoint x: 60, startPoint y: 192, endPoint x: 60, endPoint y: 201, distance: 9.7
click at [60, 201] on div "**********" at bounding box center [147, 202] width 286 height 65
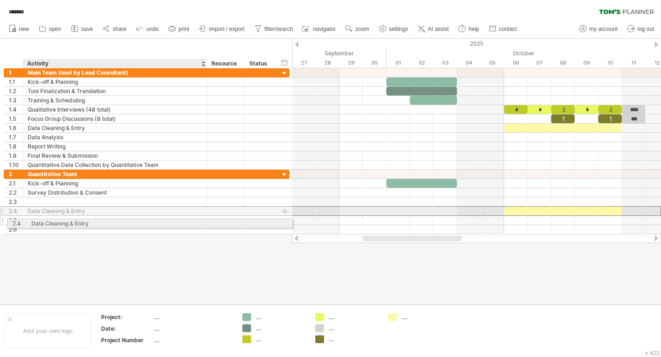
drag, startPoint x: 54, startPoint y: 211, endPoint x: 55, endPoint y: 222, distance: 10.8
click at [55, 222] on div "**********" at bounding box center [147, 202] width 286 height 65
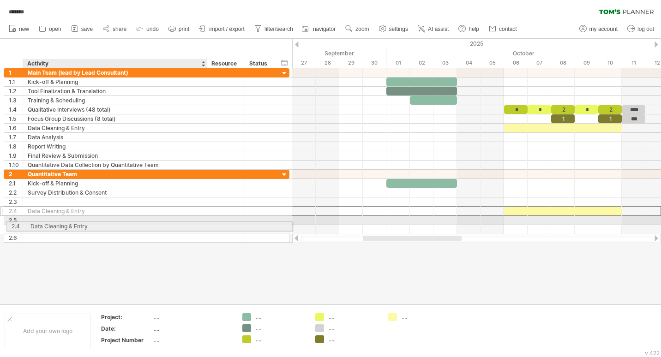
drag, startPoint x: 46, startPoint y: 210, endPoint x: 47, endPoint y: 225, distance: 14.4
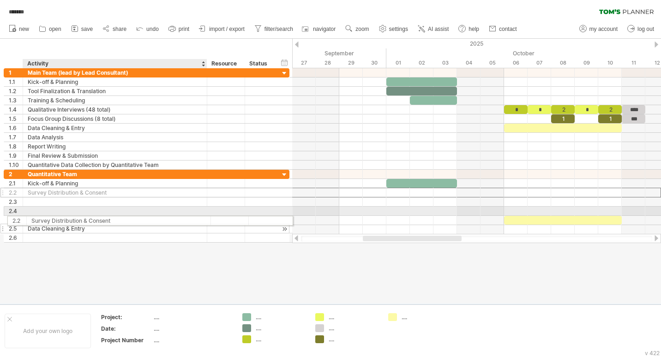
drag, startPoint x: 47, startPoint y: 197, endPoint x: 50, endPoint y: 219, distance: 22.8
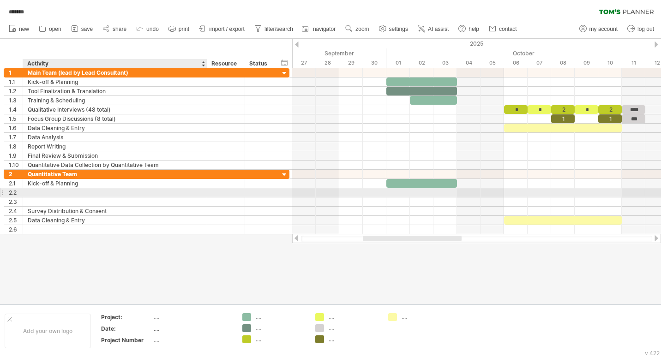
click at [45, 194] on div at bounding box center [115, 192] width 174 height 9
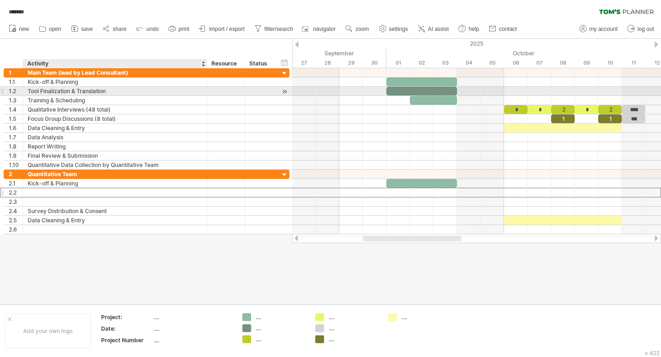
click at [52, 90] on div "Tool Finalization & Translation" at bounding box center [115, 91] width 174 height 9
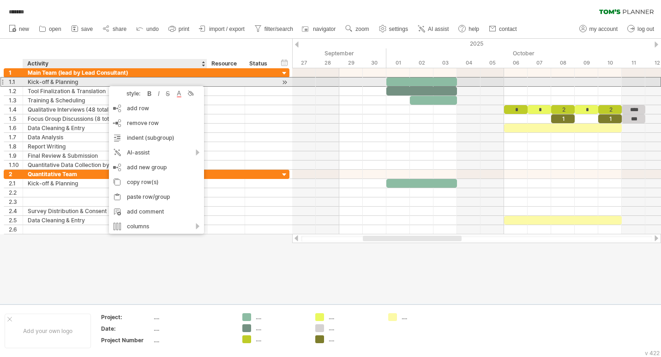
click at [104, 80] on div "Kick-off & Planning" at bounding box center [115, 82] width 174 height 9
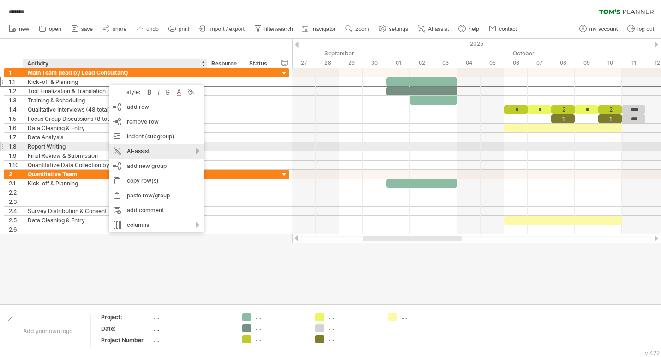
click at [194, 149] on div "AI-assist" at bounding box center [156, 151] width 95 height 15
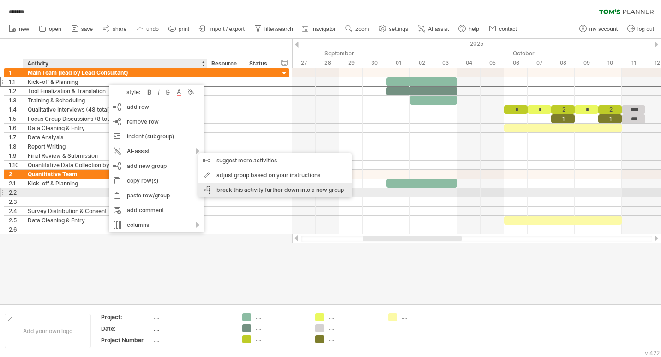
click at [248, 190] on div "break this activity further down into a new group" at bounding box center [274, 190] width 153 height 15
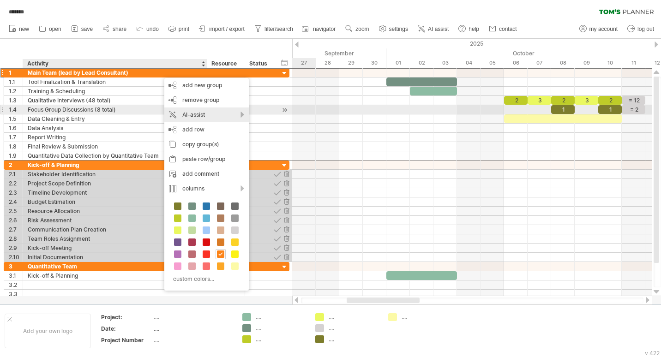
click at [243, 114] on div "AI-assist" at bounding box center [206, 115] width 84 height 15
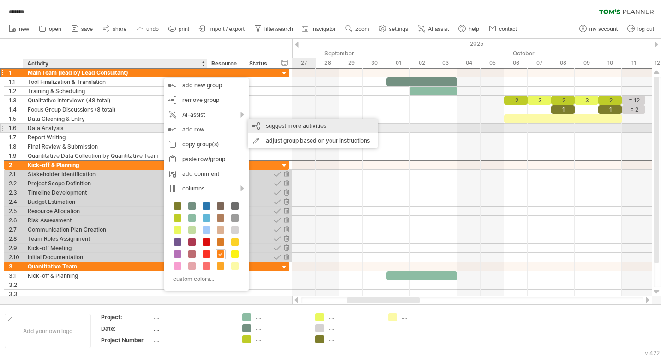
click at [276, 125] on div "suggest more activities" at bounding box center [313, 126] width 130 height 15
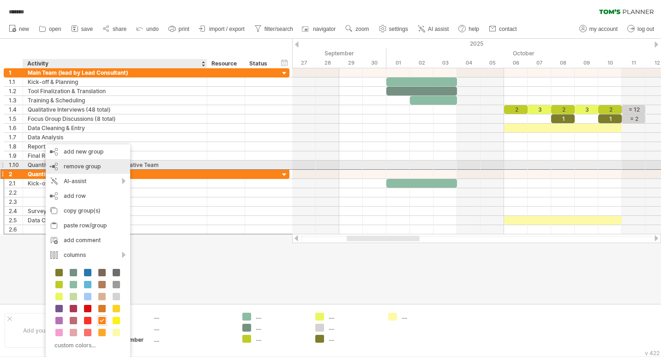
click at [76, 165] on span "remove group" at bounding box center [82, 166] width 37 height 7
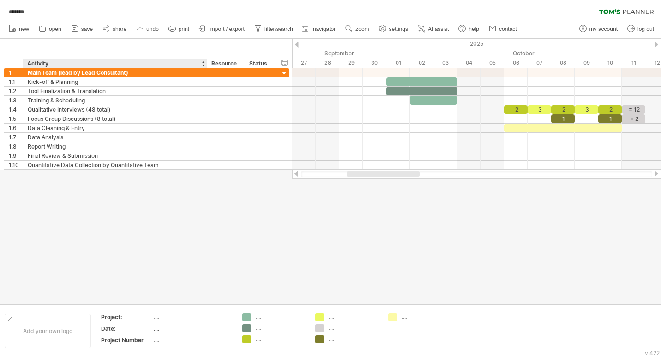
click at [130, 214] on div at bounding box center [330, 171] width 661 height 265
click at [174, 72] on div "Main Team (lead by Lead Consultant)" at bounding box center [115, 72] width 174 height 9
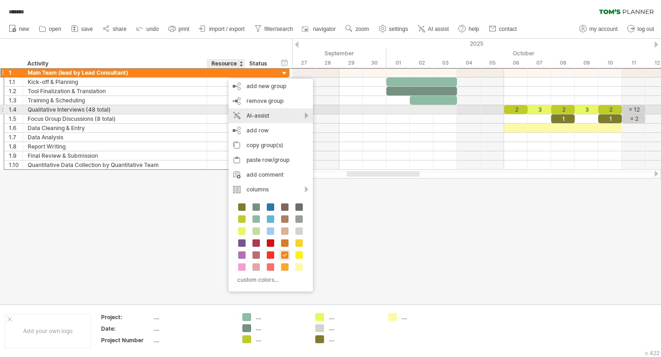
click at [262, 113] on div "AI-assist" at bounding box center [270, 115] width 84 height 15
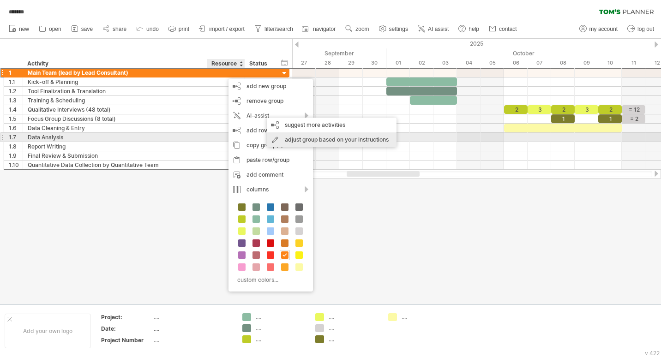
click at [307, 137] on div "adjust group based on your instructions" at bounding box center [332, 139] width 130 height 15
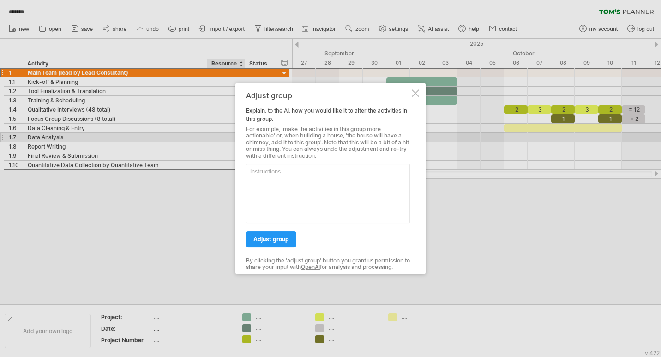
click at [300, 170] on textarea at bounding box center [328, 194] width 164 height 60
type textarea "a"
click at [121, 209] on div at bounding box center [330, 178] width 661 height 357
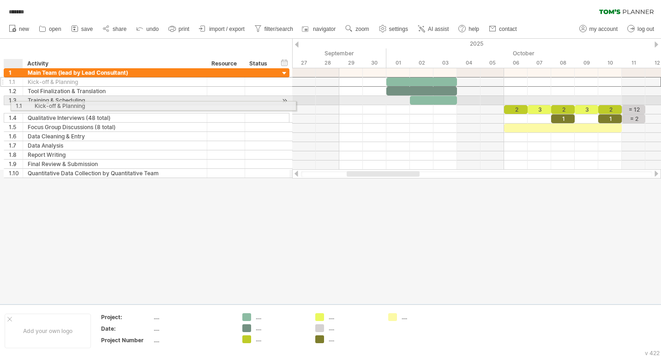
drag, startPoint x: 16, startPoint y: 82, endPoint x: 22, endPoint y: 104, distance: 23.0
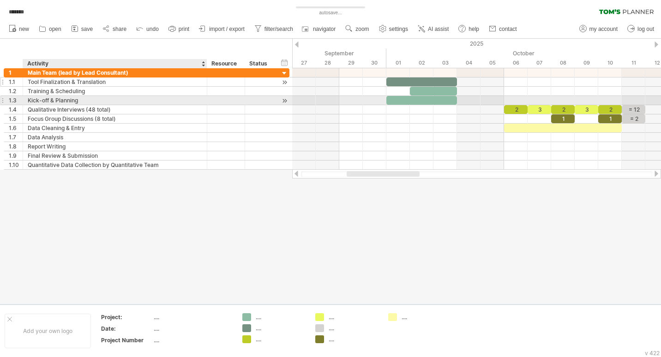
drag, startPoint x: 219, startPoint y: 207, endPoint x: 54, endPoint y: 86, distance: 205.0
click at [54, 86] on div "Trying to reach [DOMAIN_NAME] Connected again... 0% autosave... ******* clear f…" at bounding box center [330, 178] width 661 height 357
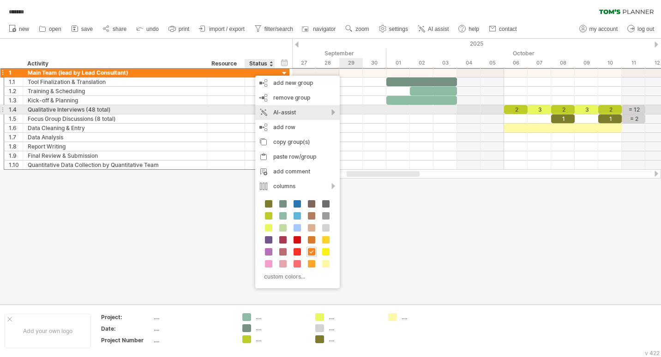
click at [332, 109] on div "AI-assist" at bounding box center [297, 112] width 84 height 15
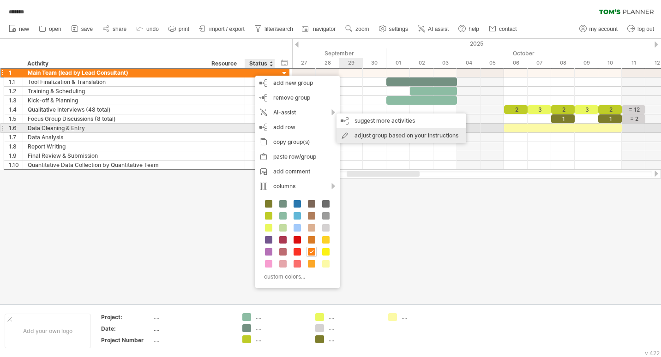
click at [365, 131] on div "adjust group based on your instructions" at bounding box center [401, 135] width 130 height 15
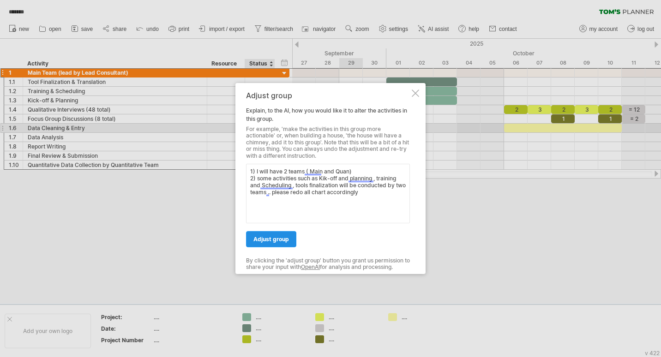
type textarea "1) I will have 2 teams ( Main and Quan) 2) some activities such as Kik-off and …"
click at [278, 235] on link "adjust group" at bounding box center [271, 239] width 50 height 16
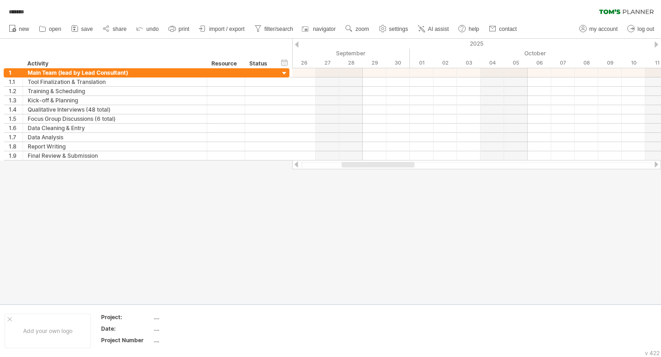
drag, startPoint x: 357, startPoint y: 162, endPoint x: 343, endPoint y: 152, distance: 17.2
click at [360, 165] on div at bounding box center [378, 165] width 73 height 6
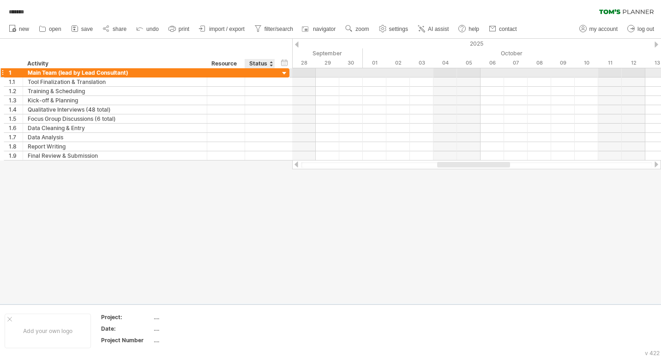
click at [287, 72] on div at bounding box center [284, 73] width 9 height 9
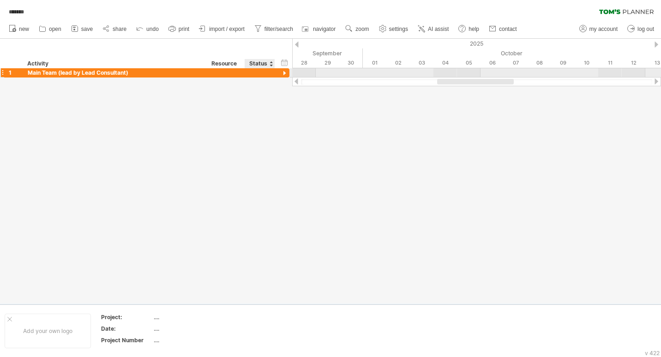
click at [287, 72] on div at bounding box center [284, 73] width 9 height 9
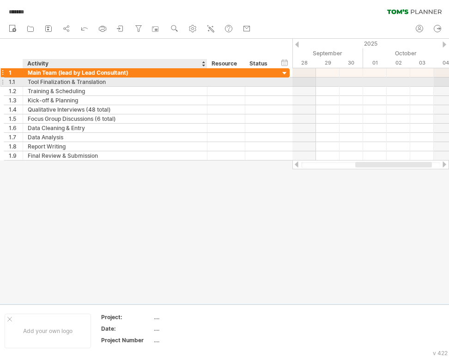
drag, startPoint x: 156, startPoint y: 188, endPoint x: 33, endPoint y: 76, distance: 166.3
click at [33, 76] on div "Trying to reach [DOMAIN_NAME] Connected again... 0% autosave... ******* clear f…" at bounding box center [224, 178] width 449 height 357
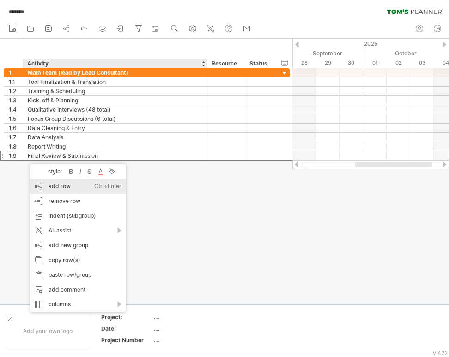
click at [56, 180] on div "add row Ctrl+Enter Cmd+Enter" at bounding box center [77, 186] width 95 height 15
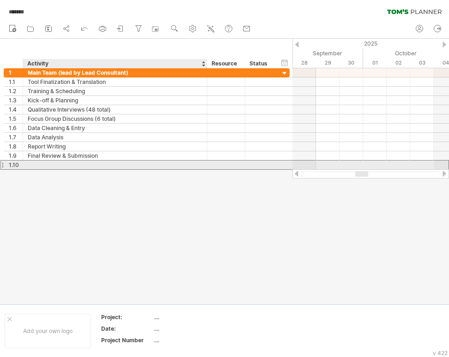
click at [42, 164] on div at bounding box center [115, 165] width 174 height 9
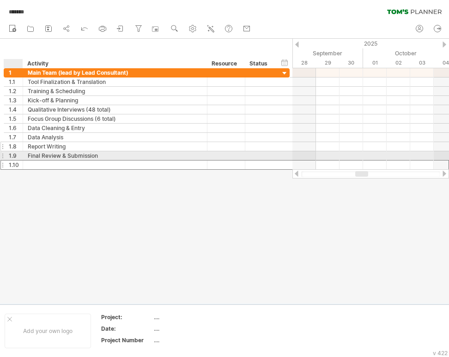
paste input "**********"
type input "**********"
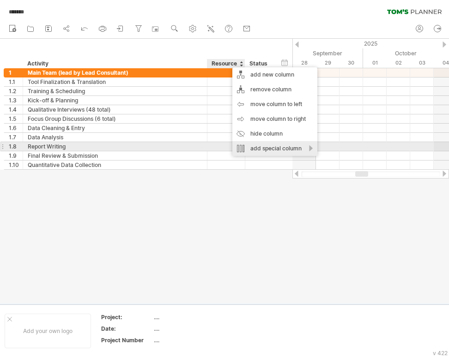
click at [312, 148] on div "add special column" at bounding box center [274, 148] width 85 height 15
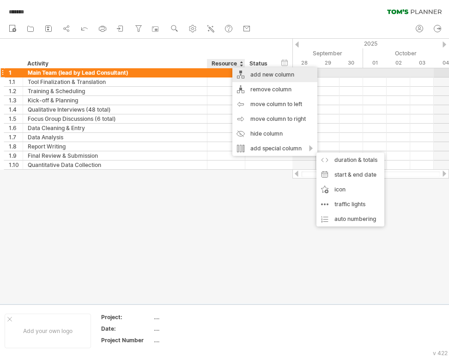
click at [277, 74] on div "add new column" at bounding box center [274, 74] width 85 height 15
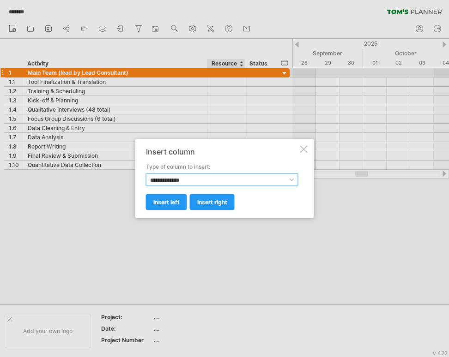
click at [193, 180] on select "**********" at bounding box center [222, 180] width 152 height 13
click at [225, 154] on div "Insert column" at bounding box center [222, 152] width 152 height 8
click at [170, 178] on select "**********" at bounding box center [222, 180] width 152 height 13
click at [238, 156] on div "**********" at bounding box center [222, 179] width 152 height 62
click at [215, 179] on select "**********" at bounding box center [222, 180] width 152 height 13
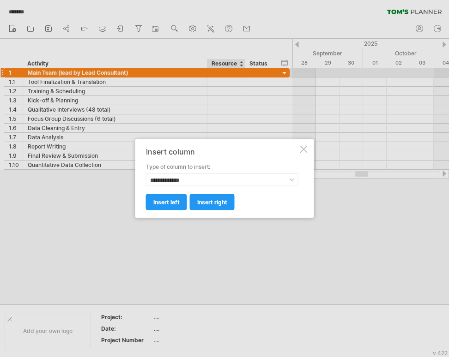
click at [227, 151] on div "Insert column" at bounding box center [222, 152] width 152 height 8
click at [215, 200] on span "insert right" at bounding box center [212, 202] width 30 height 7
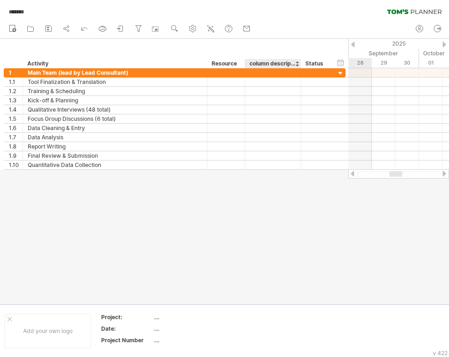
click at [267, 63] on div "column description" at bounding box center [272, 63] width 46 height 9
click at [267, 63] on input "**********" at bounding box center [272, 63] width 46 height 9
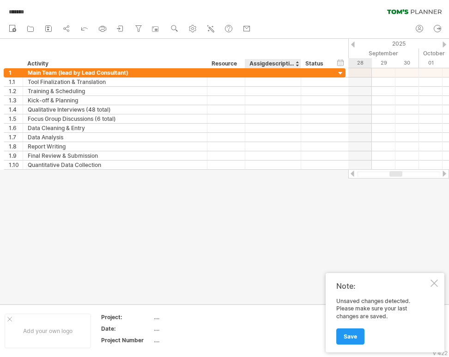
click at [273, 65] on div "Assigdescription" at bounding box center [272, 63] width 46 height 9
click at [270, 60] on div "Assigdescription" at bounding box center [272, 63] width 46 height 9
click at [270, 60] on input "**********" at bounding box center [272, 63] width 46 height 9
type input "**********"
click at [288, 186] on div at bounding box center [224, 171] width 449 height 265
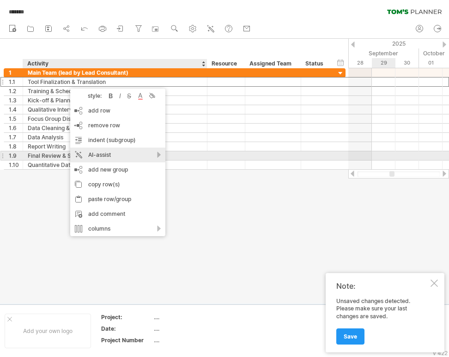
click at [157, 156] on div "AI-assist" at bounding box center [117, 155] width 95 height 15
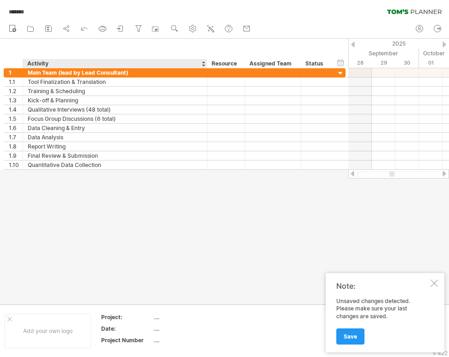
click at [193, 262] on div at bounding box center [224, 171] width 449 height 265
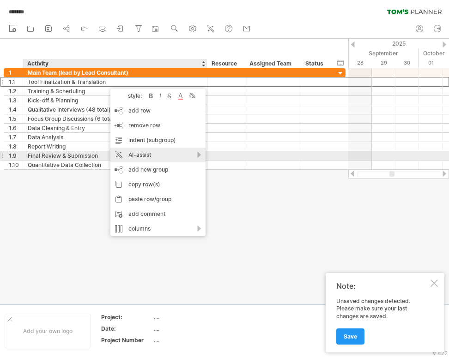
click at [176, 154] on div "AI-assist" at bounding box center [157, 155] width 95 height 15
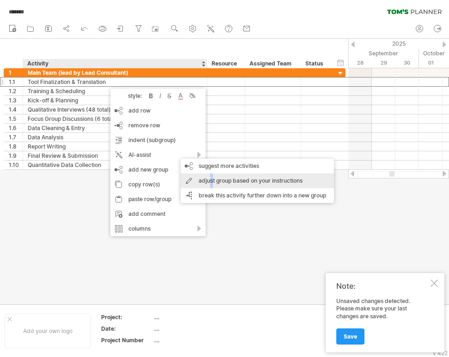
click at [211, 179] on div "adjust group based on your instructions" at bounding box center [256, 181] width 153 height 15
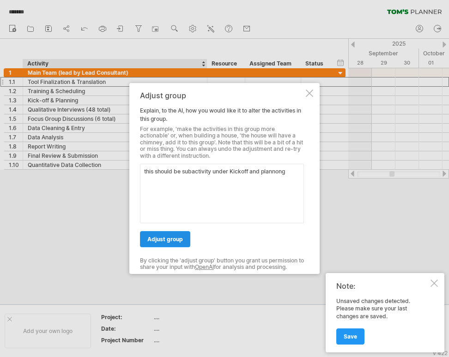
type textarea "this should be subactivity under Kickoff and planning"
click at [171, 237] on span "adjust group" at bounding box center [165, 239] width 36 height 7
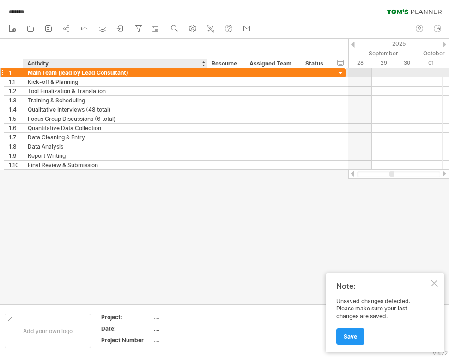
click at [38, 73] on div "Main Team (lead by Lead Consultant)" at bounding box center [115, 72] width 174 height 9
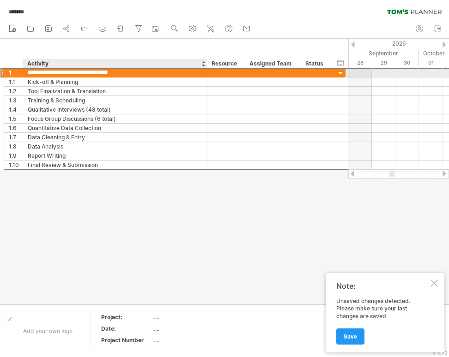
click at [39, 73] on input "**********" at bounding box center [115, 72] width 174 height 9
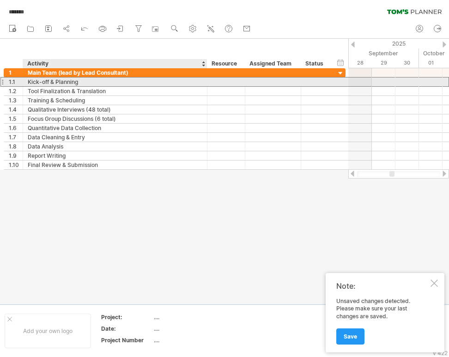
click at [64, 82] on div "Kick-off & Planning" at bounding box center [115, 82] width 174 height 9
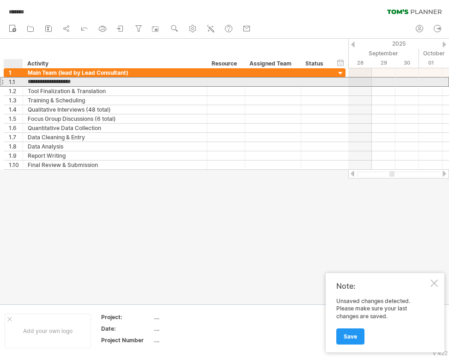
drag, startPoint x: 86, startPoint y: 82, endPoint x: 27, endPoint y: 78, distance: 59.2
click at [27, 78] on div "**********" at bounding box center [115, 82] width 184 height 9
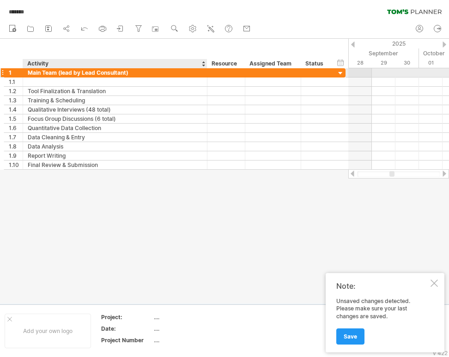
click at [38, 72] on div "Main Team (lead by Lead Consultant)" at bounding box center [115, 72] width 174 height 9
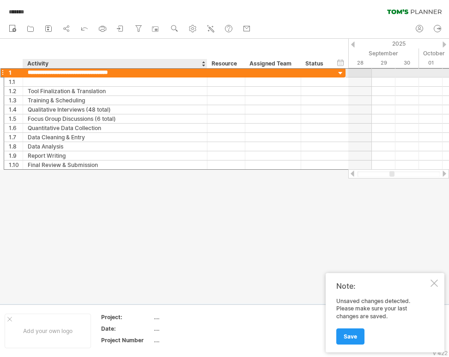
click at [38, 72] on input "**********" at bounding box center [115, 72] width 174 height 9
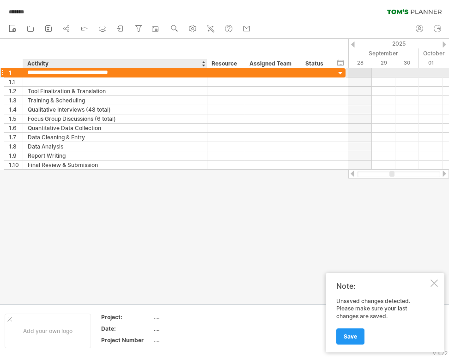
paste input "**********"
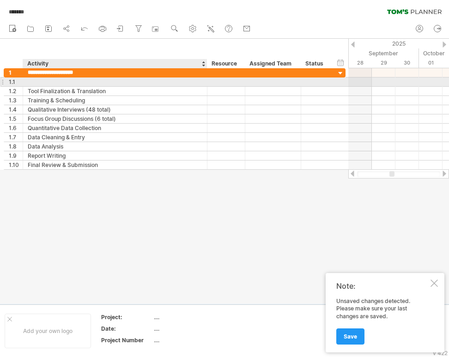
type input "**********"
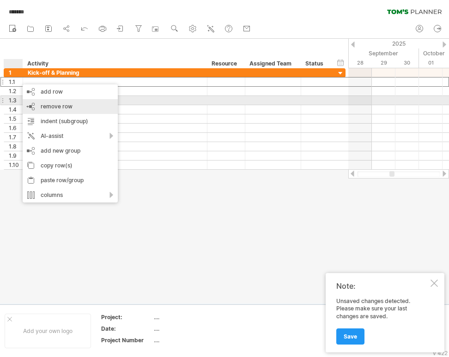
click at [49, 104] on span "remove row" at bounding box center [57, 106] width 32 height 7
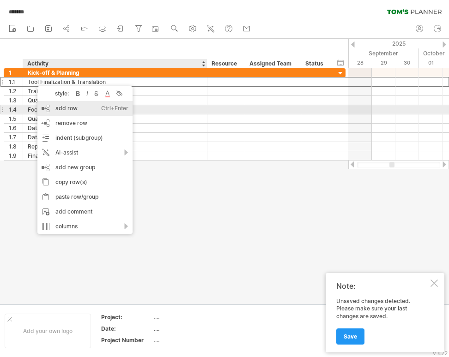
click at [78, 110] on div "add row Ctrl+Enter Cmd+Enter" at bounding box center [84, 108] width 95 height 15
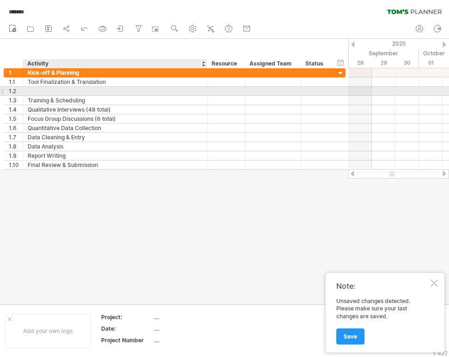
click at [49, 92] on div at bounding box center [115, 91] width 174 height 9
type input "**********"
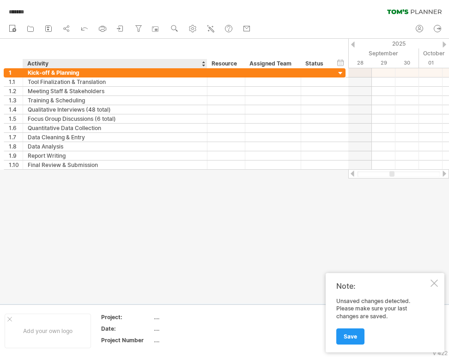
click at [113, 206] on div at bounding box center [224, 171] width 449 height 265
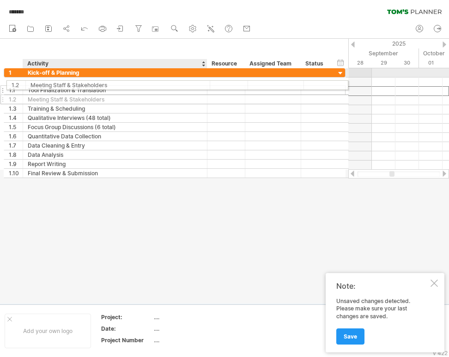
drag, startPoint x: 91, startPoint y: 89, endPoint x: 91, endPoint y: 84, distance: 5.1
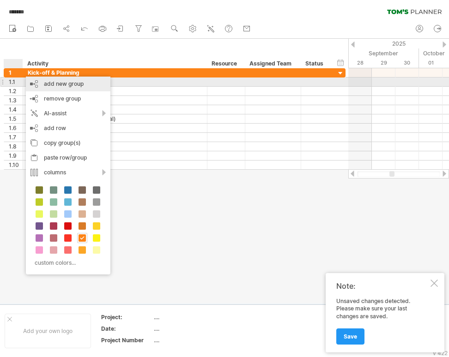
click at [55, 82] on div "add new group" at bounding box center [68, 84] width 84 height 15
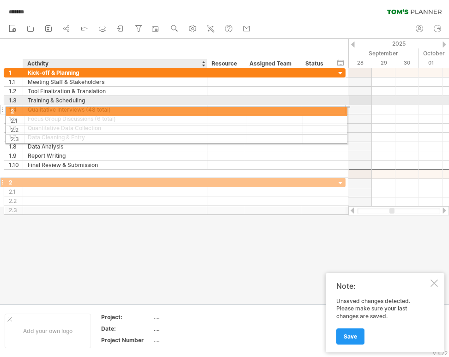
drag, startPoint x: 58, startPoint y: 171, endPoint x: 57, endPoint y: 110, distance: 60.9
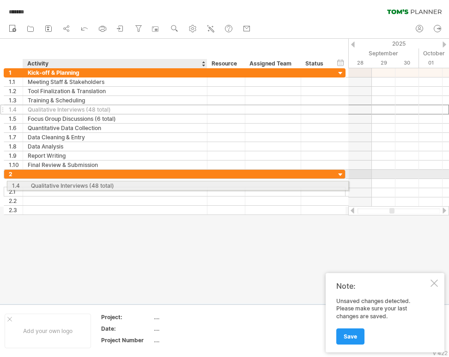
drag, startPoint x: 39, startPoint y: 123, endPoint x: 40, endPoint y: 184, distance: 61.4
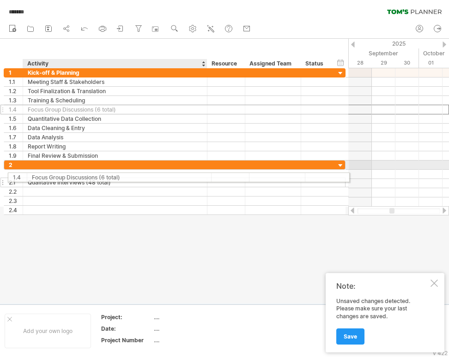
drag, startPoint x: 38, startPoint y: 112, endPoint x: 40, endPoint y: 173, distance: 61.0
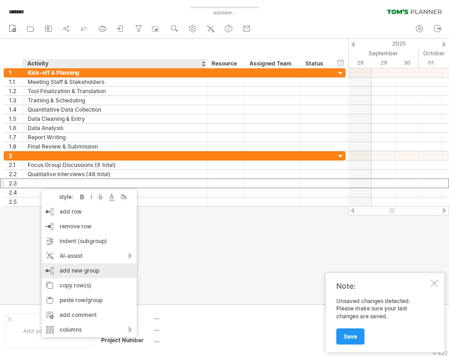
click at [67, 267] on div "add new group" at bounding box center [89, 271] width 95 height 15
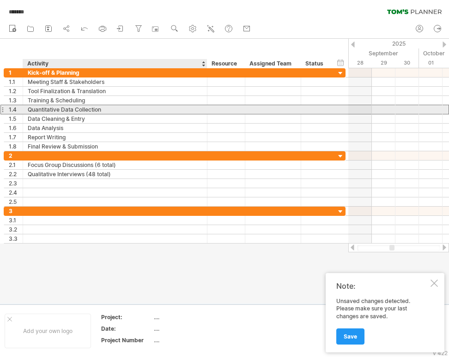
click at [48, 111] on div "Quantitative Data Collection" at bounding box center [115, 109] width 174 height 9
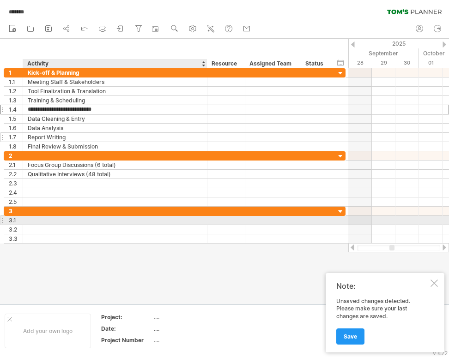
drag, startPoint x: 43, startPoint y: 110, endPoint x: 48, endPoint y: 137, distance: 26.7
click at [46, 219] on div "**********" at bounding box center [175, 155] width 342 height 175
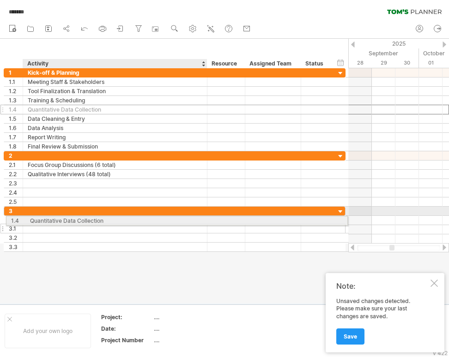
drag, startPoint x: 47, startPoint y: 109, endPoint x: 53, endPoint y: 218, distance: 109.1
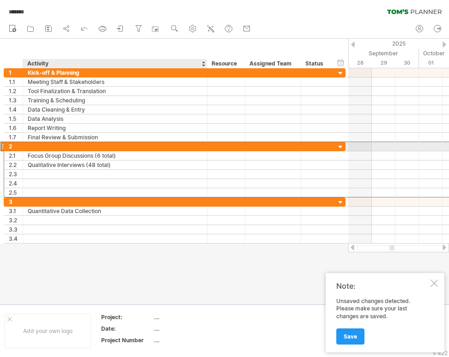
click at [49, 145] on div at bounding box center [115, 146] width 174 height 9
type input "**********"
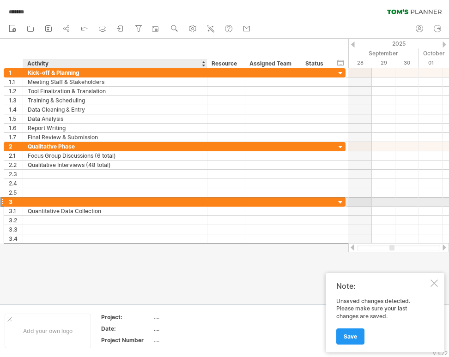
click at [42, 205] on div at bounding box center [115, 202] width 174 height 9
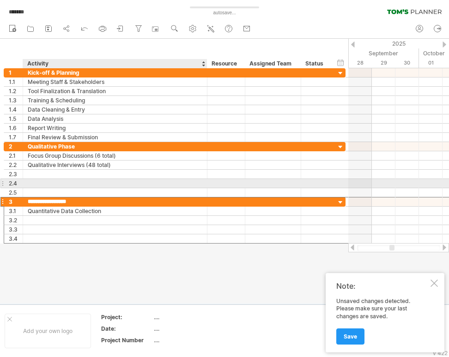
type input "**********"
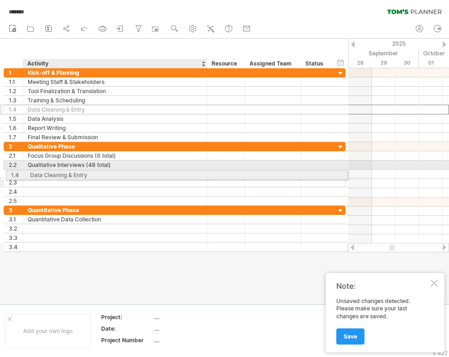
drag, startPoint x: 60, startPoint y: 124, endPoint x: 59, endPoint y: 174, distance: 49.9
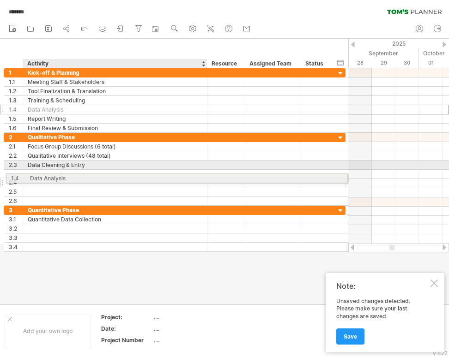
drag, startPoint x: 56, startPoint y: 111, endPoint x: 56, endPoint y: 177, distance: 65.5
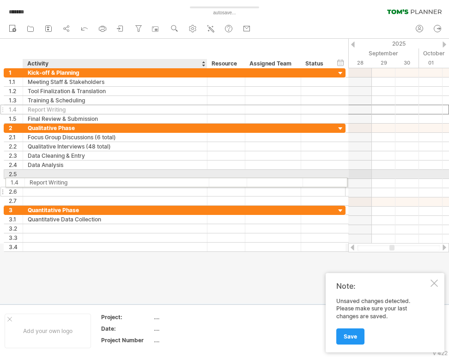
drag, startPoint x: 45, startPoint y: 107, endPoint x: 46, endPoint y: 181, distance: 74.3
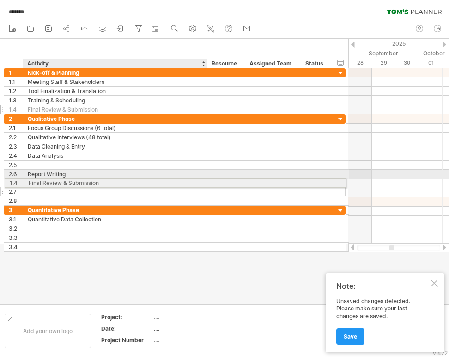
drag, startPoint x: 64, startPoint y: 110, endPoint x: 61, endPoint y: 181, distance: 71.1
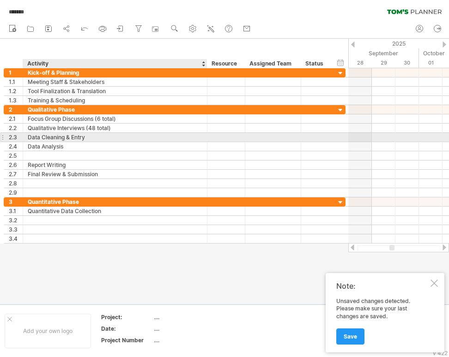
click at [60, 137] on div "Data Cleaning & Entry" at bounding box center [115, 137] width 174 height 9
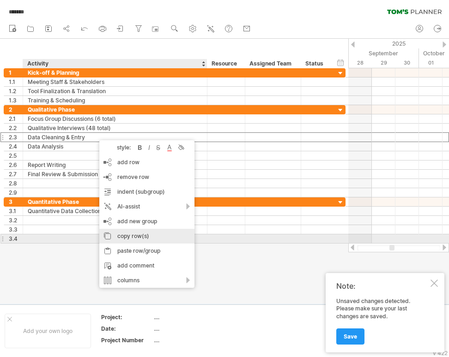
click at [134, 235] on div "copy row(s)" at bounding box center [146, 236] width 95 height 15
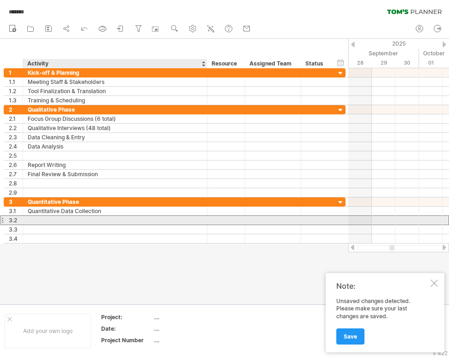
click at [37, 220] on div at bounding box center [115, 220] width 174 height 9
paste input "**********"
type input "**********"
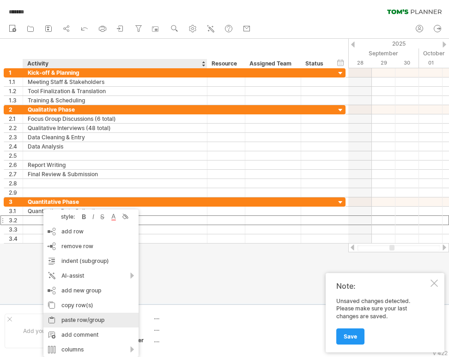
click at [90, 319] on div "paste row/group" at bounding box center [90, 320] width 95 height 15
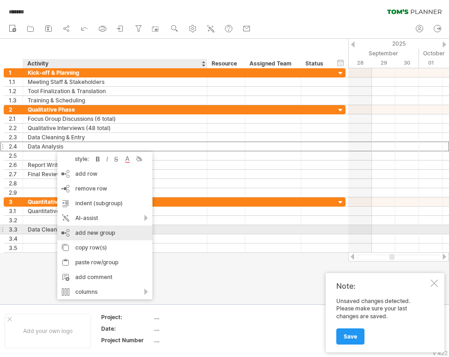
click at [101, 232] on div "add new group" at bounding box center [104, 233] width 95 height 15
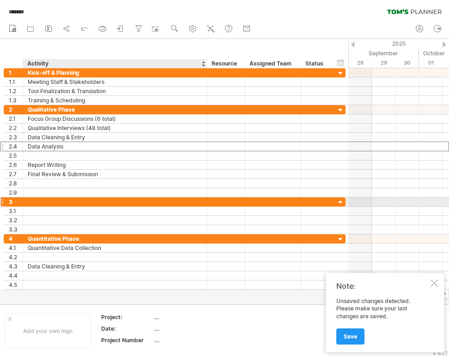
click at [72, 201] on div at bounding box center [115, 202] width 174 height 9
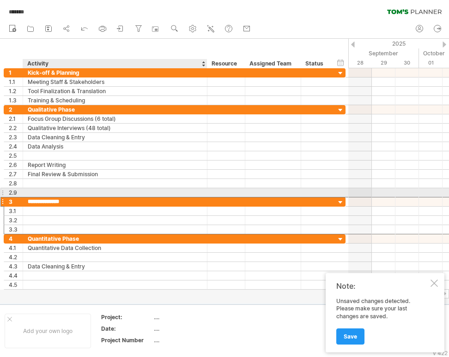
type input "**********"
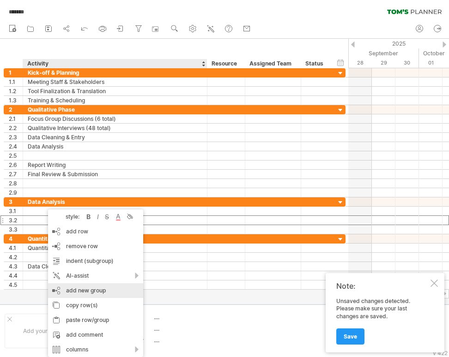
click at [94, 293] on div "add new group" at bounding box center [95, 290] width 95 height 15
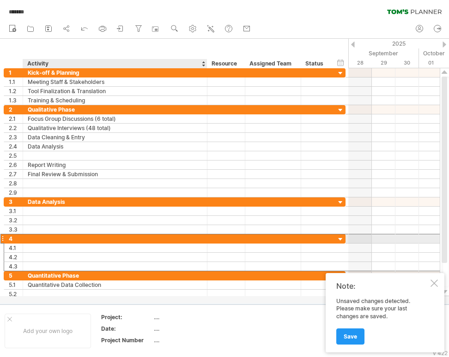
click at [72, 239] on div at bounding box center [115, 238] width 174 height 9
type input "*********"
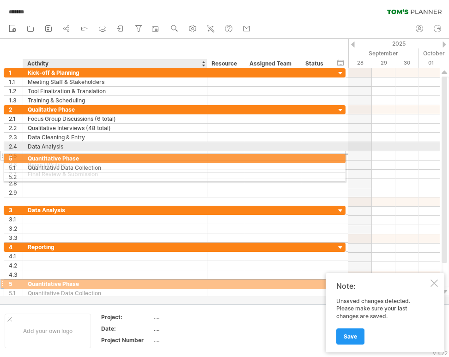
drag, startPoint x: 59, startPoint y: 274, endPoint x: 56, endPoint y: 157, distance: 116.8
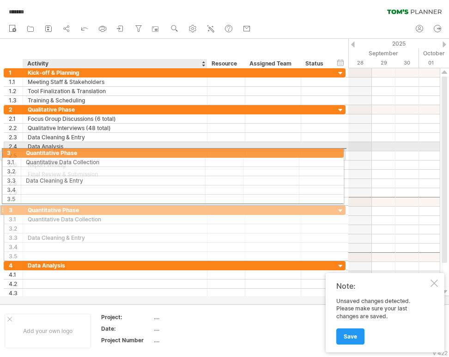
drag, startPoint x: 55, startPoint y: 203, endPoint x: 50, endPoint y: 151, distance: 51.9
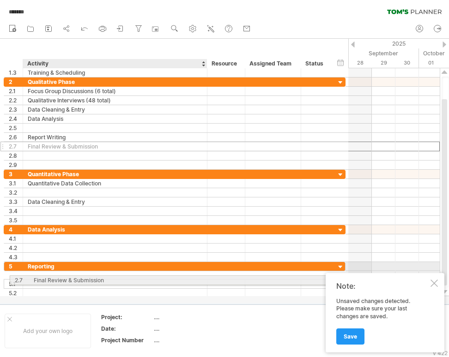
drag, startPoint x: 49, startPoint y: 174, endPoint x: 55, endPoint y: 279, distance: 105.4
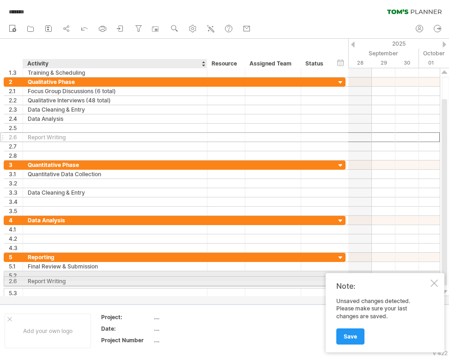
drag, startPoint x: 48, startPoint y: 137, endPoint x: 49, endPoint y: 280, distance: 142.6
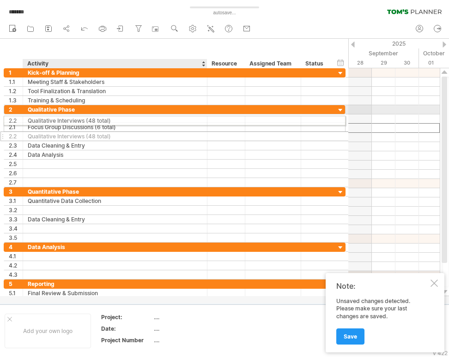
drag, startPoint x: 86, startPoint y: 126, endPoint x: 81, endPoint y: 120, distance: 7.9
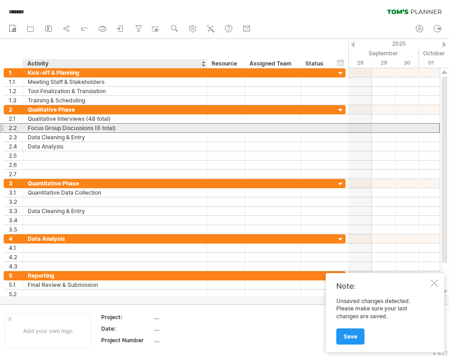
click at [101, 127] on div "Focus Group Discussions (6 total)" at bounding box center [115, 128] width 174 height 9
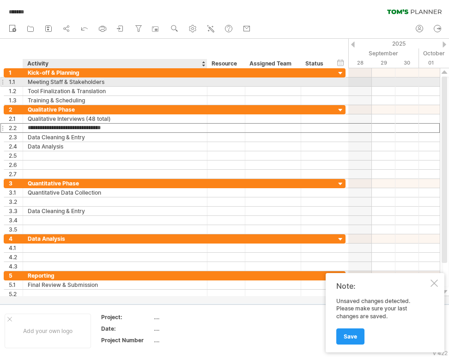
type input "**********"
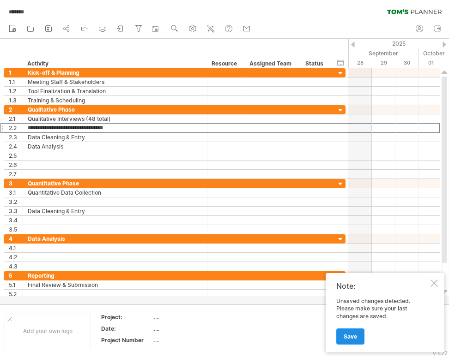
click at [355, 339] on span "Save" at bounding box center [349, 336] width 13 height 7
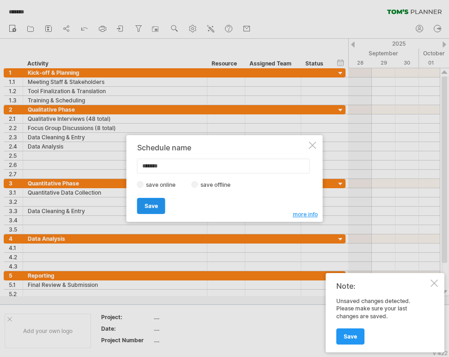
click at [152, 205] on span "Save" at bounding box center [150, 206] width 13 height 7
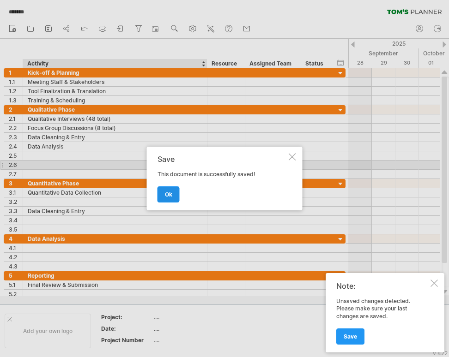
click at [171, 195] on span "ok" at bounding box center [168, 194] width 7 height 7
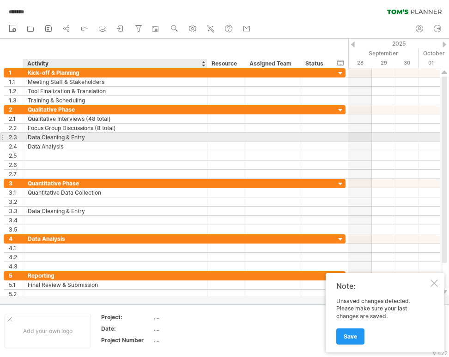
click at [69, 138] on div "Data Cleaning & Entry" at bounding box center [115, 137] width 174 height 9
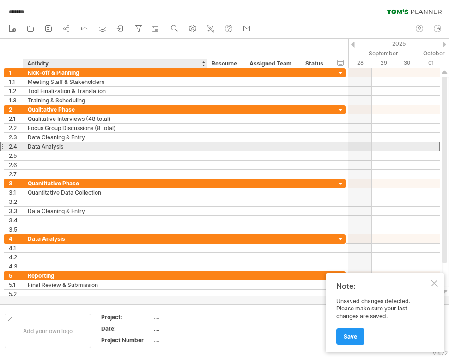
click at [66, 149] on div "Data Analysis" at bounding box center [115, 146] width 174 height 9
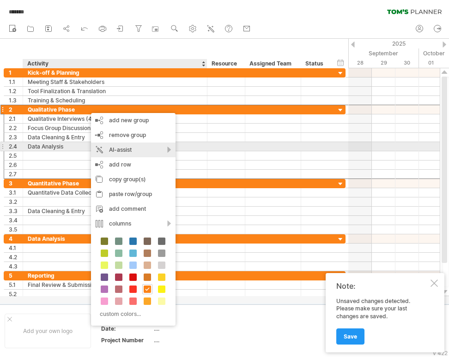
click at [149, 149] on div "AI-assist" at bounding box center [133, 150] width 84 height 15
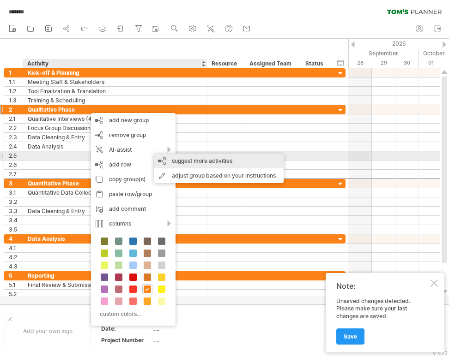
click at [230, 158] on div "suggest more activities" at bounding box center [219, 161] width 130 height 15
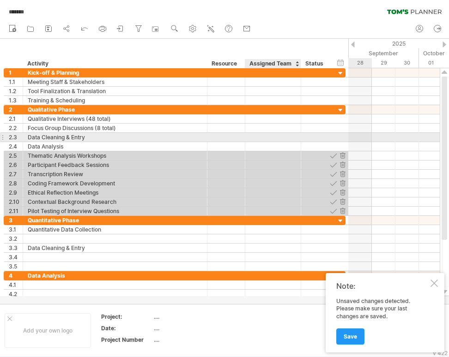
click at [281, 138] on div at bounding box center [273, 137] width 46 height 9
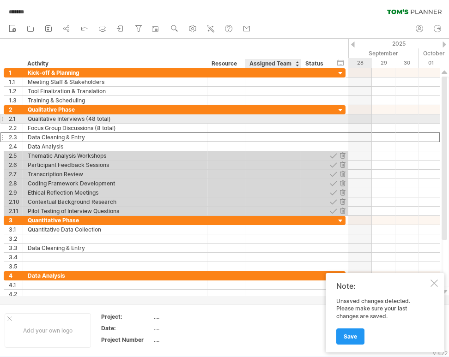
click at [303, 117] on div at bounding box center [316, 118] width 30 height 9
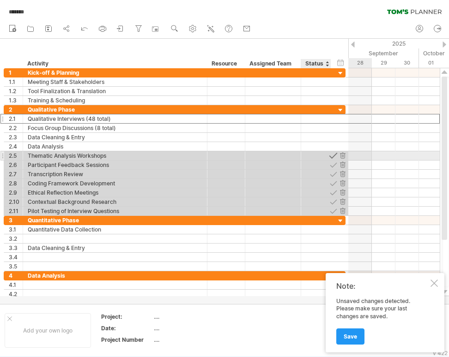
click at [334, 157] on div at bounding box center [333, 155] width 9 height 9
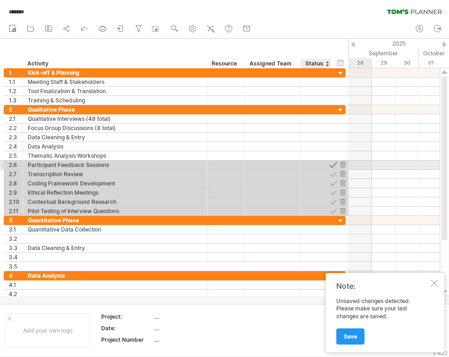
click at [334, 165] on div at bounding box center [333, 165] width 9 height 9
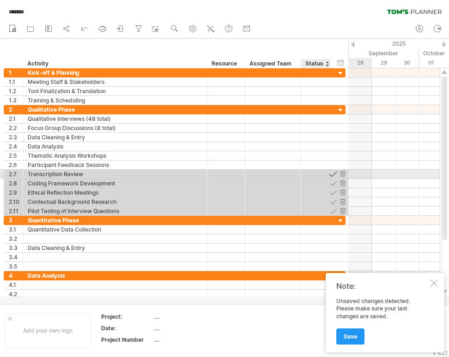
click at [330, 175] on div at bounding box center [333, 174] width 9 height 9
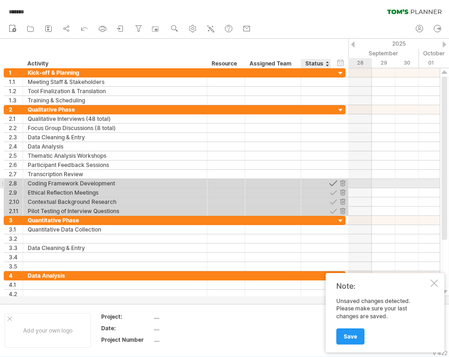
click at [333, 184] on div at bounding box center [333, 183] width 9 height 9
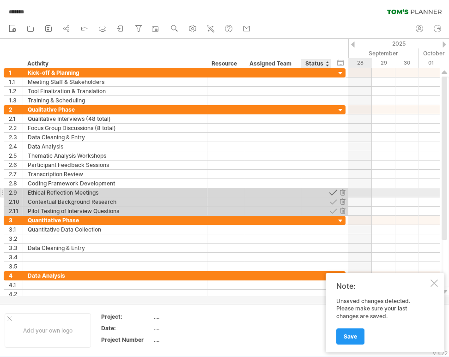
click at [334, 192] on div at bounding box center [333, 192] width 9 height 9
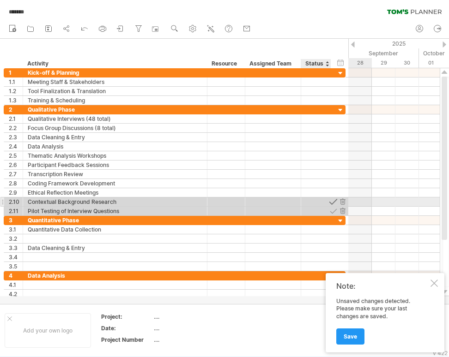
click at [333, 201] on div at bounding box center [333, 202] width 9 height 9
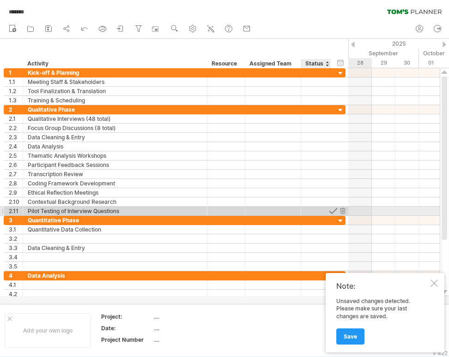
click at [333, 211] on div at bounding box center [333, 211] width 9 height 9
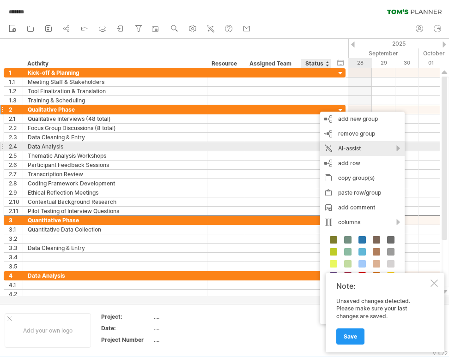
click at [398, 149] on div "AI-assist" at bounding box center [362, 148] width 84 height 15
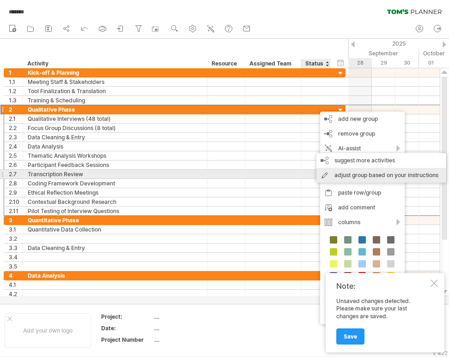
click at [378, 174] on div "adjust group based on your instructions" at bounding box center [381, 175] width 130 height 15
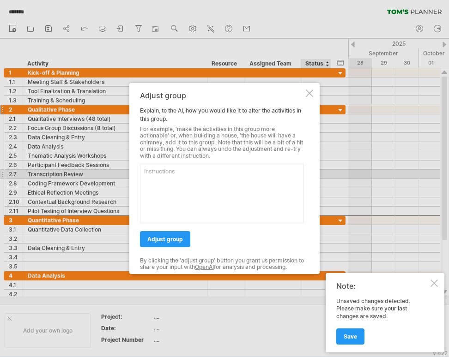
click at [195, 181] on textarea at bounding box center [222, 194] width 164 height 60
type textarea "revise activities in the group and rearrange into logical order"
click at [171, 244] on link "adjust group" at bounding box center [165, 239] width 50 height 16
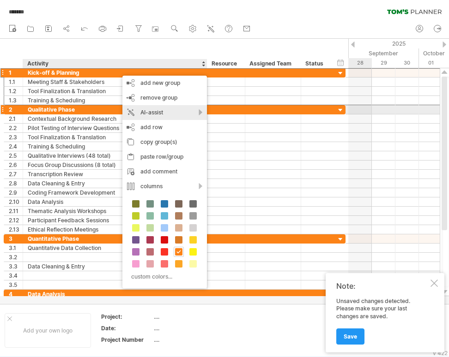
click at [200, 114] on div "AI-assist" at bounding box center [164, 112] width 84 height 15
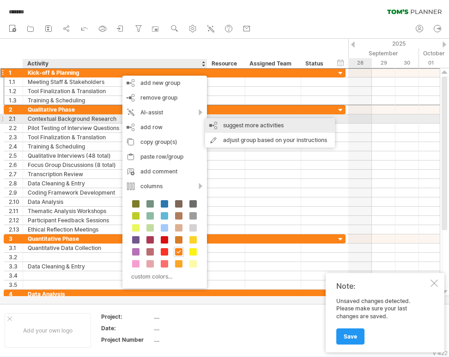
click at [233, 123] on div "suggest more activities" at bounding box center [270, 125] width 130 height 15
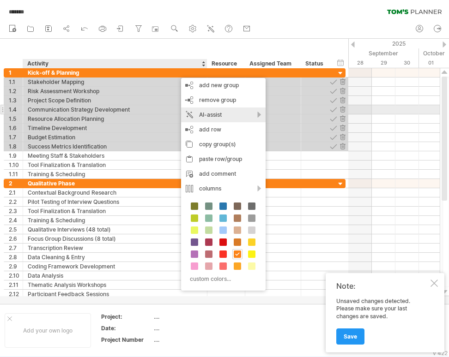
click at [260, 112] on div "AI-assist" at bounding box center [223, 115] width 84 height 15
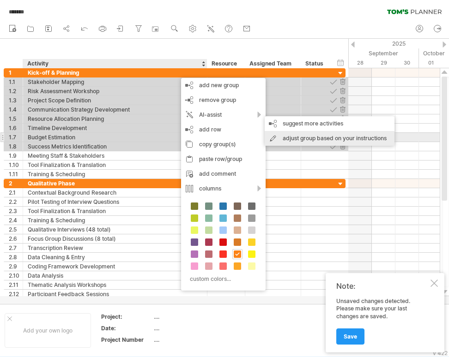
click at [304, 137] on div "adjust group based on your instructions" at bounding box center [329, 138] width 130 height 15
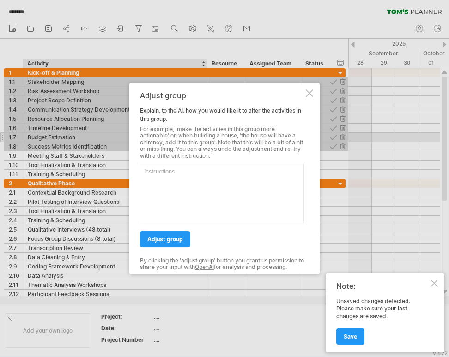
click at [152, 176] on textarea at bounding box center [222, 194] width 164 height 60
type textarea "rearrange activities according to priority of execution logic"
drag, startPoint x: 151, startPoint y: 240, endPoint x: 147, endPoint y: 239, distance: 4.7
click at [150, 239] on span "adjust group" at bounding box center [165, 239] width 36 height 7
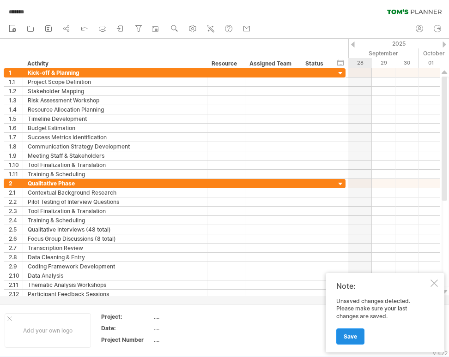
click at [349, 333] on span "Save" at bounding box center [349, 336] width 13 height 7
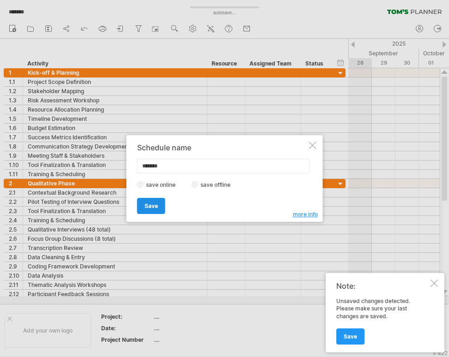
click at [152, 206] on span "Save" at bounding box center [150, 206] width 13 height 7
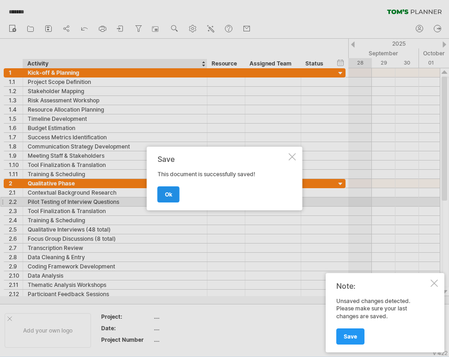
click at [170, 195] on span "ok" at bounding box center [168, 194] width 7 height 7
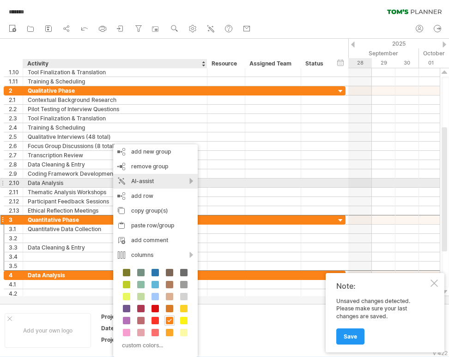
click at [187, 182] on div "AI-assist" at bounding box center [155, 181] width 84 height 15
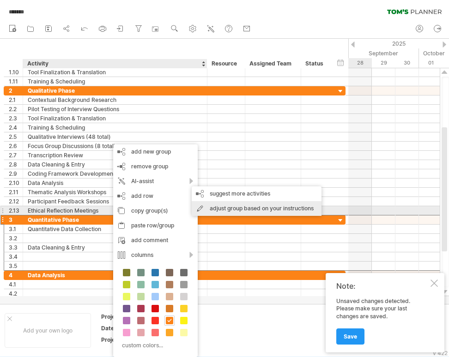
click at [241, 207] on div "adjust group based on your instructions" at bounding box center [257, 208] width 130 height 15
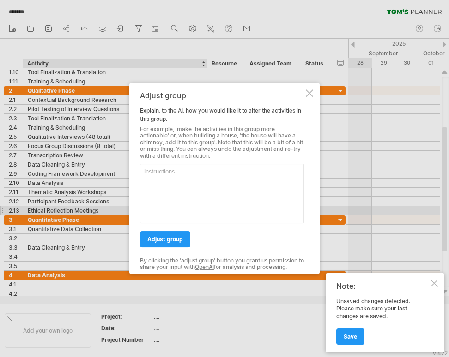
click at [307, 93] on div at bounding box center [309, 93] width 7 height 7
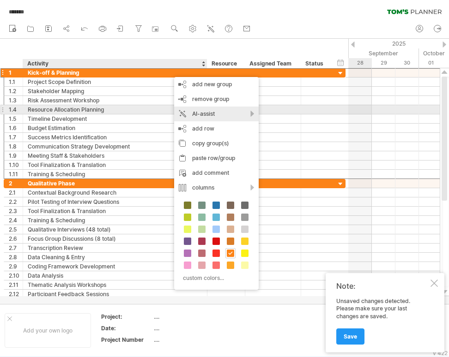
click at [251, 113] on div "AI-assist" at bounding box center [216, 114] width 84 height 15
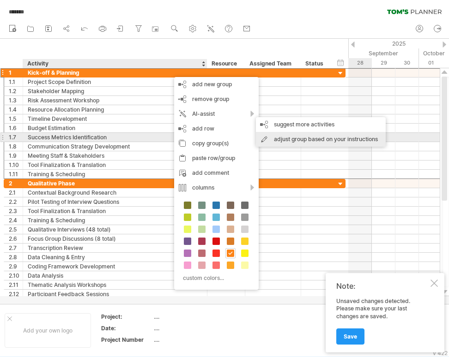
click at [289, 138] on div "adjust group based on your instructions" at bounding box center [321, 139] width 130 height 15
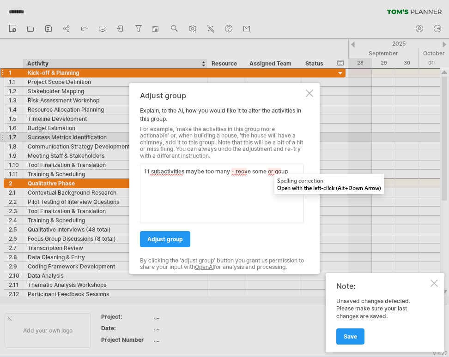
click at [239, 172] on textarea "11 subactivities maybe too many - reove some or goup" at bounding box center [222, 194] width 164 height 60
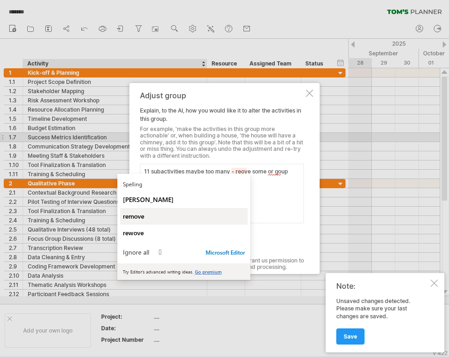
type textarea "11 subactivities maybe too many - reove some or goup"
click at [134, 219] on span "remove" at bounding box center [133, 216] width 21 height 9
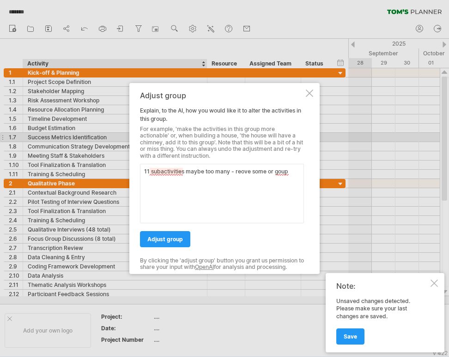
click at [167, 168] on textarea "11 subactivities maybe too many - reove some or goup" at bounding box center [222, 194] width 164 height 60
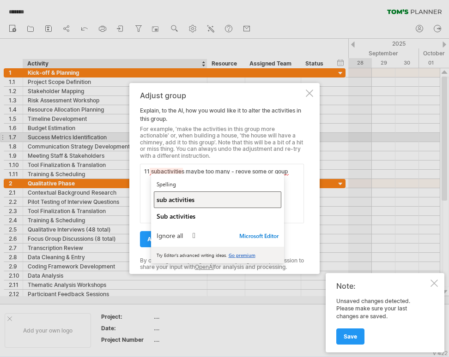
drag, startPoint x: 172, startPoint y: 201, endPoint x: 186, endPoint y: 193, distance: 16.1
click at [173, 201] on span "sub activities" at bounding box center [175, 199] width 38 height 9
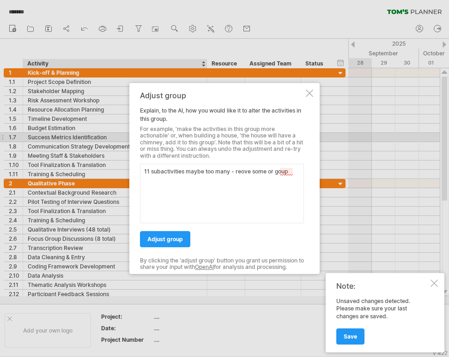
click at [286, 170] on textarea "11 subactivities maybe too many - reove some or goup" at bounding box center [222, 194] width 164 height 60
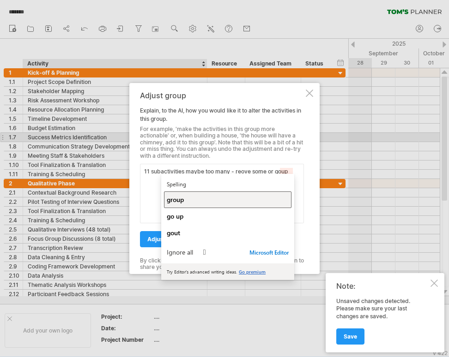
click at [170, 203] on span "group" at bounding box center [175, 199] width 17 height 9
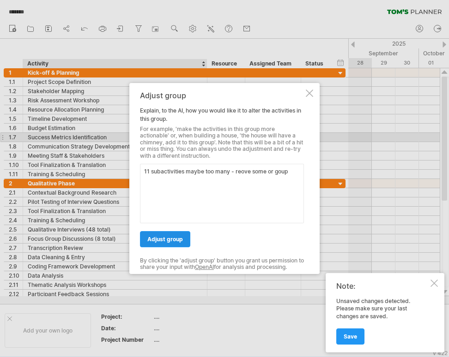
click at [162, 242] on span "adjust group" at bounding box center [165, 239] width 36 height 7
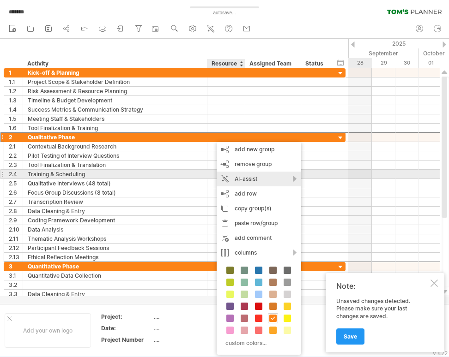
click at [295, 177] on div "AI-assist" at bounding box center [258, 179] width 84 height 15
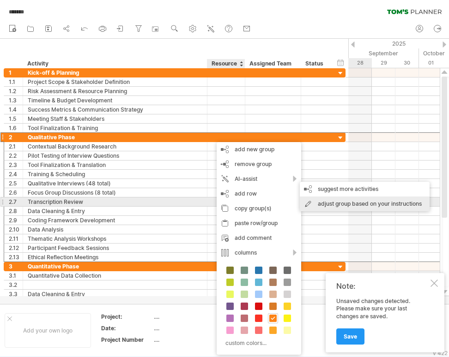
click at [333, 202] on div "adjust group based on your instructions" at bounding box center [365, 204] width 130 height 15
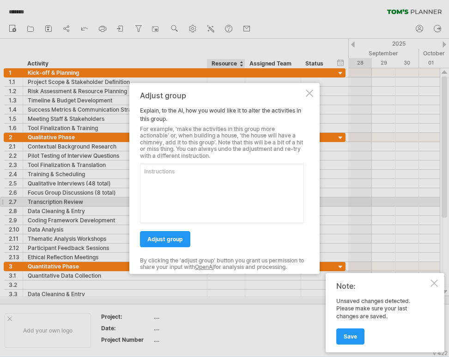
click at [206, 183] on textarea at bounding box center [222, 194] width 164 height 60
click at [269, 167] on textarea "13 sub activities is too much - remove some" at bounding box center [222, 194] width 164 height 60
type textarea "13 sub activities is too much - remove some or group"
click at [155, 240] on span "adjust group" at bounding box center [165, 239] width 36 height 7
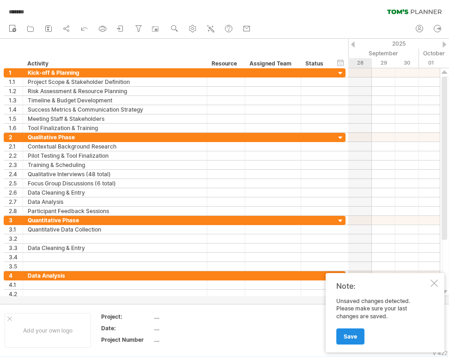
click at [355, 336] on span "Save" at bounding box center [349, 336] width 13 height 7
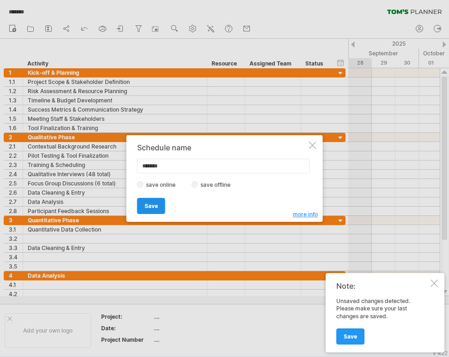
click at [156, 203] on span "Save" at bounding box center [150, 206] width 13 height 7
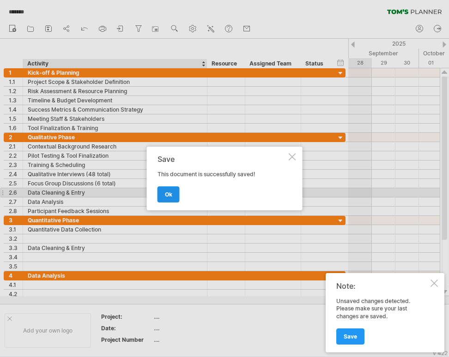
click at [167, 196] on span "ok" at bounding box center [168, 194] width 7 height 7
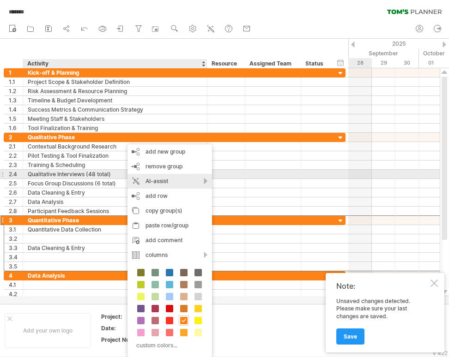
click at [180, 179] on div "AI-assist" at bounding box center [169, 181] width 84 height 15
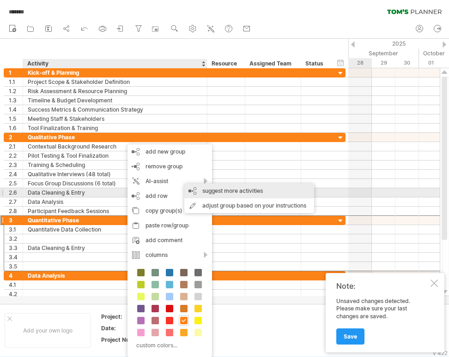
click at [240, 190] on div "suggest more activities" at bounding box center [249, 191] width 130 height 15
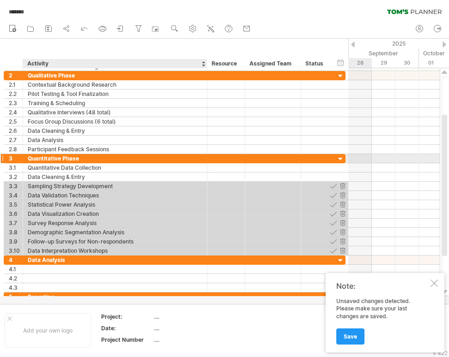
click at [201, 156] on div "Quantitative Phase" at bounding box center [115, 158] width 174 height 9
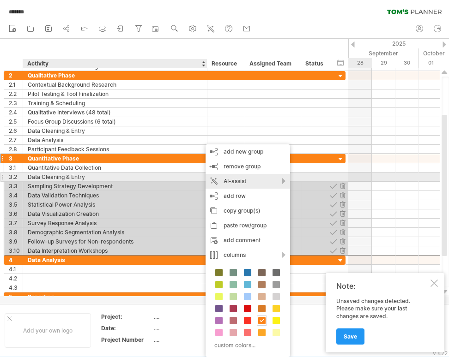
click at [286, 179] on div "AI-assist" at bounding box center [247, 181] width 84 height 15
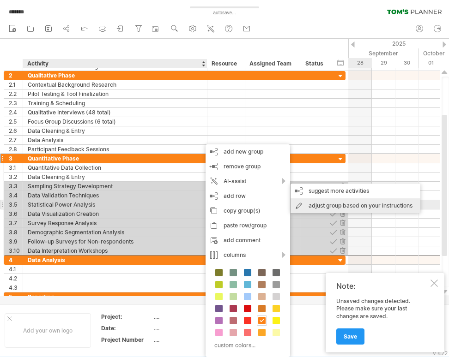
click at [307, 206] on div "adjust group based on your instructions" at bounding box center [355, 205] width 130 height 15
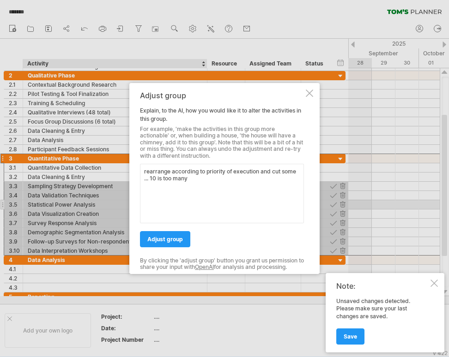
type textarea "rearrange according to priority of execution and cut some ... 10 is too many"
click at [307, 207] on div "Adjust group Explain, to the AI, how you would like it to alter the activities …" at bounding box center [224, 178] width 190 height 191
click at [168, 236] on span "adjust group" at bounding box center [165, 239] width 36 height 7
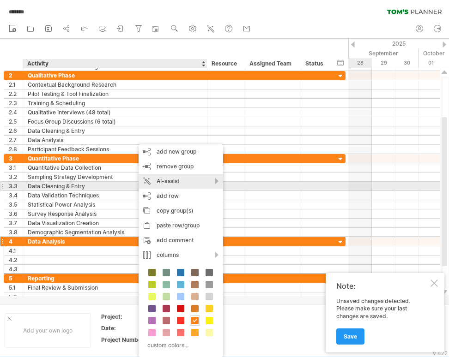
click at [192, 181] on div "AI-assist" at bounding box center [180, 181] width 84 height 15
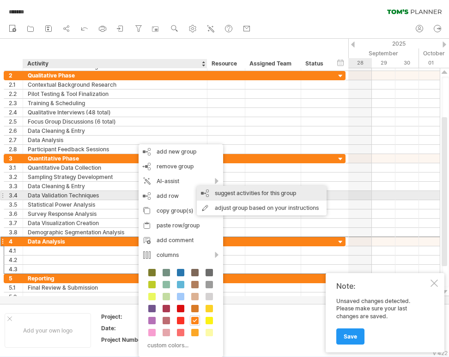
click at [252, 193] on div "suggest activities for this group" at bounding box center [262, 193] width 130 height 15
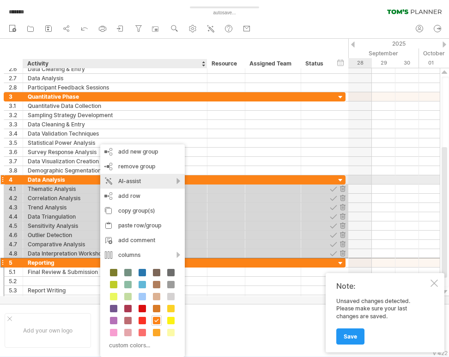
click at [156, 180] on div "AI-assist" at bounding box center [142, 181] width 84 height 15
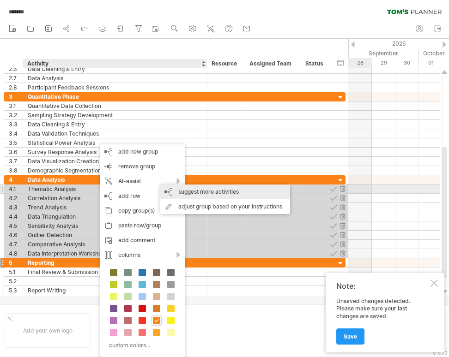
click at [205, 190] on div "suggest more activities" at bounding box center [225, 192] width 130 height 15
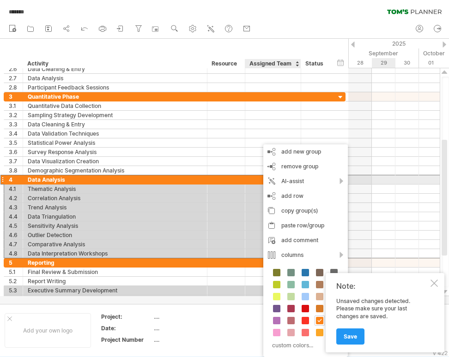
click at [378, 184] on div at bounding box center [393, 216] width 91 height 83
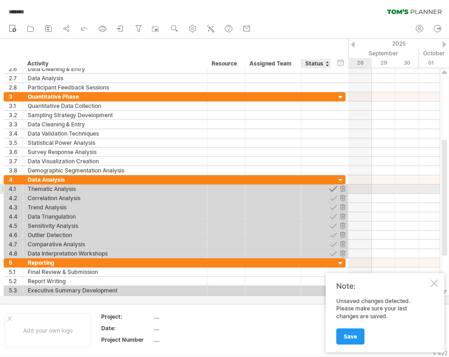
click at [333, 192] on div at bounding box center [333, 189] width 9 height 9
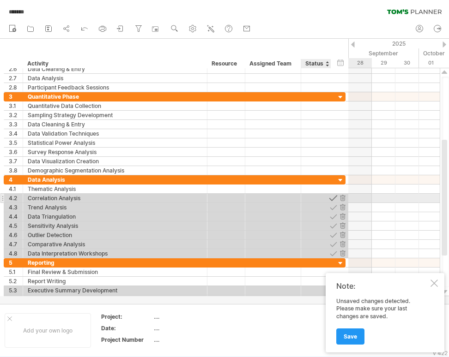
click at [333, 198] on div at bounding box center [333, 198] width 9 height 9
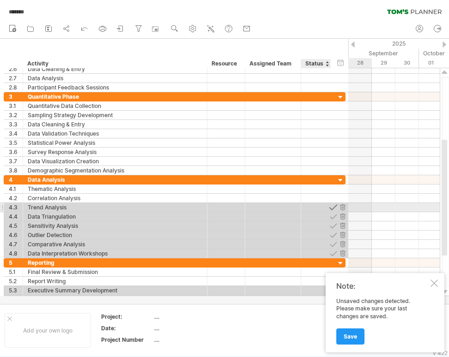
click at [331, 208] on div at bounding box center [333, 207] width 9 height 9
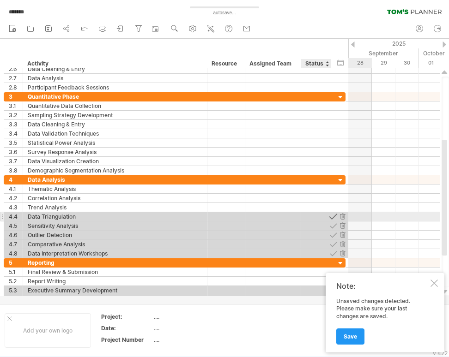
click at [332, 214] on div at bounding box center [333, 216] width 9 height 9
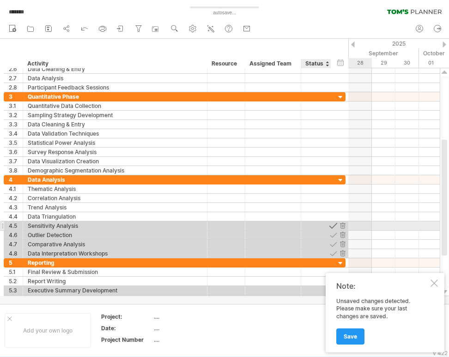
click at [334, 226] on div at bounding box center [333, 226] width 9 height 9
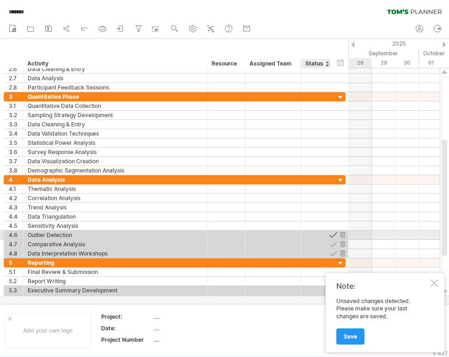
click at [332, 233] on div at bounding box center [333, 235] width 9 height 9
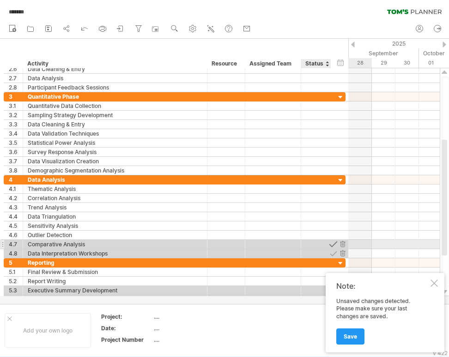
click at [332, 244] on div at bounding box center [333, 244] width 9 height 9
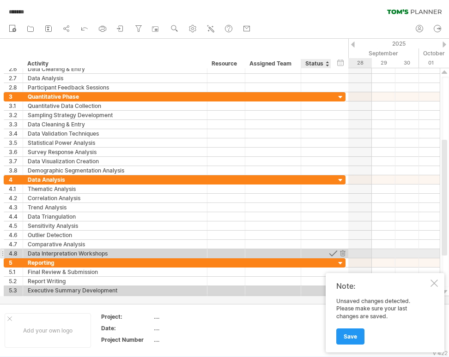
click at [333, 251] on div at bounding box center [333, 253] width 9 height 9
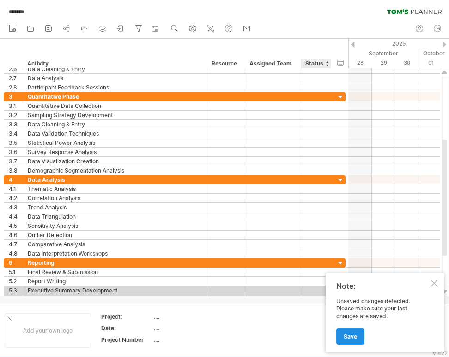
click at [345, 343] on link "Save" at bounding box center [350, 337] width 28 height 16
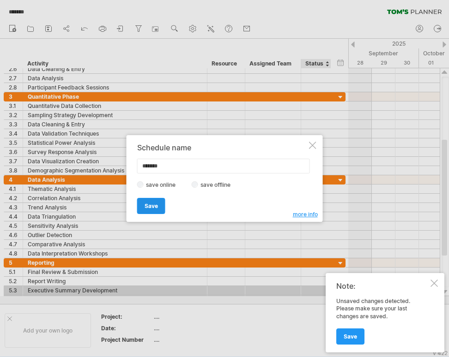
click at [153, 204] on span "Save" at bounding box center [150, 206] width 13 height 7
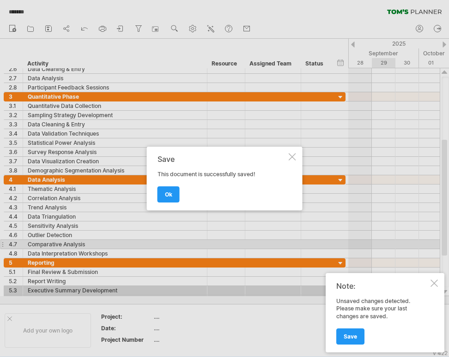
click at [434, 283] on div at bounding box center [433, 283] width 7 height 7
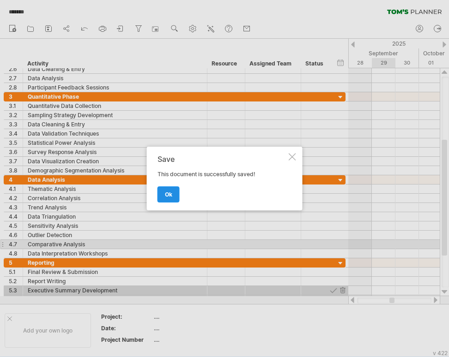
click at [172, 194] on span "ok" at bounding box center [168, 194] width 7 height 7
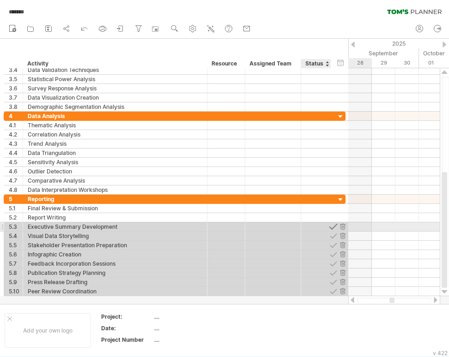
click at [334, 227] on div at bounding box center [333, 226] width 9 height 9
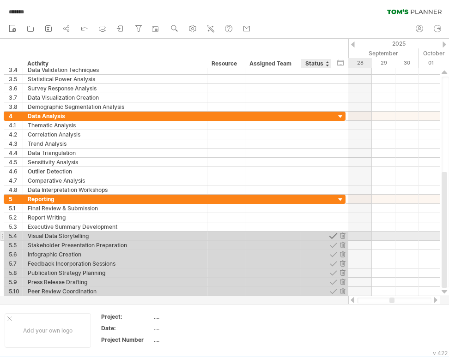
click at [335, 236] on div at bounding box center [333, 236] width 9 height 9
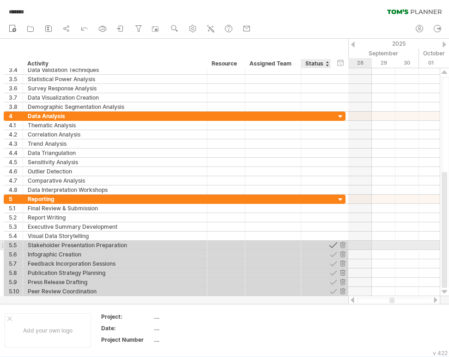
click at [335, 248] on div at bounding box center [333, 245] width 9 height 9
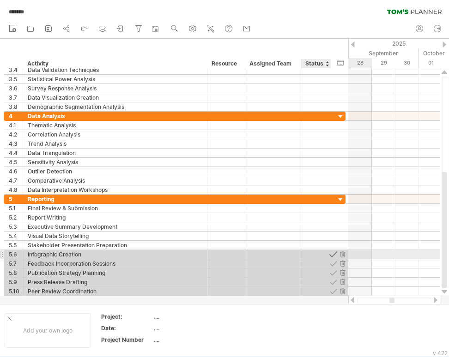
click at [335, 256] on div at bounding box center [333, 254] width 9 height 9
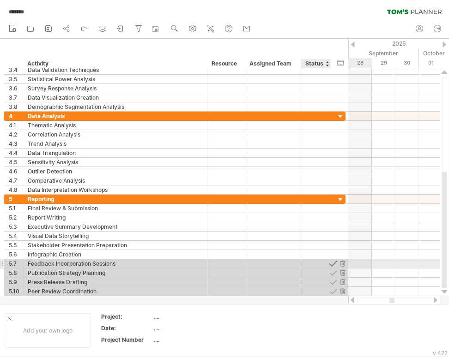
click at [334, 264] on div at bounding box center [333, 263] width 9 height 9
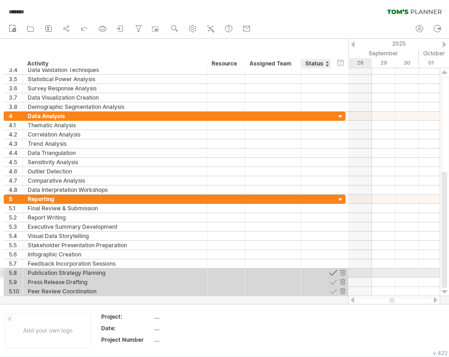
click at [333, 272] on div at bounding box center [333, 273] width 9 height 9
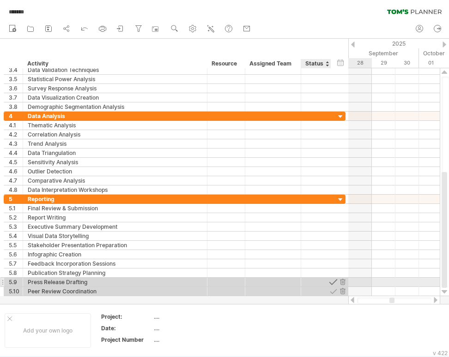
click at [333, 282] on div at bounding box center [333, 282] width 9 height 9
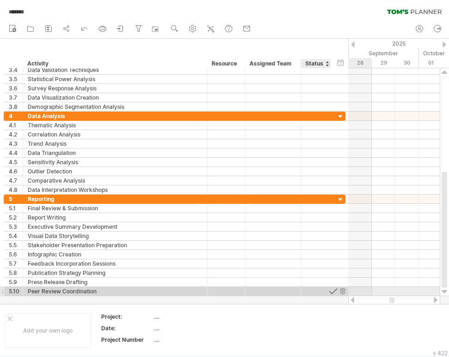
click at [334, 289] on div at bounding box center [333, 291] width 9 height 9
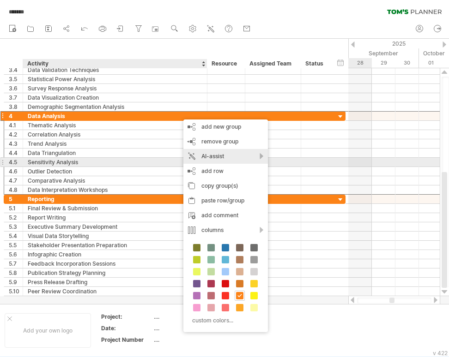
click at [238, 159] on div "AI-assist" at bounding box center [225, 156] width 84 height 15
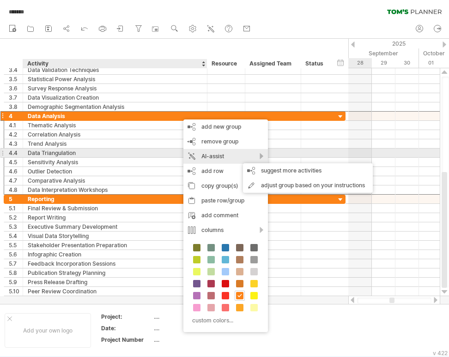
click at [261, 156] on div "AI-assist" at bounding box center [225, 156] width 84 height 15
click at [261, 155] on div "AI-assist" at bounding box center [225, 156] width 84 height 15
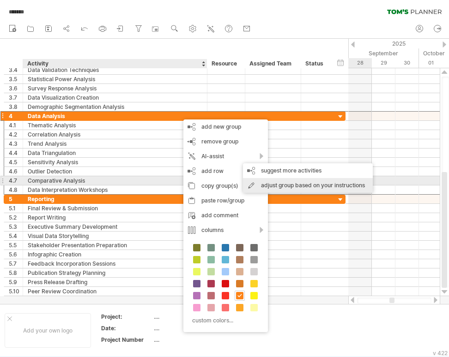
click at [284, 185] on div "adjust group based on your instructions" at bounding box center [308, 185] width 130 height 15
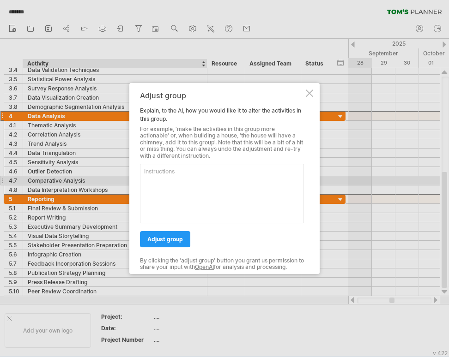
click at [132, 166] on div "Adjust group Explain, to the AI, how you would like it to alter the activities …" at bounding box center [224, 178] width 190 height 191
click at [152, 180] on textarea at bounding box center [222, 194] width 164 height 60
type textarea "rearrange according to priority of execution... cut few out"
click at [169, 233] on link "adjust group" at bounding box center [165, 239] width 50 height 16
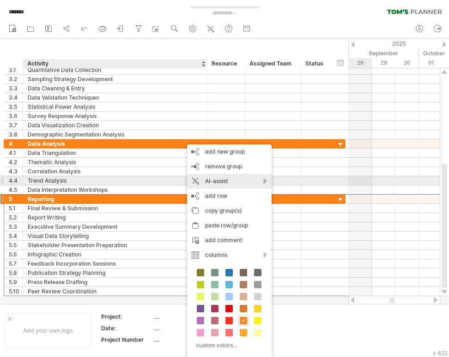
click at [264, 180] on div "AI-assist" at bounding box center [229, 181] width 84 height 15
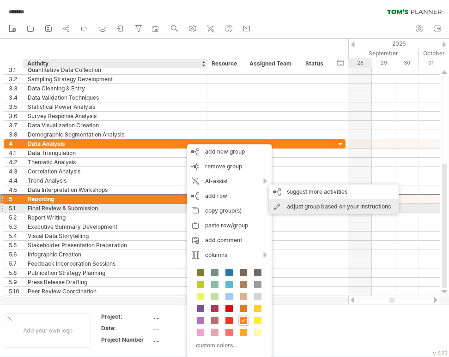
click at [323, 207] on div "adjust group based on your instructions" at bounding box center [334, 206] width 130 height 15
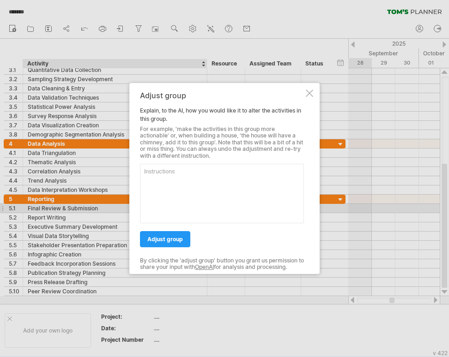
click at [184, 183] on textarea at bounding box center [222, 194] width 164 height 60
click at [251, 174] on textarea "rearrange according to priority of ecxecution and cut some extra 10 - is too ma…" at bounding box center [222, 194] width 164 height 60
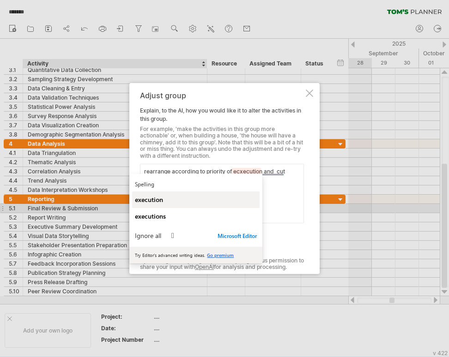
type textarea "rearrange according to priority of ecxecution and cut some extra 10 - is too ma…"
click at [163, 201] on span "execution" at bounding box center [149, 199] width 28 height 9
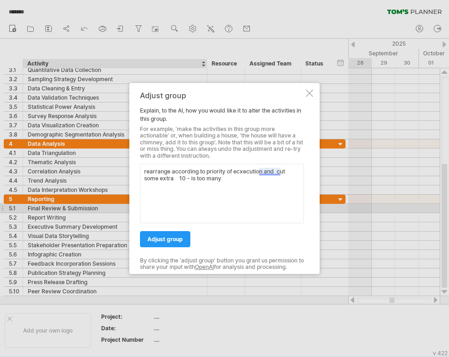
click at [273, 173] on textarea "rearrange according to priority of ecxecution and cut some extra 10 - is too ma…" at bounding box center [222, 194] width 164 height 60
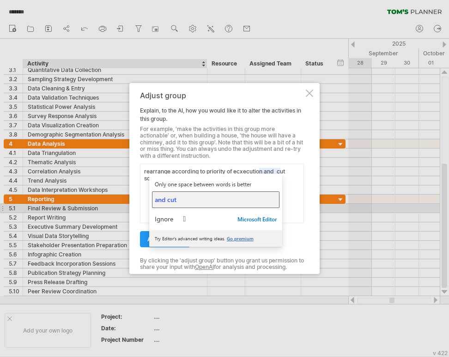
click at [160, 204] on span "and cut" at bounding box center [166, 199] width 22 height 9
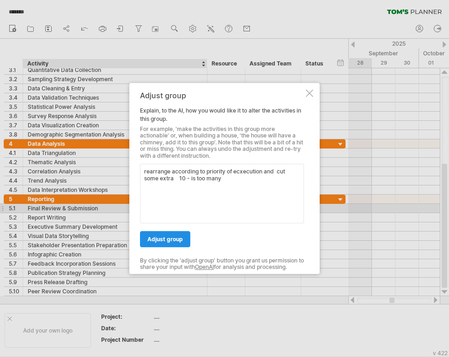
click at [175, 235] on link "adjust group" at bounding box center [165, 239] width 50 height 16
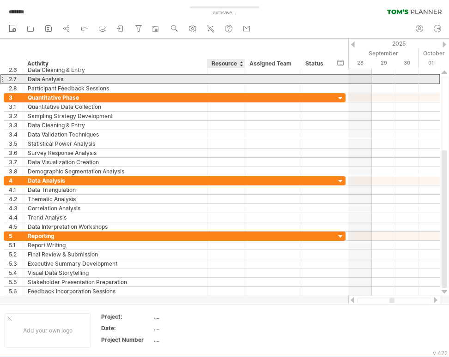
click at [219, 78] on div at bounding box center [226, 79] width 28 height 9
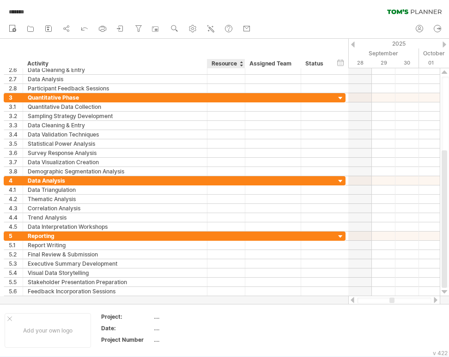
click at [229, 65] on div "Resource" at bounding box center [225, 63] width 28 height 9
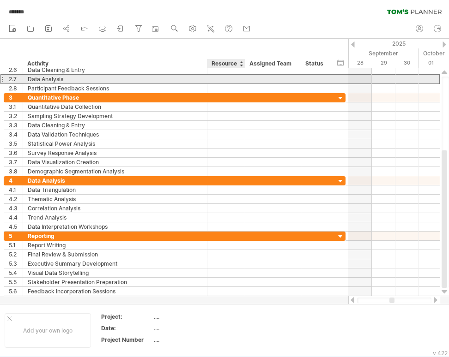
click at [220, 77] on div at bounding box center [226, 79] width 28 height 9
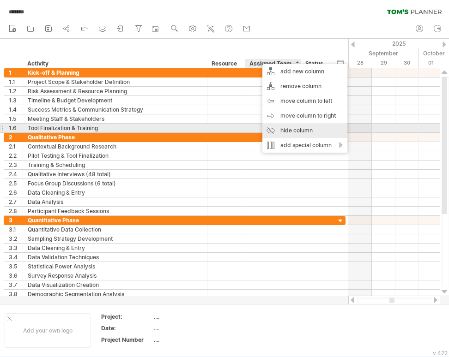
click at [309, 129] on div "hide column" at bounding box center [304, 130] width 85 height 15
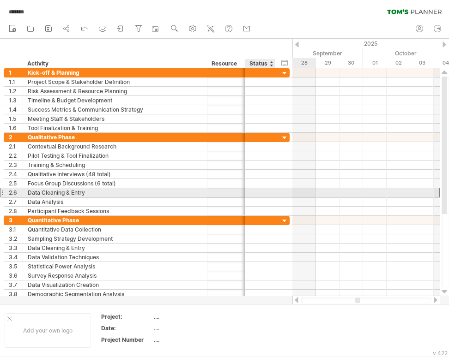
click at [265, 197] on div "**********" at bounding box center [147, 193] width 286 height 10
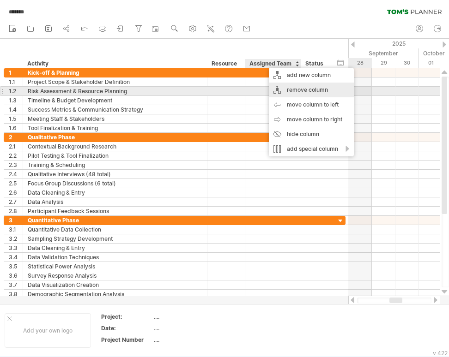
click at [295, 89] on div "remove column" at bounding box center [311, 90] width 85 height 15
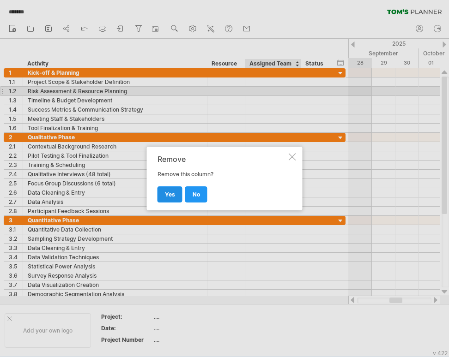
click at [171, 193] on span "yes" at bounding box center [170, 194] width 10 height 7
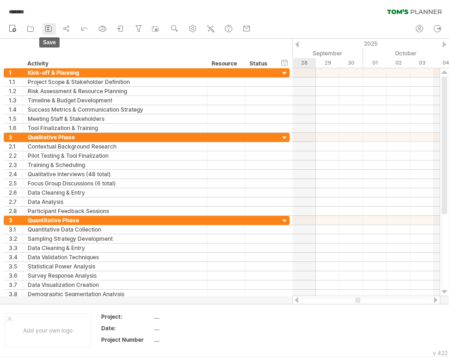
click at [49, 27] on rect at bounding box center [48, 27] width 3 height 1
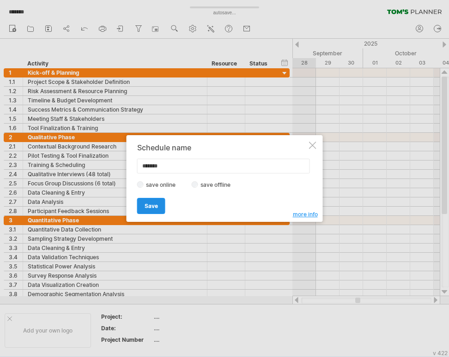
click at [154, 206] on span "Save" at bounding box center [150, 206] width 13 height 7
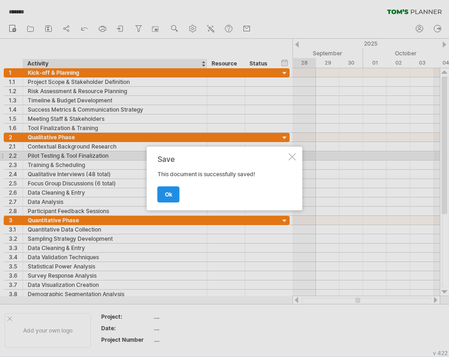
click at [170, 193] on span "ok" at bounding box center [168, 194] width 7 height 7
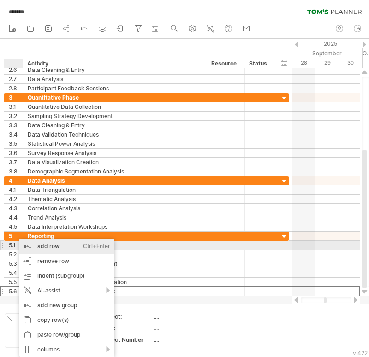
click at [50, 246] on div "add row Ctrl+Enter Cmd+Enter" at bounding box center [66, 246] width 95 height 15
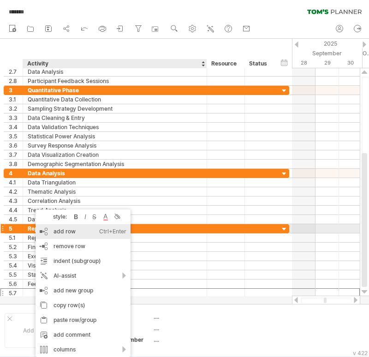
click at [66, 231] on div "add row Ctrl+Enter Cmd+Enter" at bounding box center [83, 231] width 95 height 15
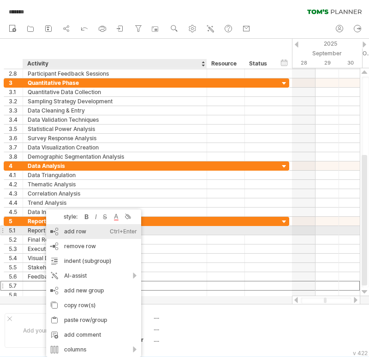
click at [73, 229] on div "add row Ctrl+Enter Cmd+Enter" at bounding box center [93, 231] width 95 height 15
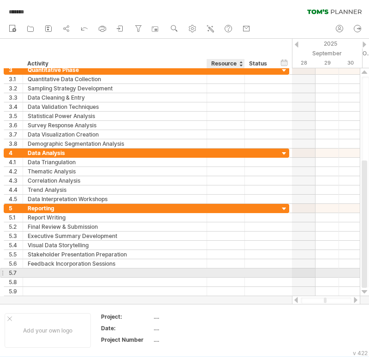
click at [224, 270] on div at bounding box center [226, 273] width 28 height 9
paste input "*********"
type input "*********"
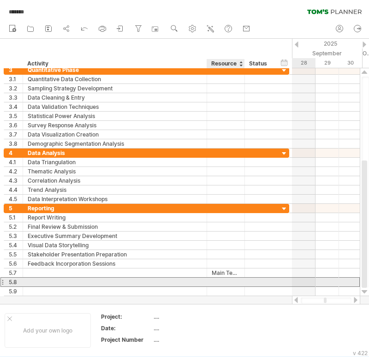
click at [218, 281] on div at bounding box center [226, 282] width 28 height 9
click at [221, 281] on input "text" at bounding box center [226, 282] width 28 height 9
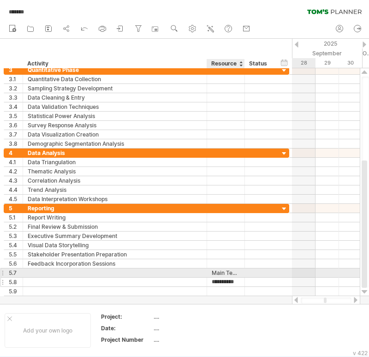
scroll to position [0, 4]
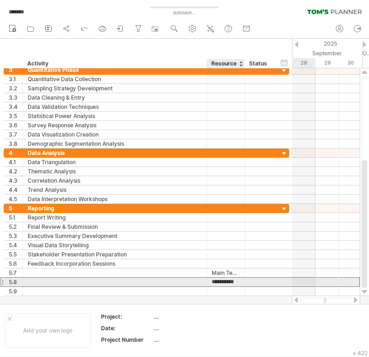
click at [218, 284] on input "**********" at bounding box center [226, 282] width 28 height 9
type input "**********"
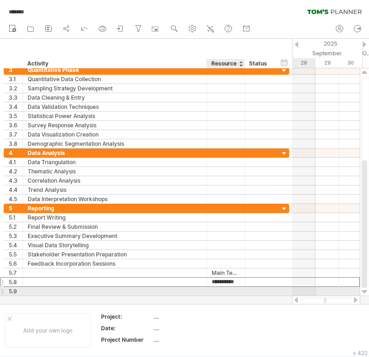
click at [225, 294] on div at bounding box center [226, 291] width 28 height 9
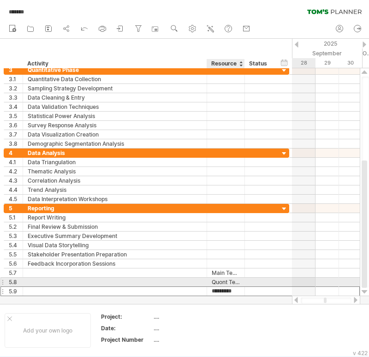
type input "**********"
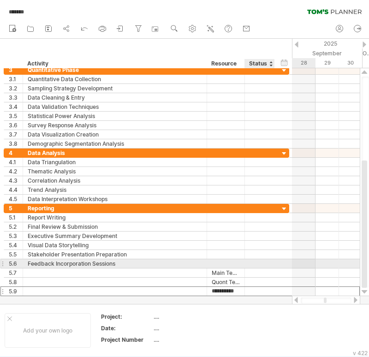
click at [256, 261] on div at bounding box center [260, 263] width 20 height 9
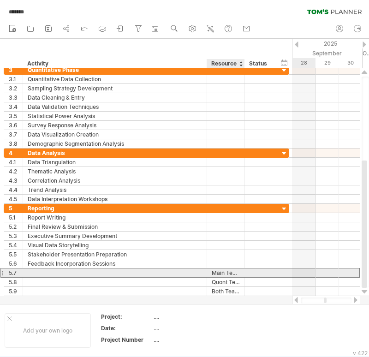
click at [227, 275] on div "Main Team" at bounding box center [226, 273] width 28 height 9
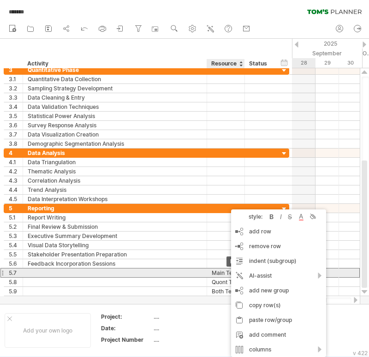
click at [228, 270] on div "Main Team" at bounding box center [226, 273] width 28 height 9
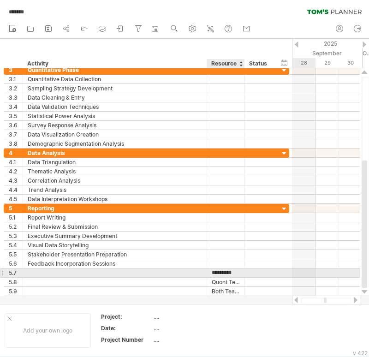
click at [215, 273] on input "*********" at bounding box center [226, 273] width 28 height 9
click at [234, 270] on input "*********" at bounding box center [226, 273] width 28 height 9
click at [242, 273] on div at bounding box center [243, 273] width 5 height 9
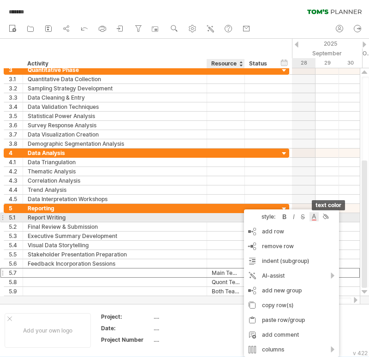
click at [318, 216] on div at bounding box center [314, 216] width 9 height 9
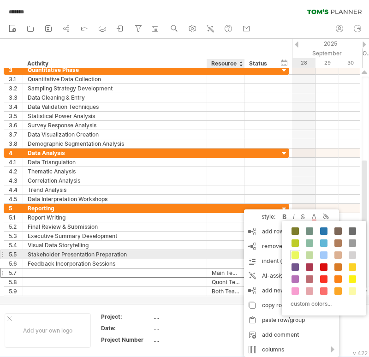
click at [297, 258] on span at bounding box center [295, 255] width 7 height 7
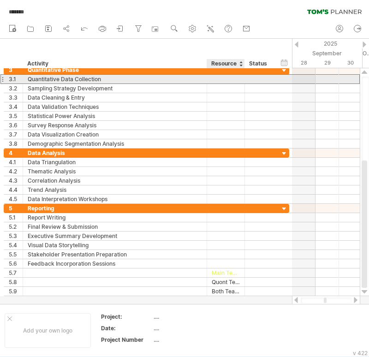
click at [221, 80] on div at bounding box center [226, 79] width 28 height 9
type input "********"
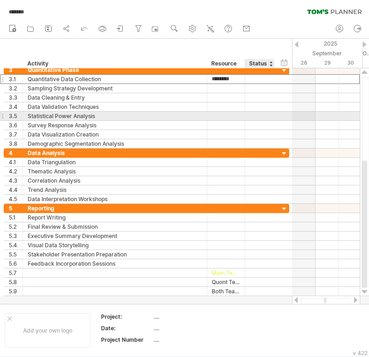
click at [252, 114] on div at bounding box center [260, 116] width 20 height 9
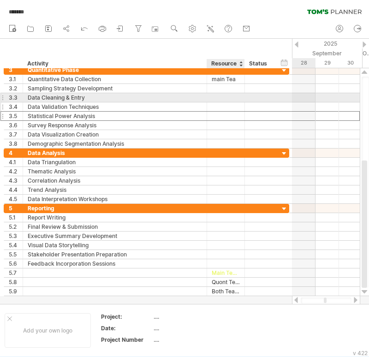
click at [220, 103] on div at bounding box center [226, 106] width 28 height 9
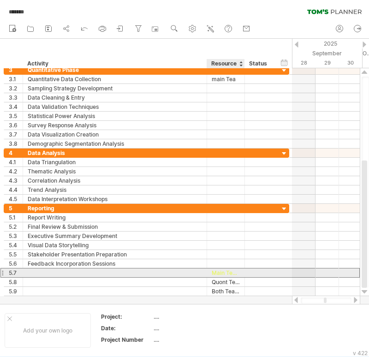
click at [229, 271] on div "Main Team" at bounding box center [226, 273] width 28 height 9
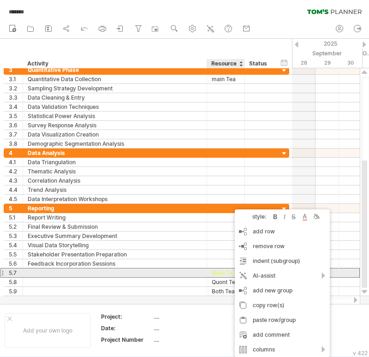
click at [198, 271] on div at bounding box center [115, 273] width 174 height 9
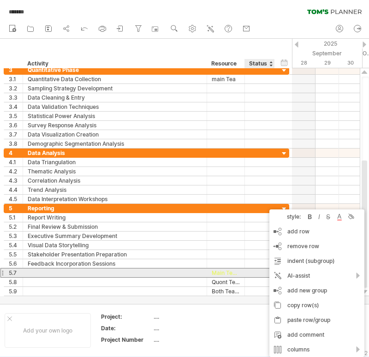
click at [265, 273] on div at bounding box center [260, 273] width 20 height 9
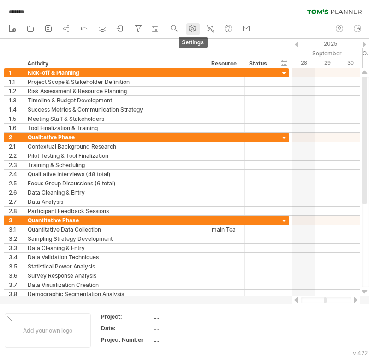
click at [192, 25] on icon at bounding box center [192, 28] width 7 height 7
select select "*"
select select "**"
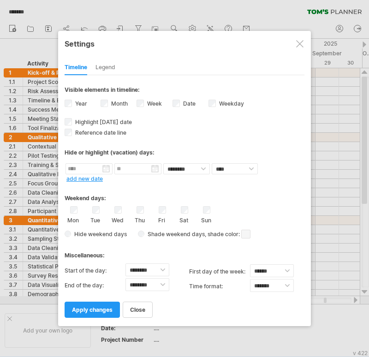
click at [299, 43] on div at bounding box center [299, 43] width 7 height 7
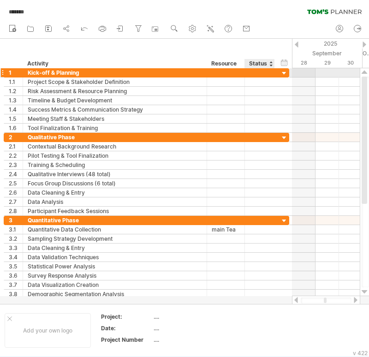
drag, startPoint x: 19, startPoint y: 48, endPoint x: 273, endPoint y: 75, distance: 254.8
click at [273, 75] on div "Trying to reach [DOMAIN_NAME] Connected again... 0% autosave... ******* clear f…" at bounding box center [184, 178] width 369 height 357
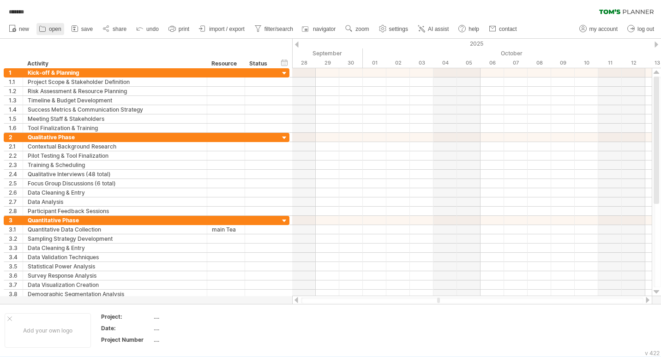
click at [52, 30] on span "open" at bounding box center [55, 29] width 12 height 6
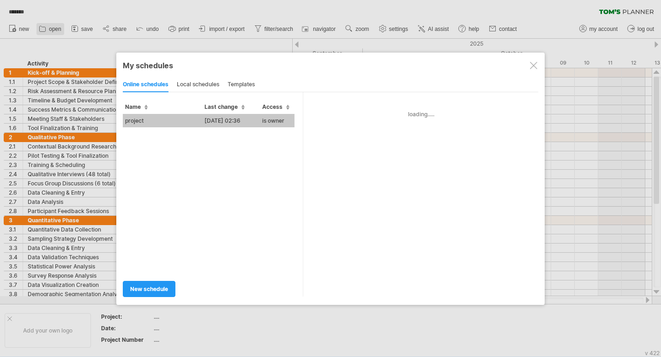
type input "*******"
type input "**********"
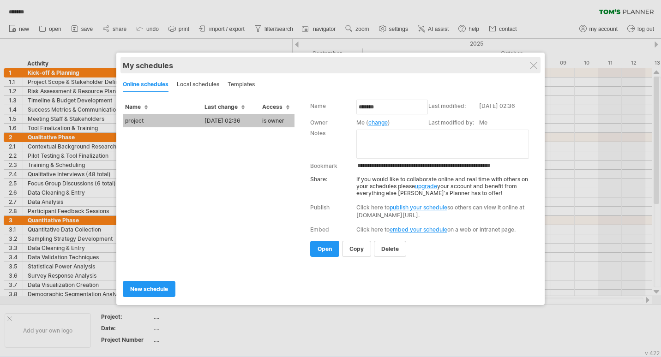
click at [534, 61] on div "My schedules" at bounding box center [330, 65] width 415 height 9
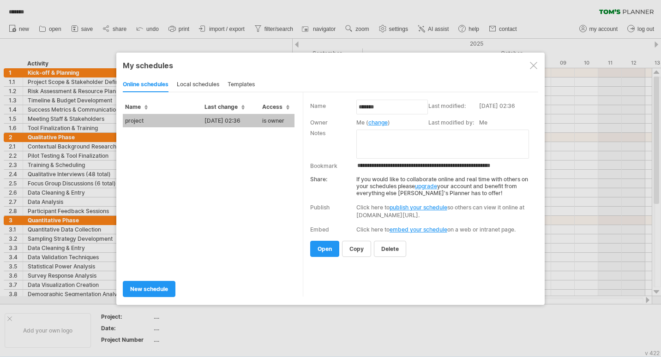
click at [534, 63] on div at bounding box center [533, 65] width 7 height 7
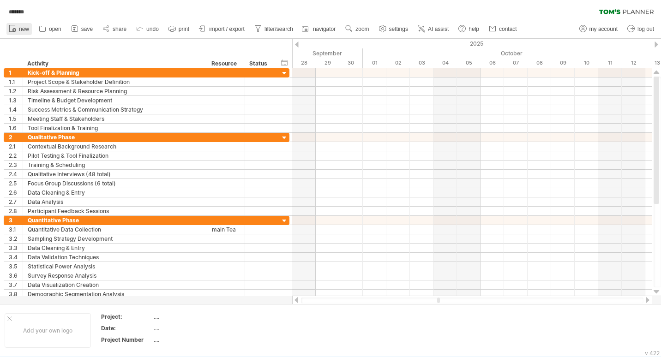
click at [22, 27] on span "new" at bounding box center [24, 29] width 10 height 6
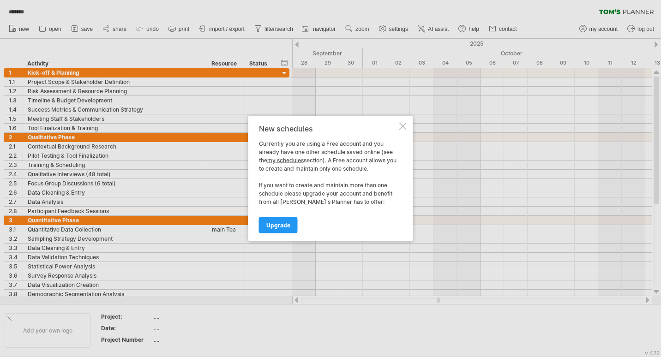
click at [402, 127] on div at bounding box center [402, 126] width 7 height 7
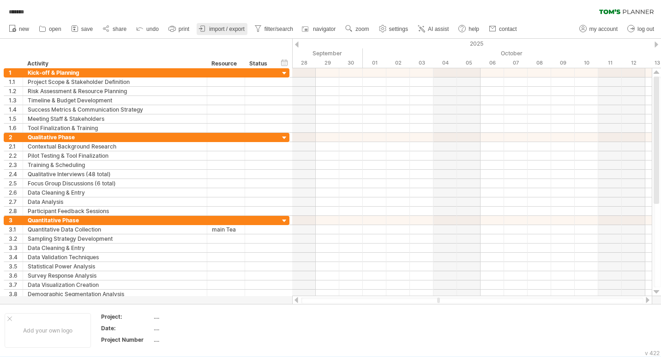
click at [230, 29] on span "import / export" at bounding box center [227, 29] width 36 height 6
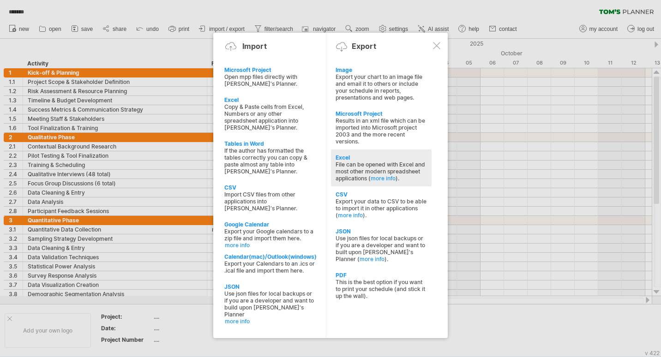
click at [408, 167] on div "File can be opened with Excel and most other modern spreadsheet applications ( …" at bounding box center [381, 171] width 91 height 21
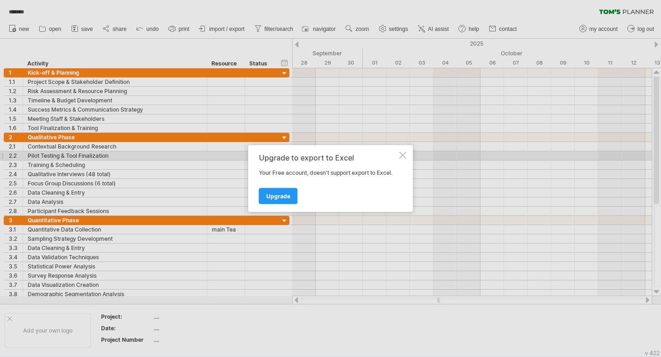
click at [404, 152] on div at bounding box center [402, 155] width 7 height 7
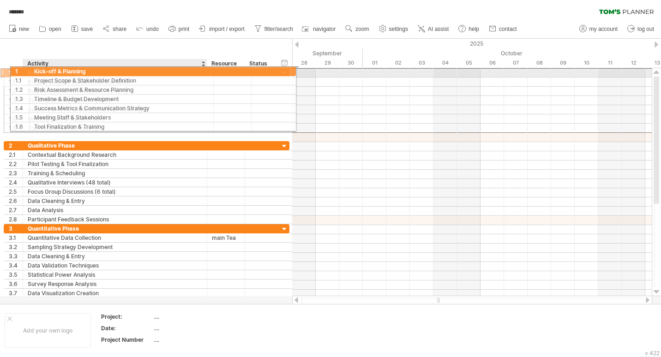
drag, startPoint x: 30, startPoint y: 70, endPoint x: 40, endPoint y: 70, distance: 9.7
click at [40, 70] on div "Kick-off & Planning" at bounding box center [115, 72] width 174 height 9
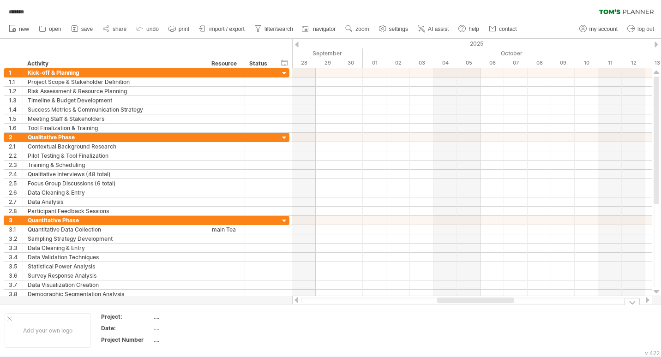
click at [635, 300] on div at bounding box center [632, 301] width 15 height 7
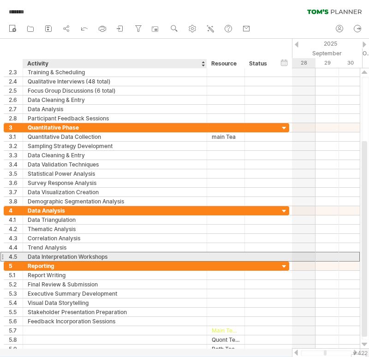
click at [41, 258] on div "Data Interpretation Workshops" at bounding box center [115, 256] width 174 height 9
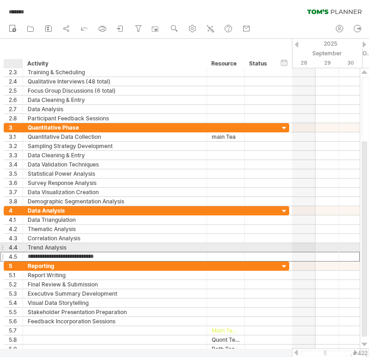
drag, startPoint x: 113, startPoint y: 256, endPoint x: 18, endPoint y: 248, distance: 94.9
click at [16, 249] on div "**********" at bounding box center [147, 233] width 286 height 55
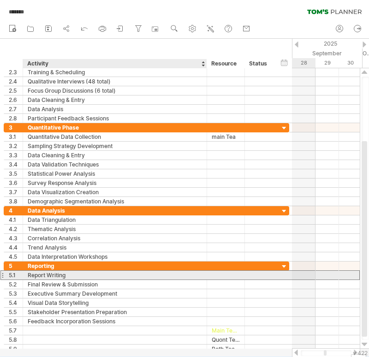
click at [66, 276] on div "Report Writing" at bounding box center [115, 275] width 174 height 9
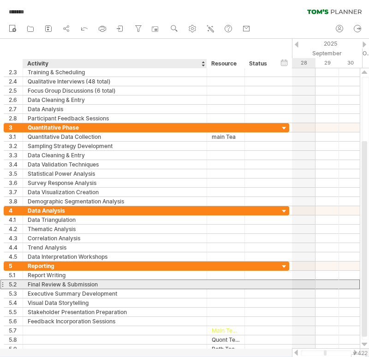
click at [40, 287] on div "Final Review & Submission" at bounding box center [115, 284] width 174 height 9
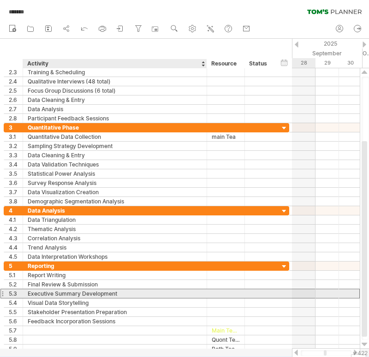
click at [44, 293] on div "Executive Summary Development" at bounding box center [115, 293] width 174 height 9
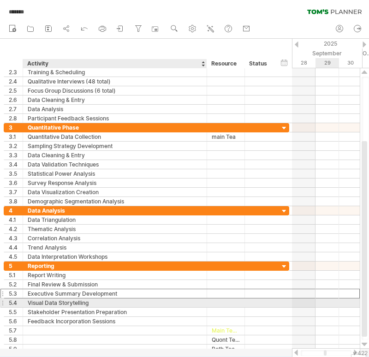
click at [51, 304] on div "Visual Data Storytelling" at bounding box center [115, 303] width 174 height 9
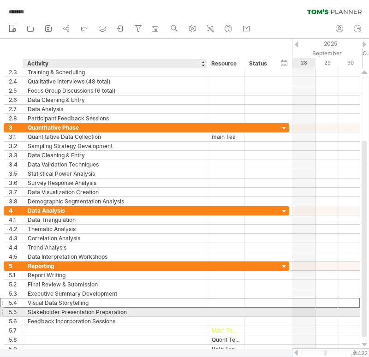
click at [54, 311] on div "Stakeholder Presentation Preparation" at bounding box center [115, 312] width 174 height 9
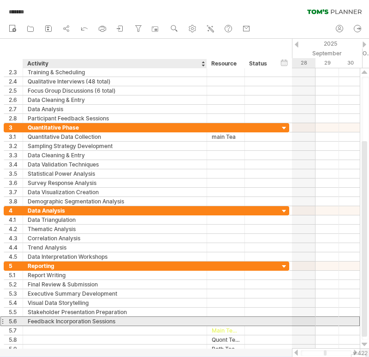
click at [60, 319] on div "Feedback Incorporation Sessions" at bounding box center [115, 321] width 174 height 9
